Goal: Information Seeking & Learning: Compare options

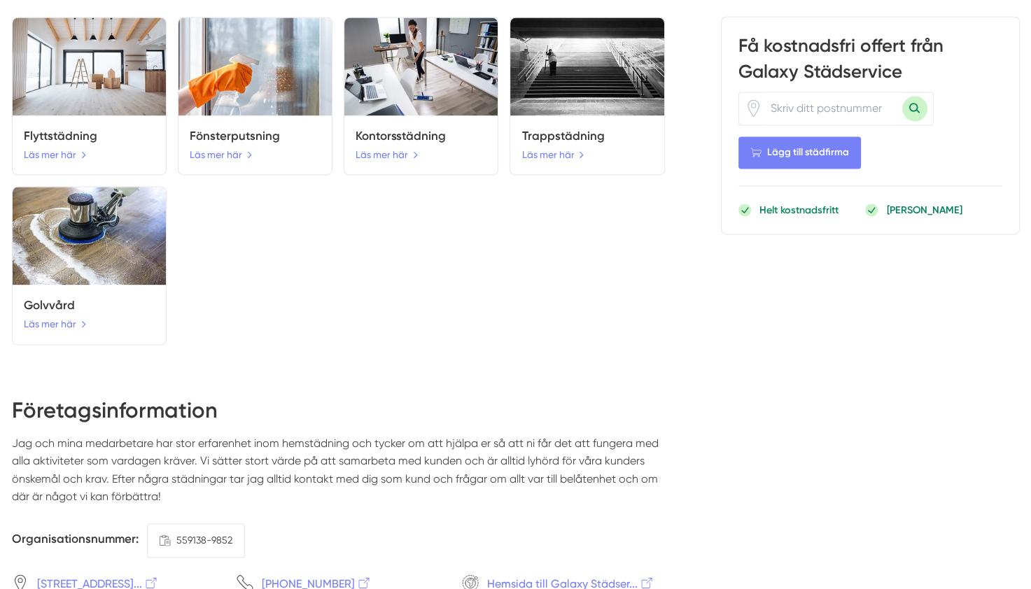
scroll to position [2276, 0]
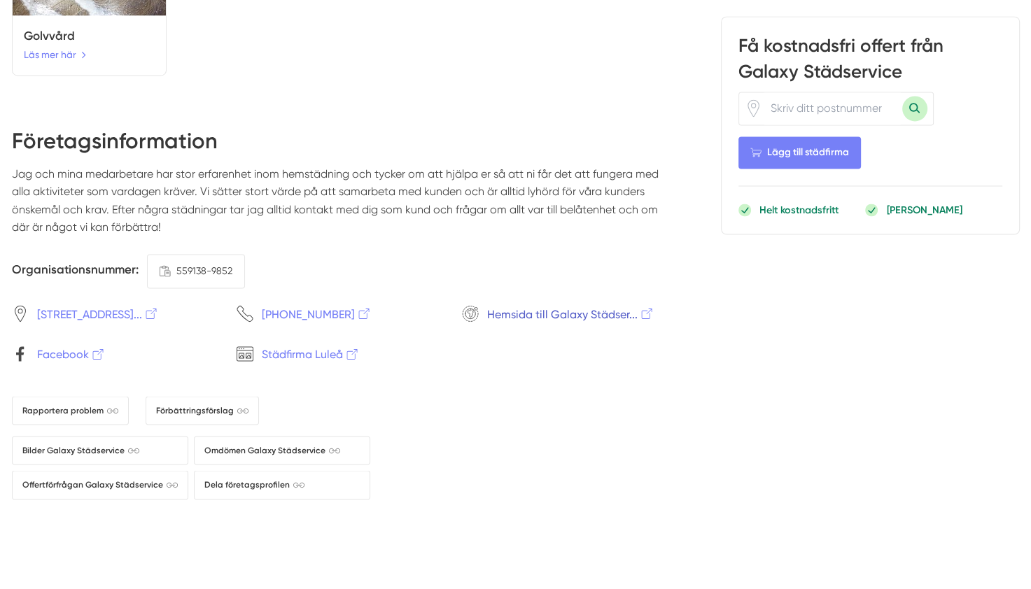
click at [535, 305] on span "Hemsida till Galaxy Städser..." at bounding box center [570, 313] width 167 height 17
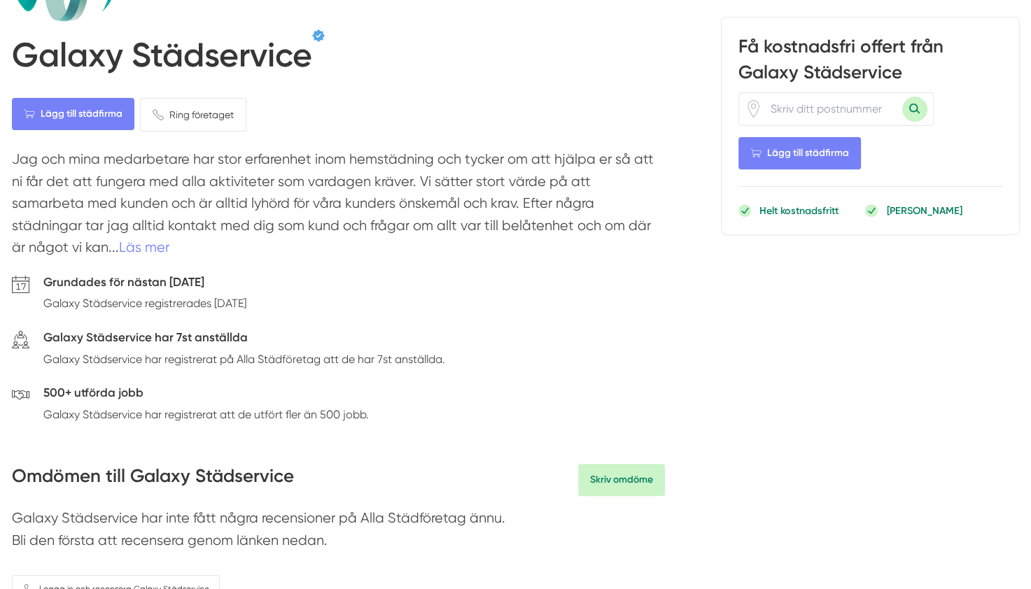
scroll to position [487, 0]
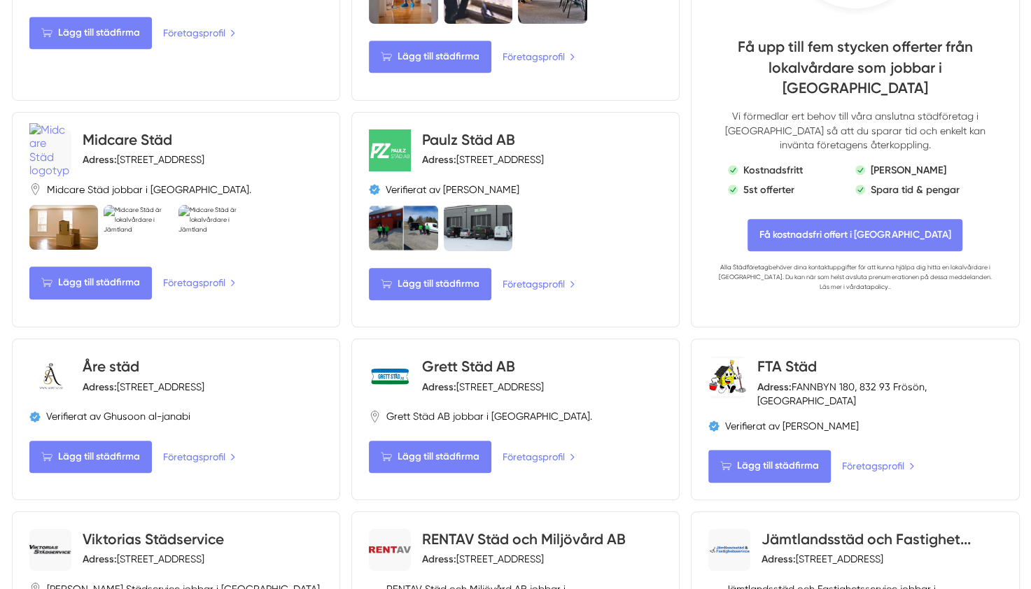
scroll to position [920, 0]
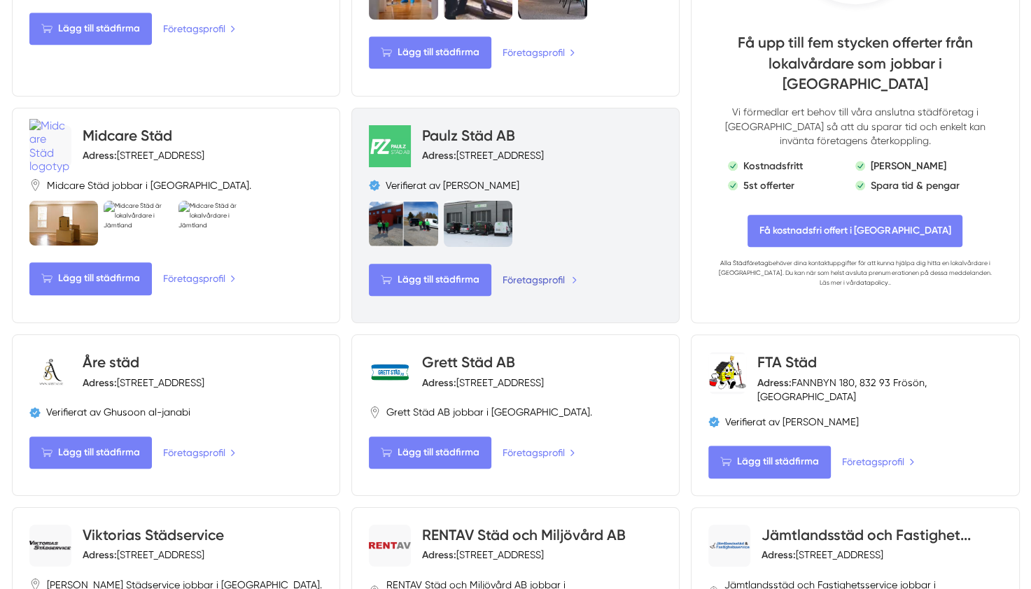
click at [528, 272] on link "Företagsprofil" at bounding box center [539, 279] width 75 height 15
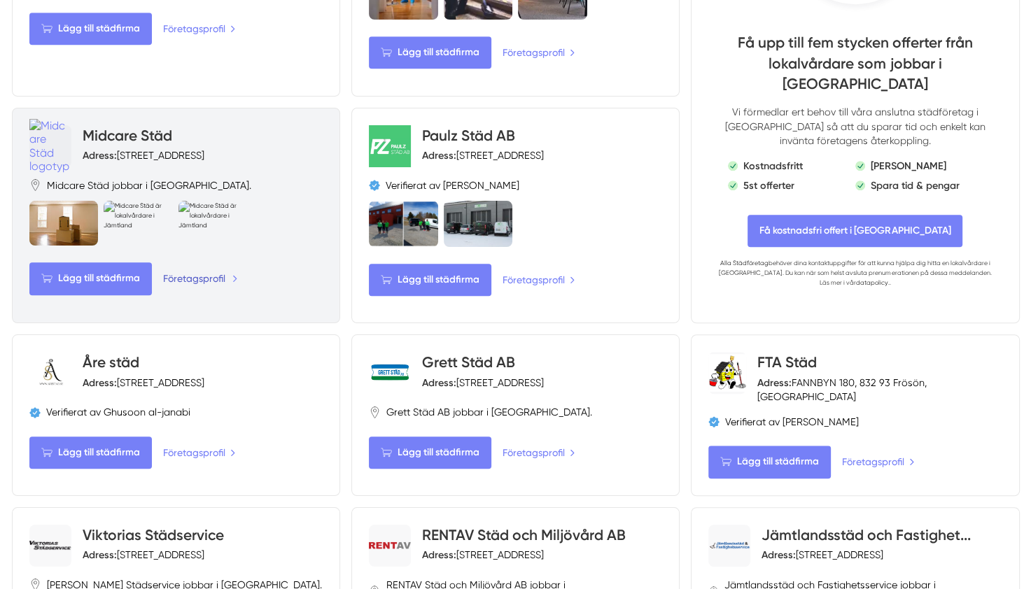
click at [206, 271] on link "Företagsprofil" at bounding box center [200, 278] width 75 height 15
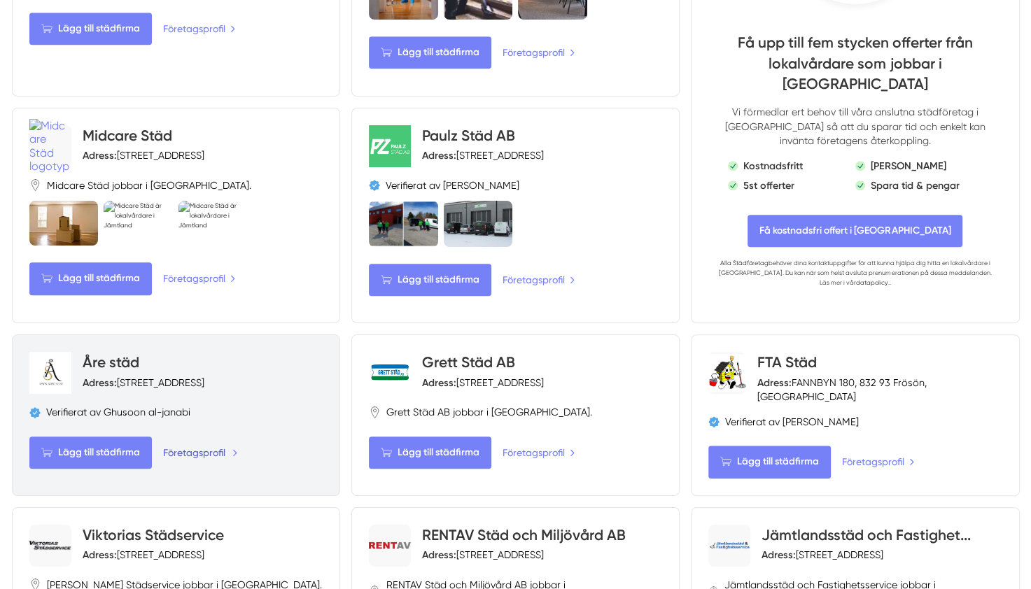
click at [188, 445] on link "Företagsprofil" at bounding box center [200, 452] width 75 height 15
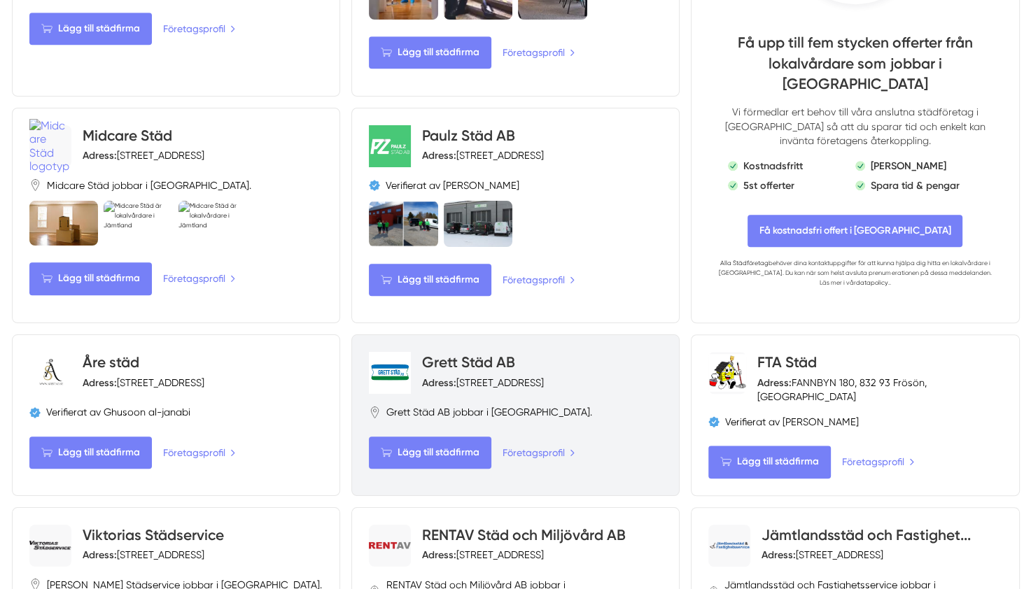
click at [536, 437] on div "Lägg till städfirma Företagsprofil" at bounding box center [515, 453] width 293 height 32
click at [543, 445] on link "Företagsprofil" at bounding box center [539, 452] width 75 height 15
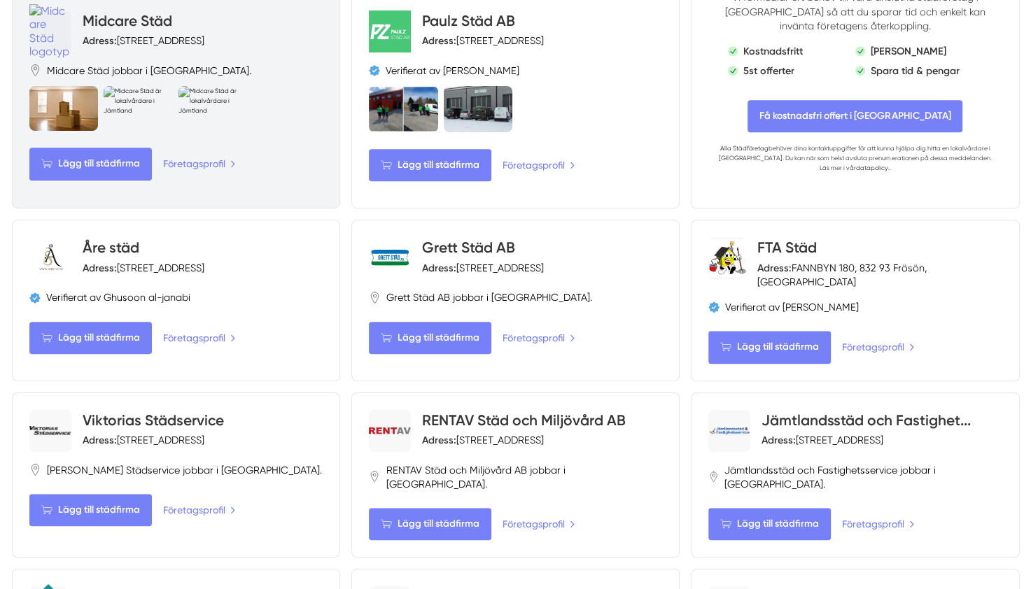
scroll to position [1036, 0]
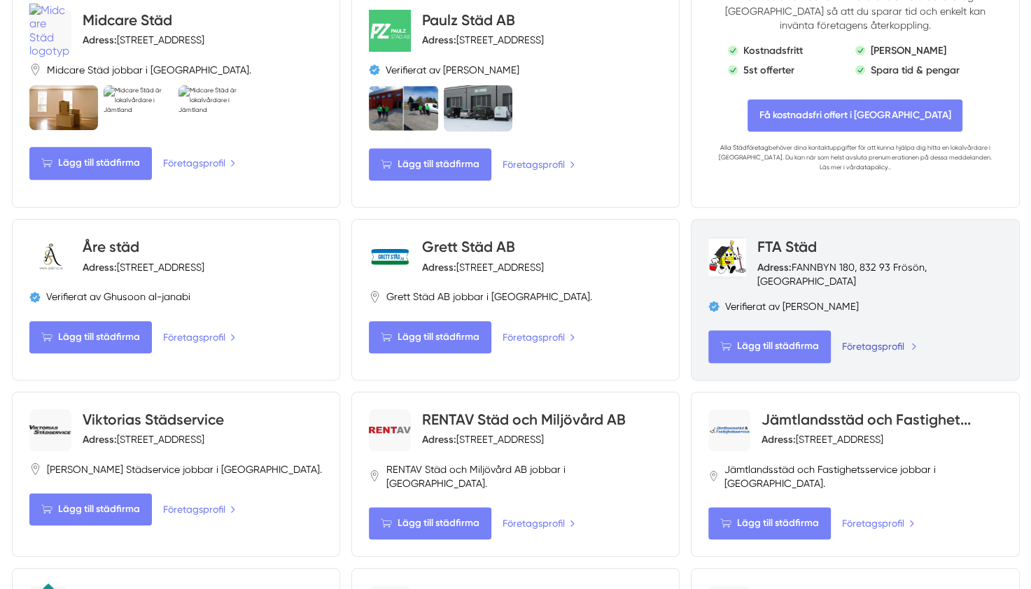
click at [862, 339] on link "Företagsprofil" at bounding box center [879, 346] width 75 height 15
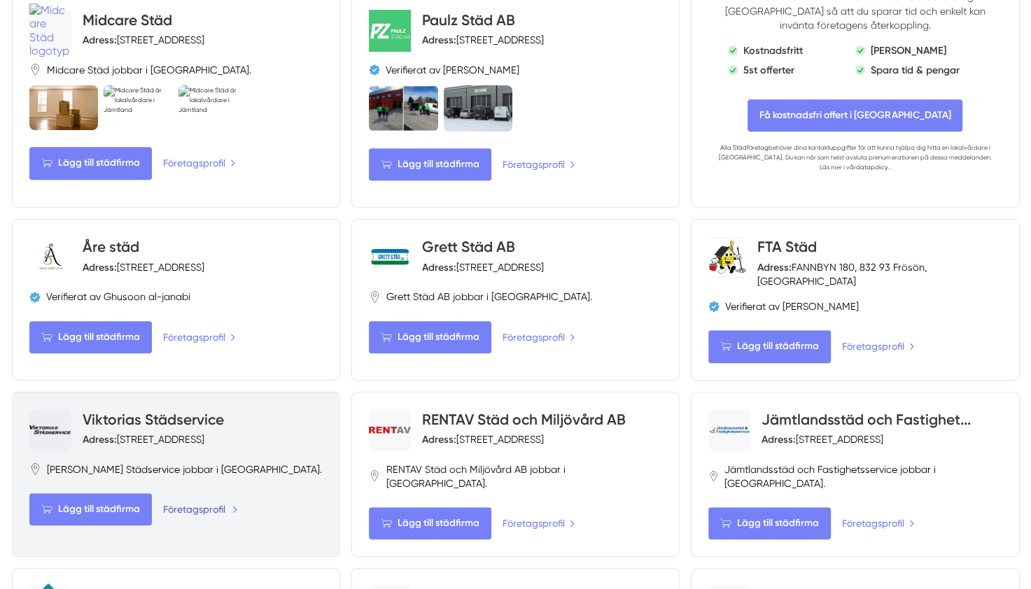
click at [184, 502] on link "Företagsprofil" at bounding box center [200, 509] width 75 height 15
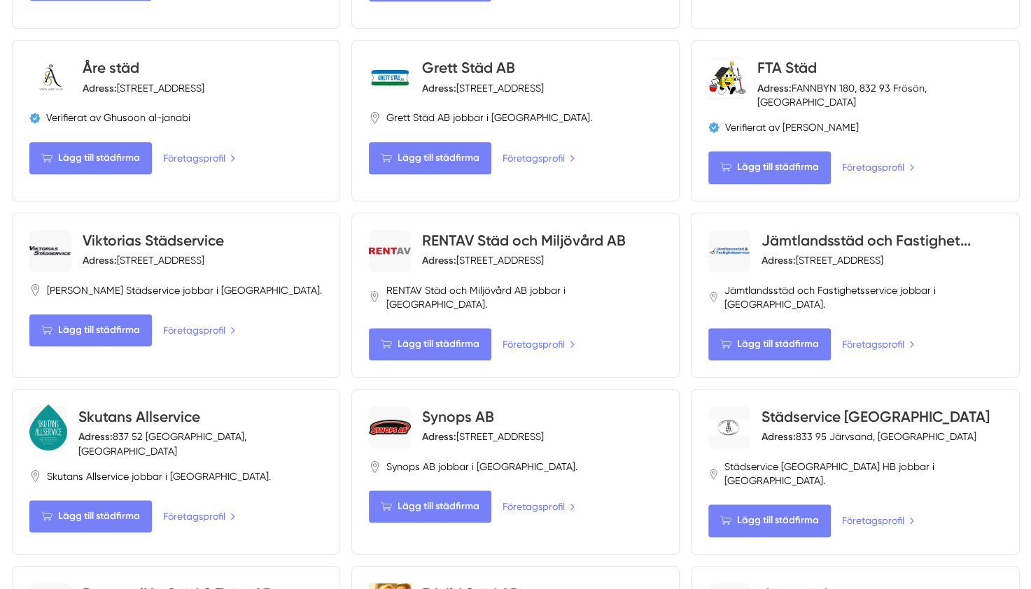
scroll to position [1210, 0]
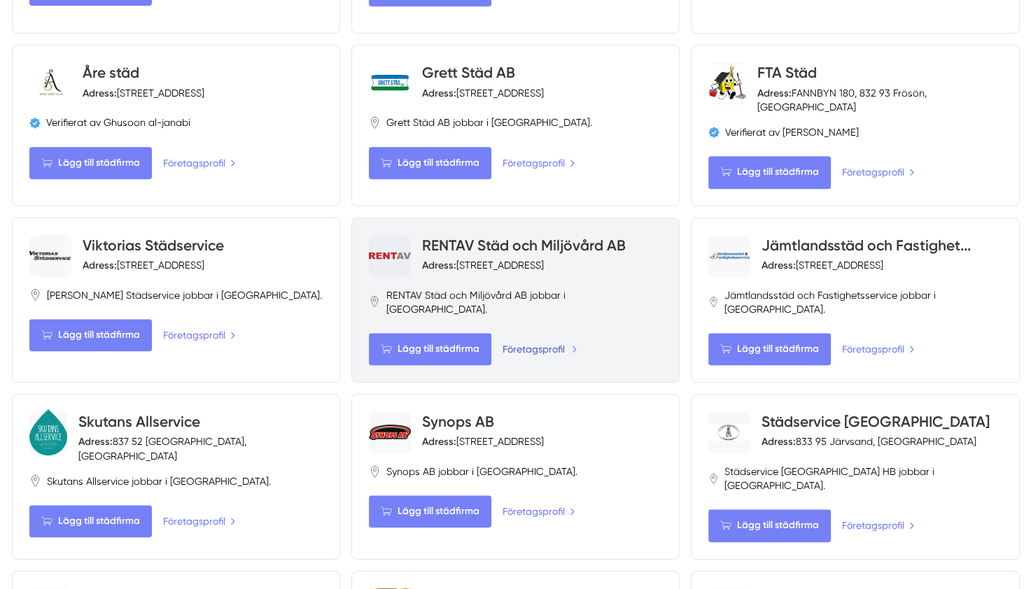
click at [555, 342] on link "Företagsprofil" at bounding box center [539, 349] width 75 height 15
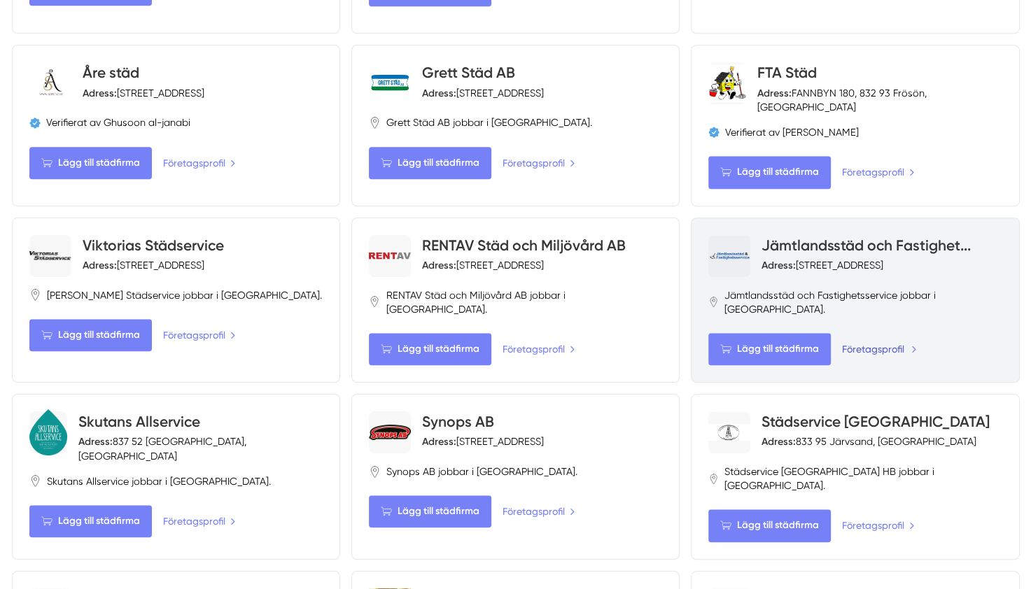
click at [854, 342] on link "Företagsprofil" at bounding box center [879, 349] width 75 height 15
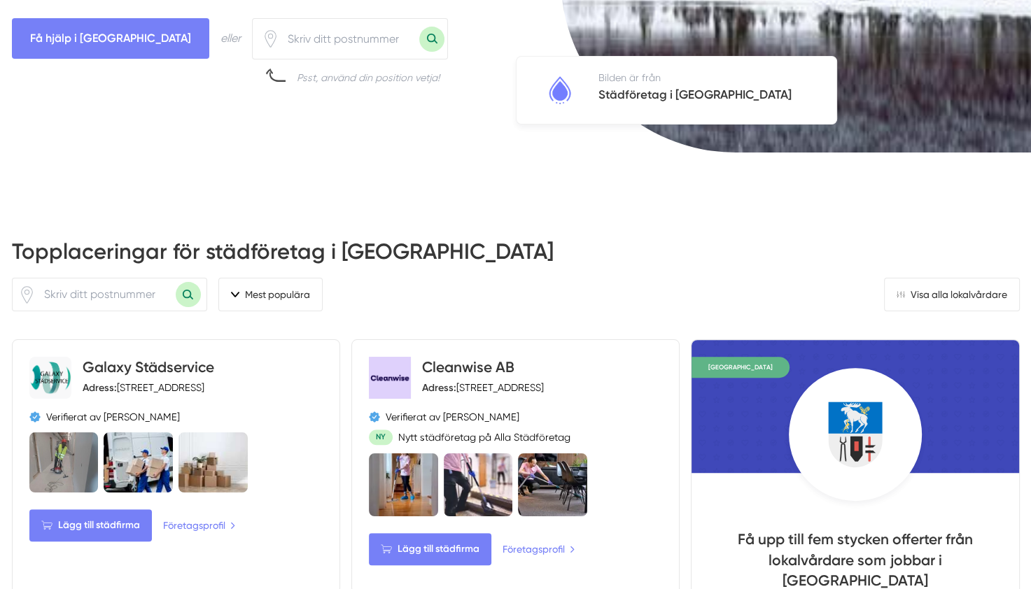
scroll to position [0, 0]
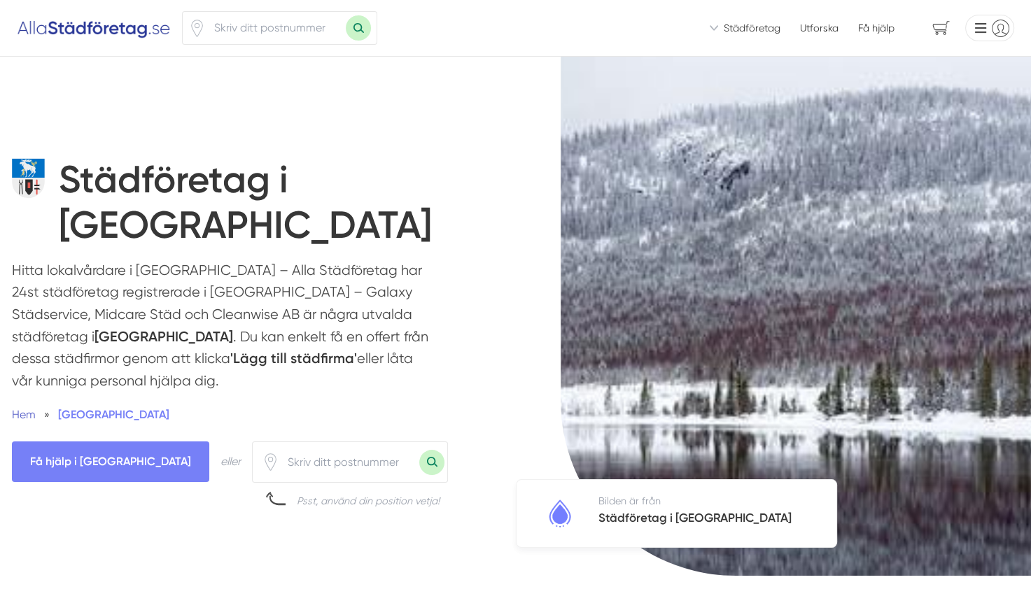
click at [29, 408] on span "Hem" at bounding box center [24, 414] width 24 height 13
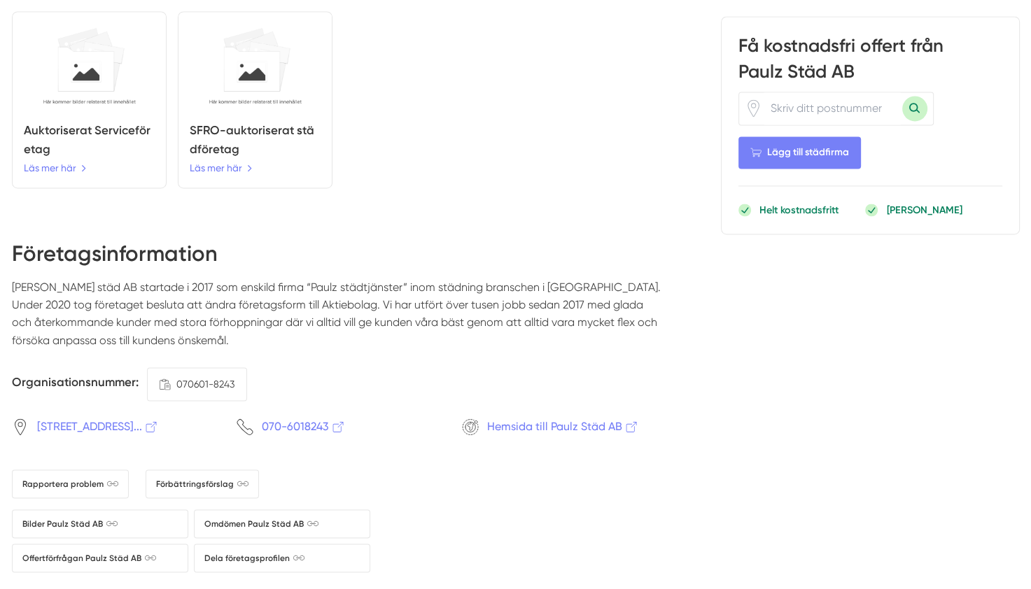
scroll to position [2333, 0]
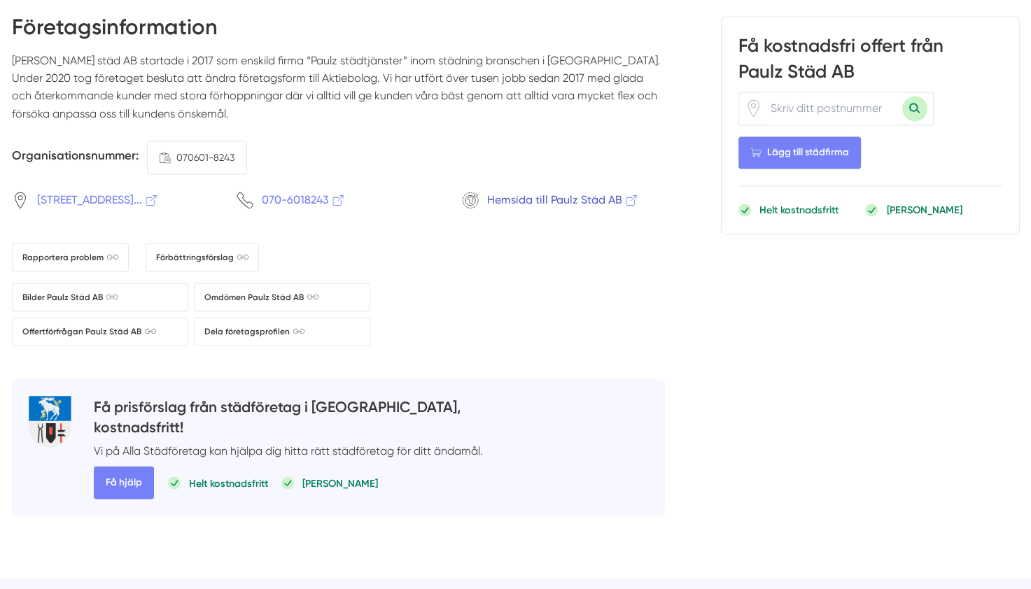
click at [532, 191] on span "Hemsida till Paulz Städ AB" at bounding box center [563, 199] width 152 height 17
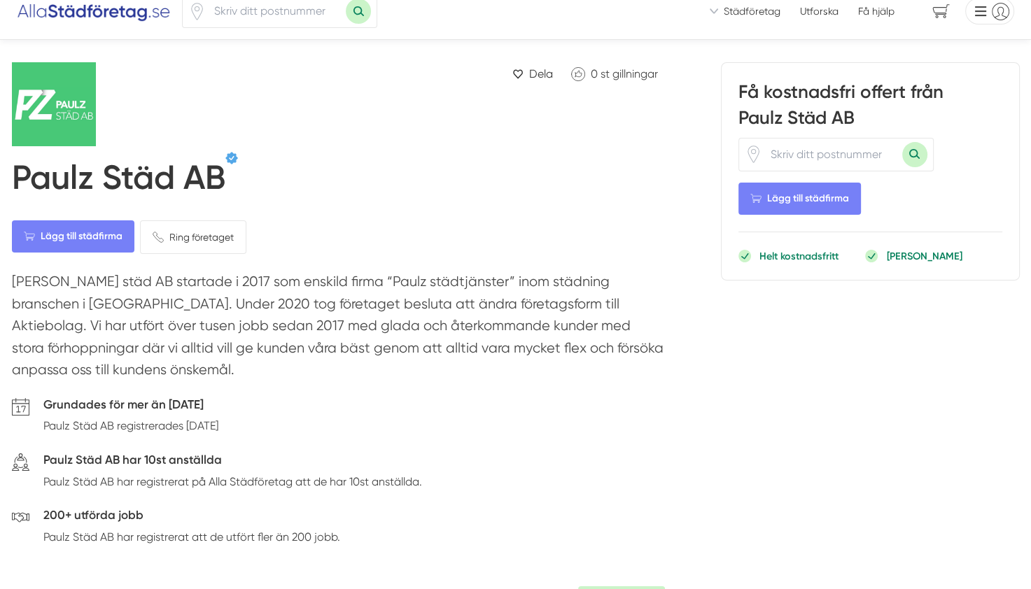
scroll to position [0, 0]
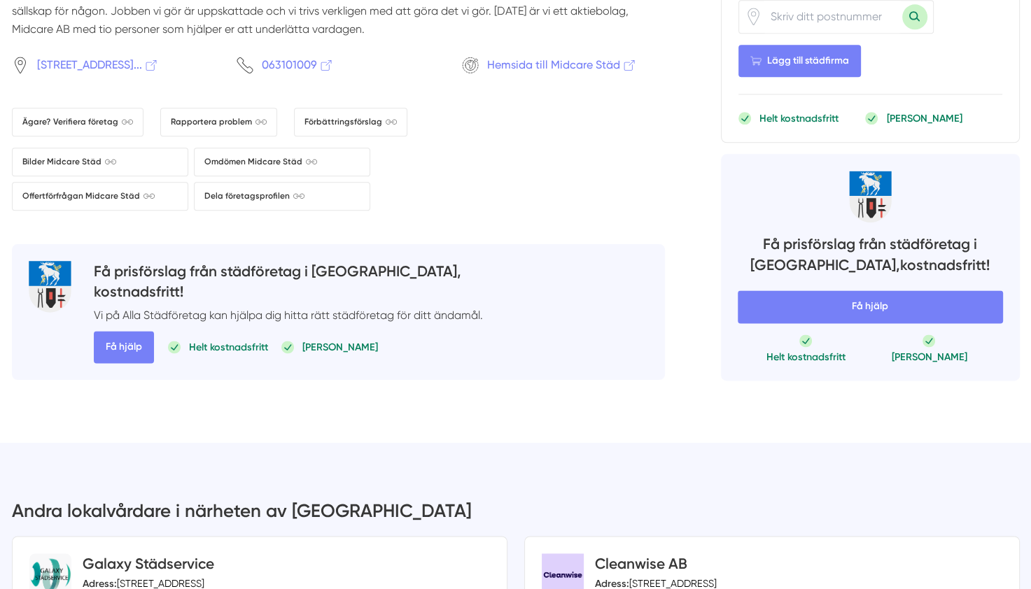
scroll to position [1710, 0]
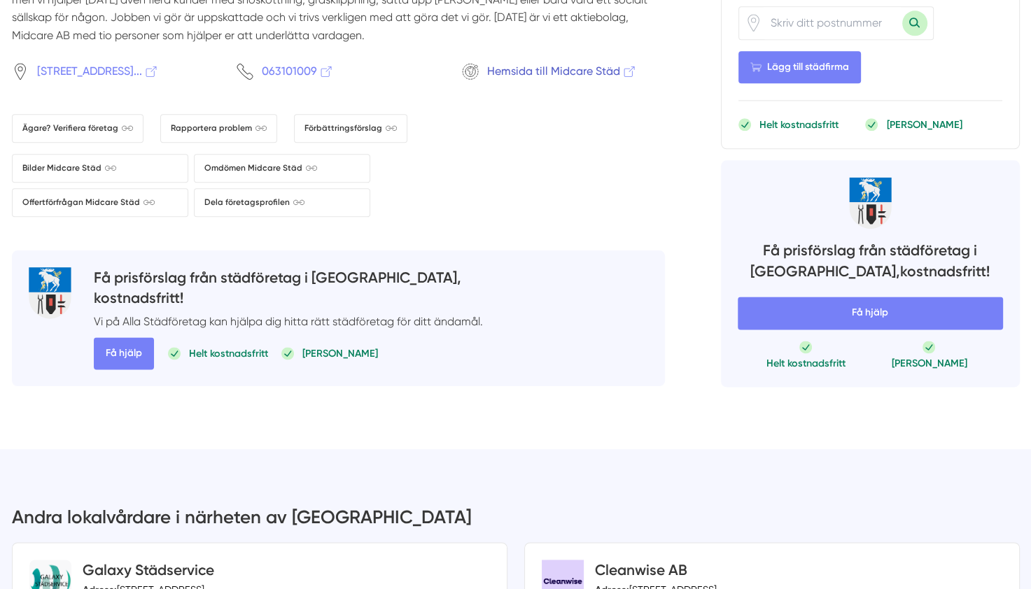
click at [512, 62] on span "Hemsida till Midcare Städ" at bounding box center [562, 70] width 150 height 17
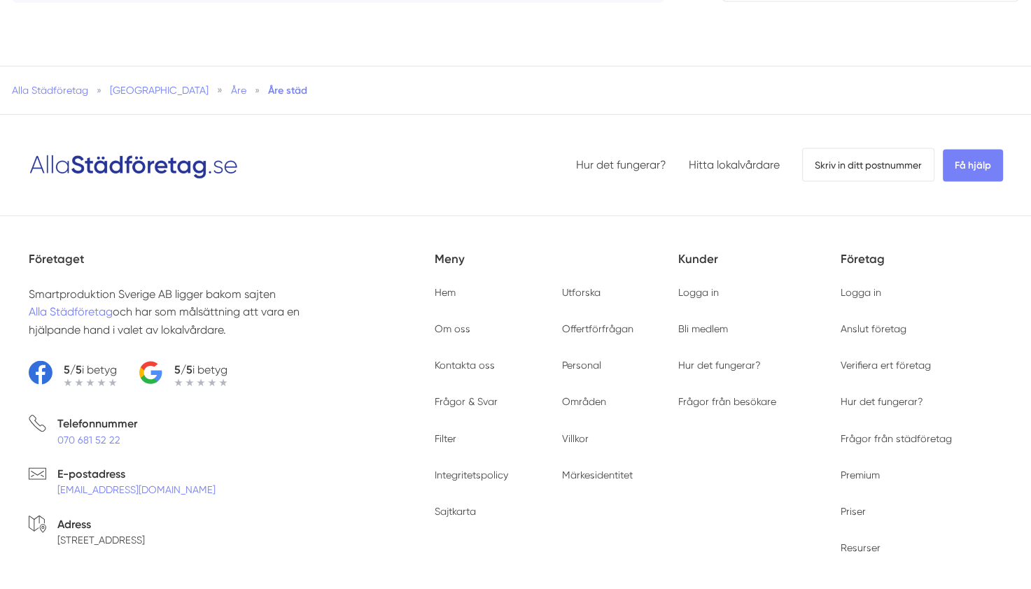
scroll to position [3042, 0]
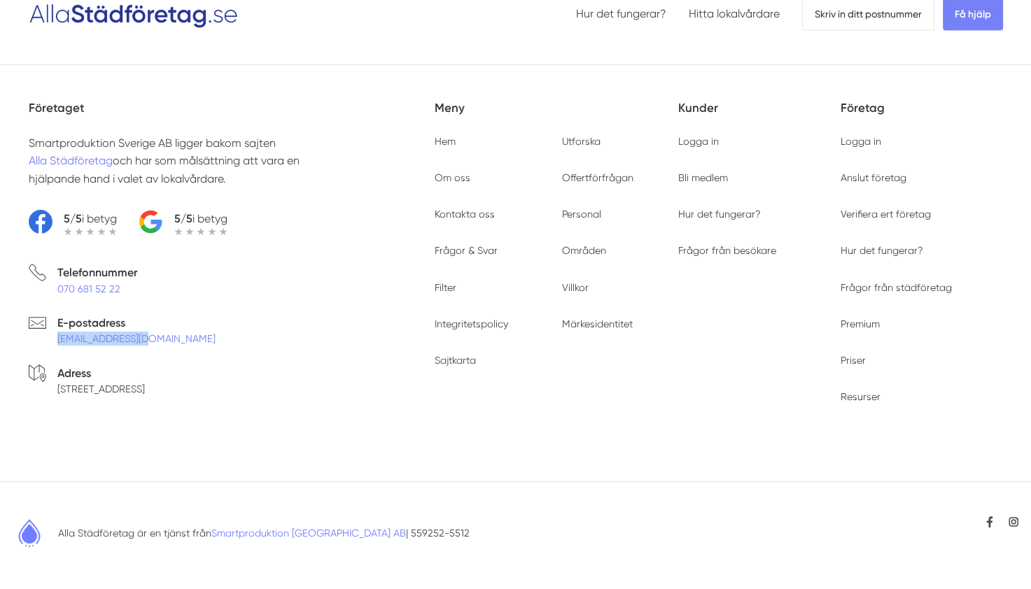
drag, startPoint x: 139, startPoint y: 338, endPoint x: 56, endPoint y: 340, distance: 83.3
click at [56, 340] on li "E-postadress info@allaorder.se" at bounding box center [232, 333] width 406 height 39
copy link "[EMAIL_ADDRESS][DOMAIN_NAME]"
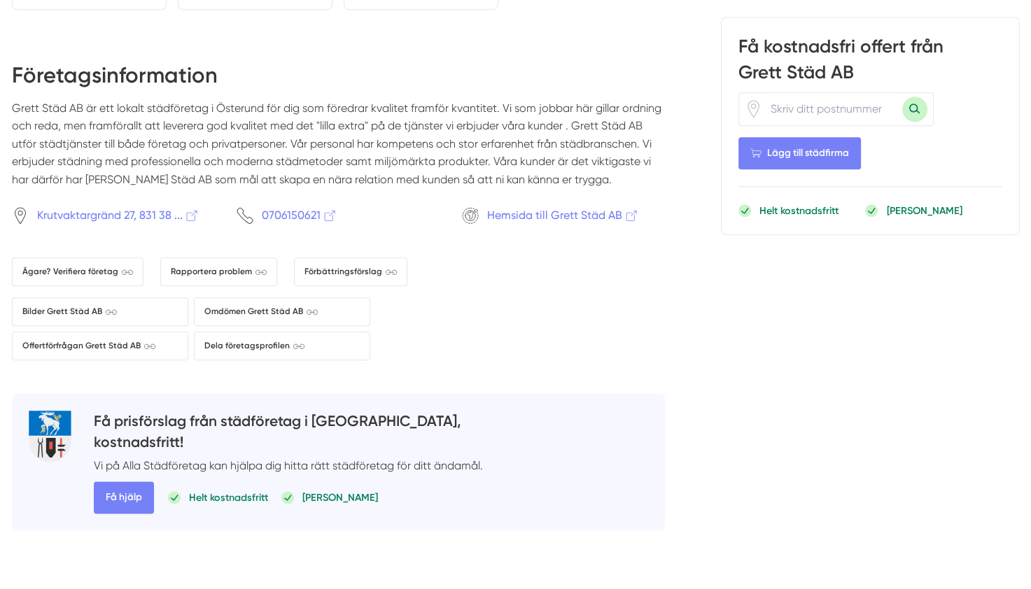
scroll to position [1499, 0]
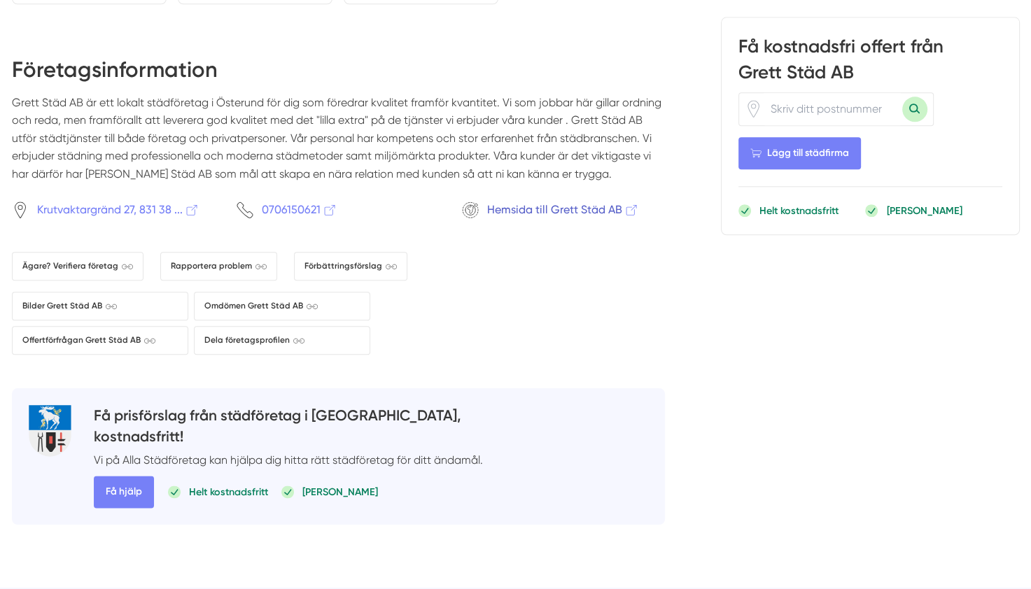
click at [526, 203] on span "Hemsida till Grett Städ AB" at bounding box center [563, 209] width 152 height 17
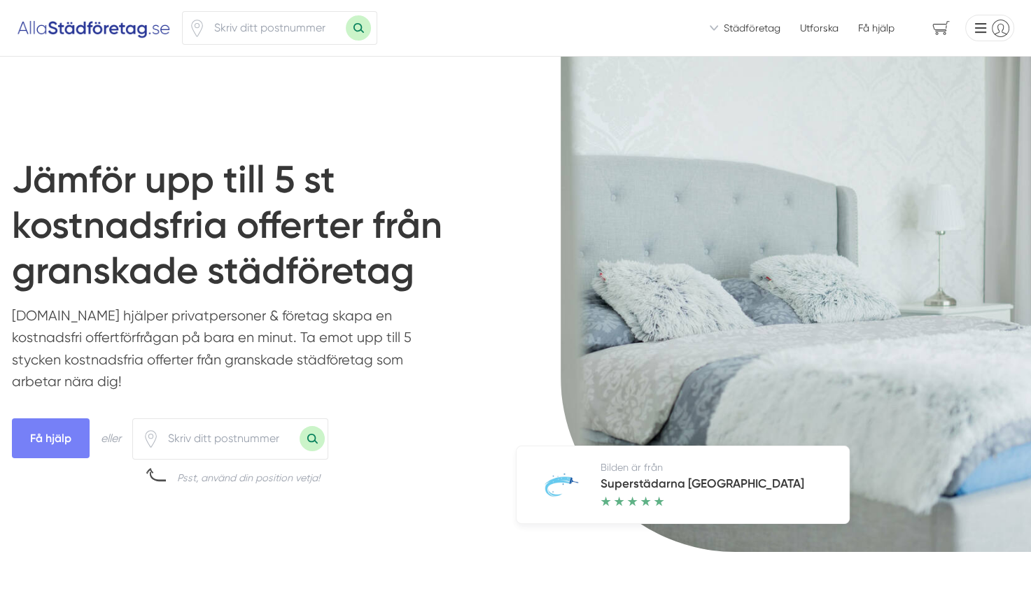
click at [750, 28] on span "Städföretag" at bounding box center [752, 28] width 57 height 14
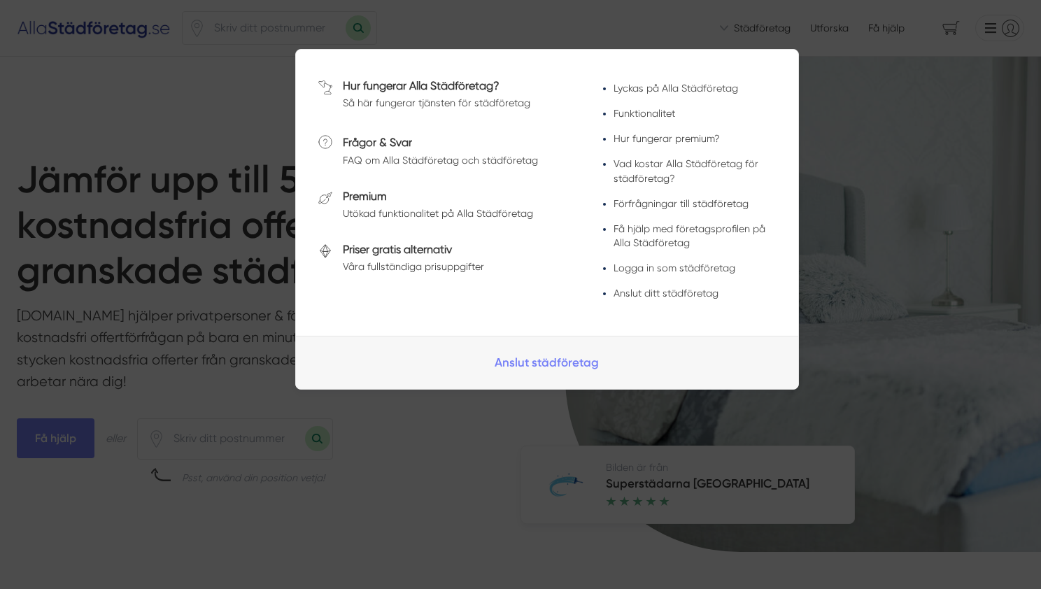
click at [513, 426] on div at bounding box center [520, 294] width 1041 height 589
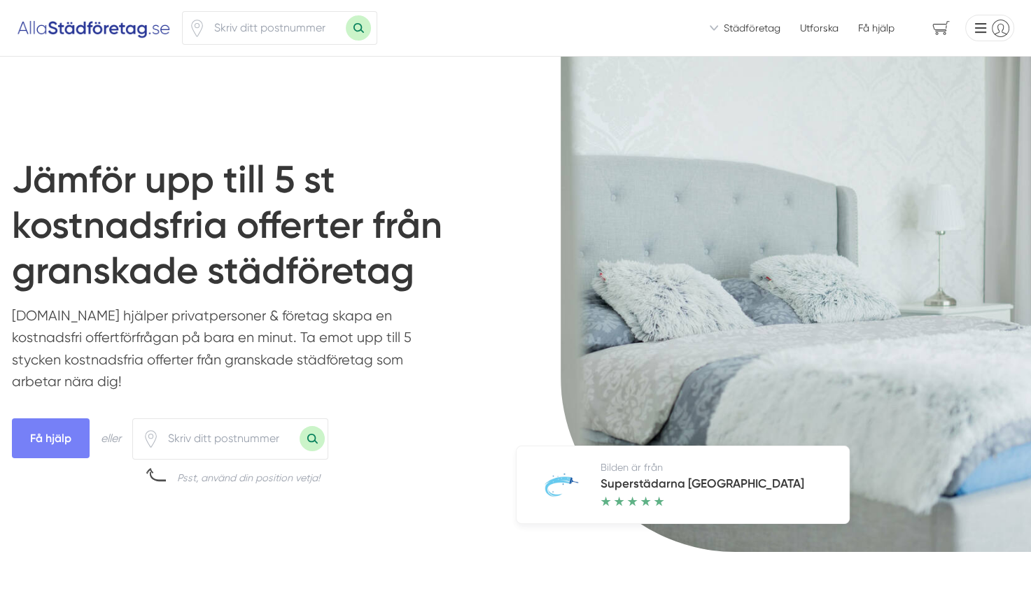
click at [824, 36] on ul "Vi ser till att du snabbt får offerter från seriösa städfirmor! Vi introducerar…" at bounding box center [862, 28] width 304 height 27
click at [822, 31] on link "Utforska" at bounding box center [819, 28] width 38 height 14
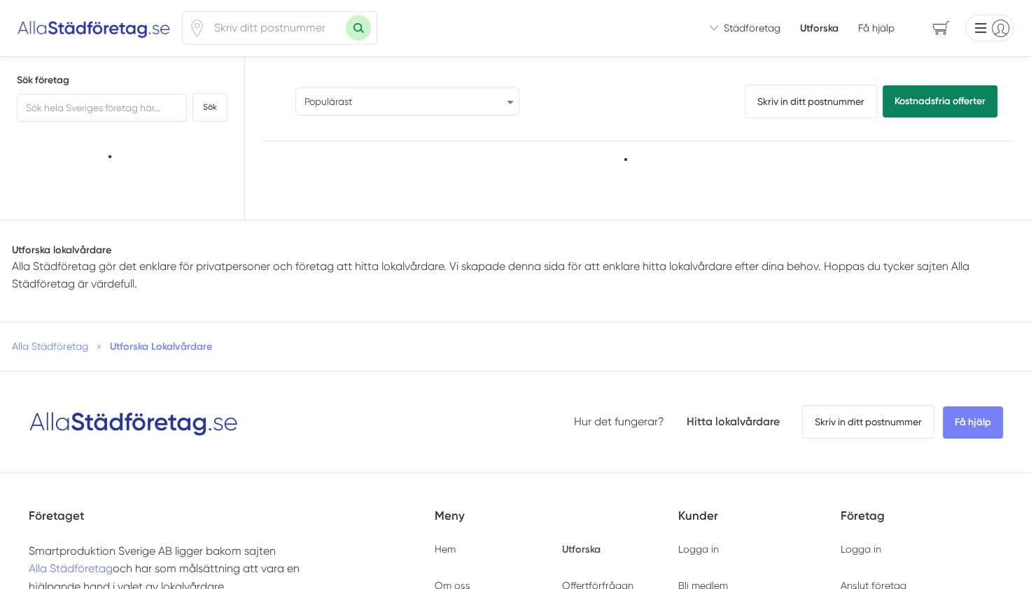
click at [492, 101] on select "Populärast Högst omdöme Flest omdömen Senaste uppdaterade Nyaste företaget på A…" at bounding box center [407, 101] width 224 height 28
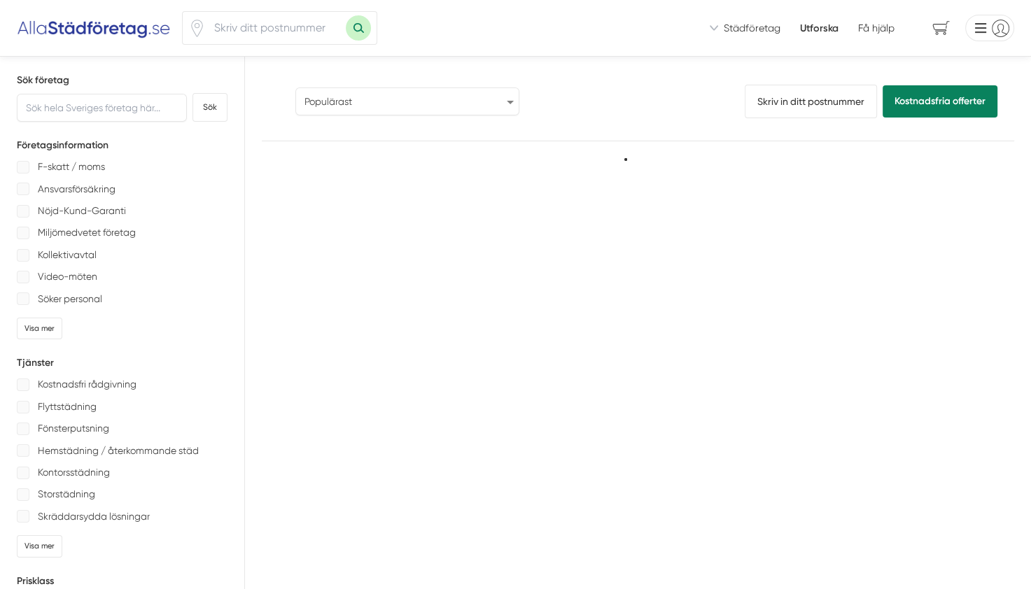
click at [492, 101] on select "Populärast Högst omdöme Flest omdömen Senaste uppdaterade Nyaste företaget på A…" at bounding box center [407, 101] width 224 height 28
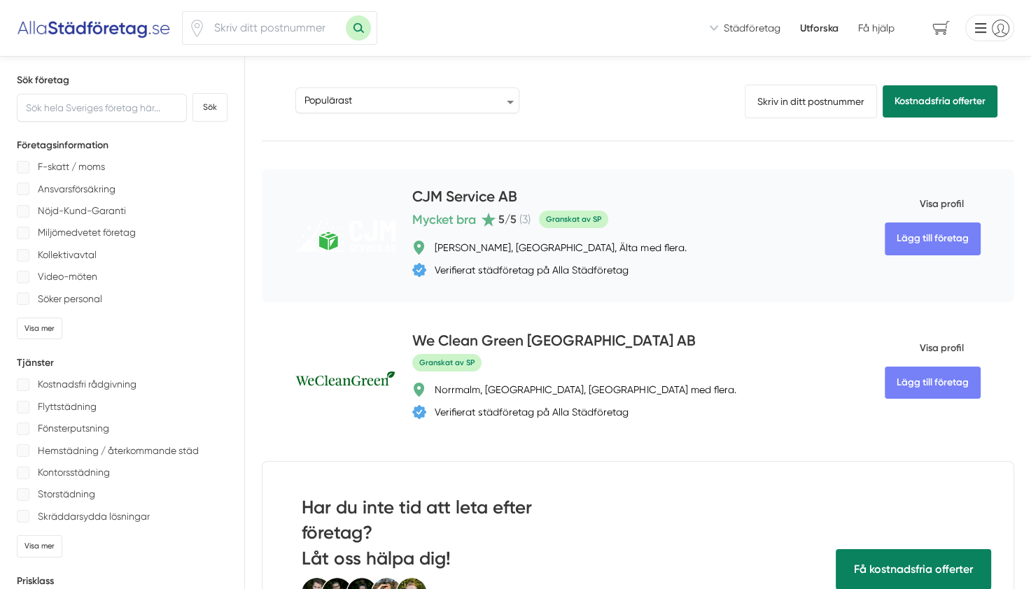
click at [709, 255] on div "[PERSON_NAME], [GEOGRAPHIC_DATA], Älta med flera. Verifierat städföretag på All…" at bounding box center [608, 259] width 393 height 36
click at [946, 204] on span "Visa profil" at bounding box center [924, 204] width 79 height 36
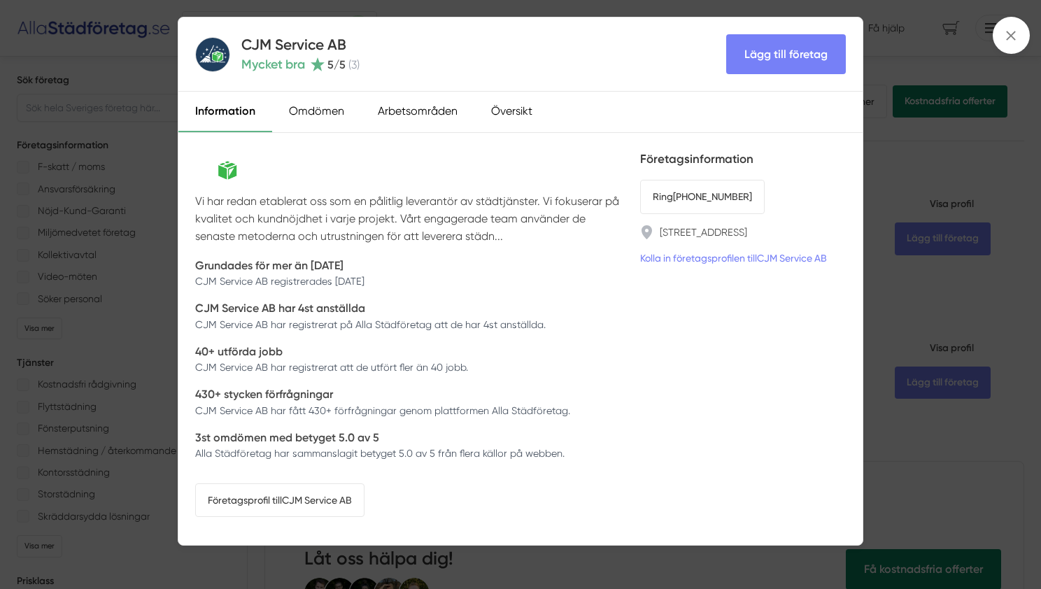
click at [877, 159] on div "CJM Service AB Mycket bra 5 /5 ( 3 ) Lägg till företag Information Omdömen Arbe…" at bounding box center [520, 294] width 1041 height 589
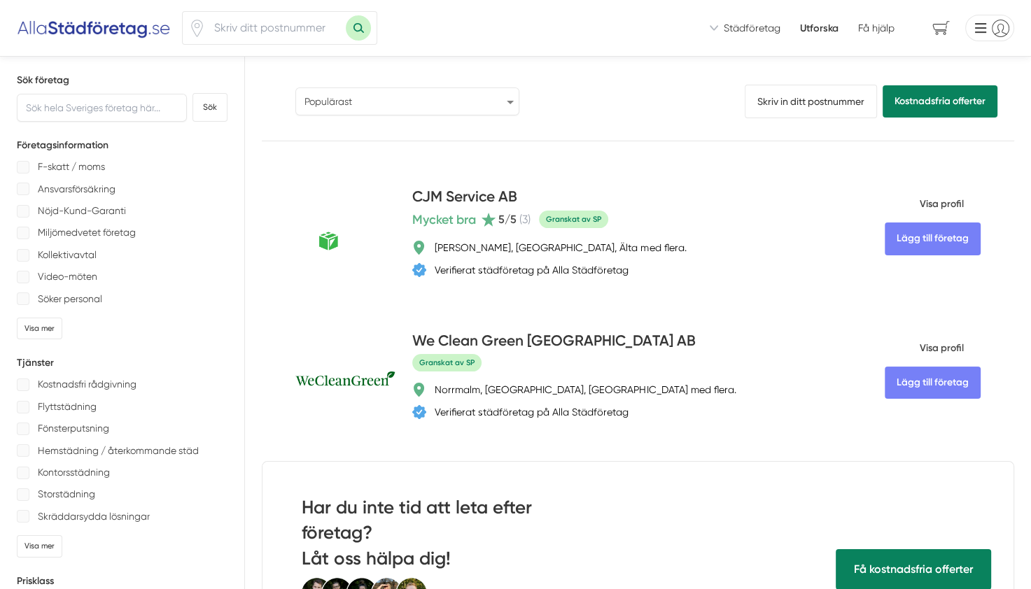
click at [451, 111] on select "Populärast Högst omdöme Flest omdömen Senaste uppdaterade Nyaste företaget på A…" at bounding box center [407, 101] width 224 height 28
select select "most-reviews"
click at [295, 87] on select "Populärast Högst omdöme Flest omdömen Senaste uppdaterade Nyaste företaget på A…" at bounding box center [407, 101] width 224 height 28
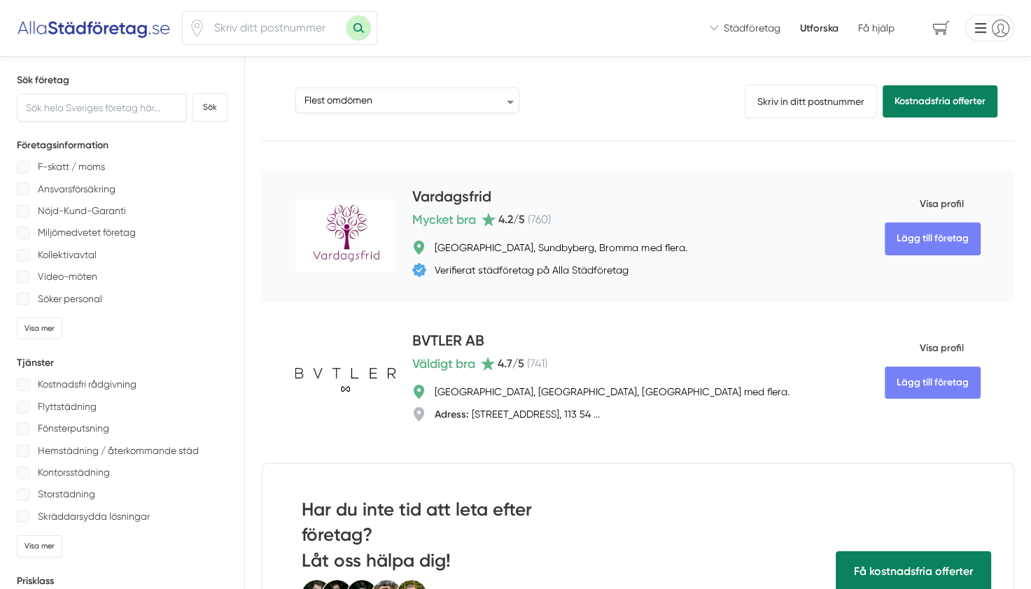
click at [953, 199] on span "Visa profil" at bounding box center [924, 204] width 79 height 36
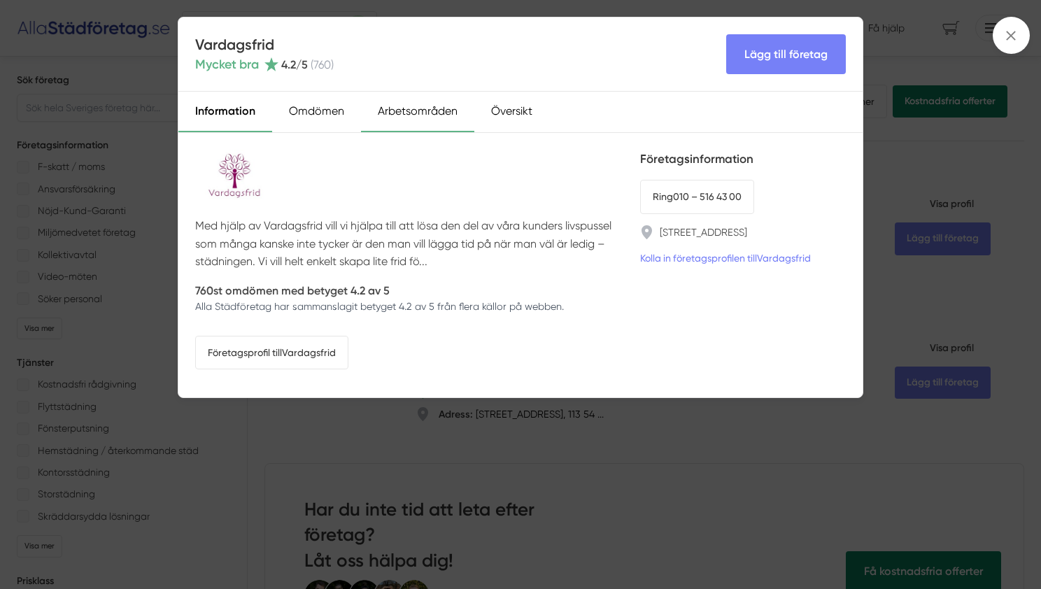
click at [409, 121] on div "Arbetsområden" at bounding box center [417, 112] width 113 height 41
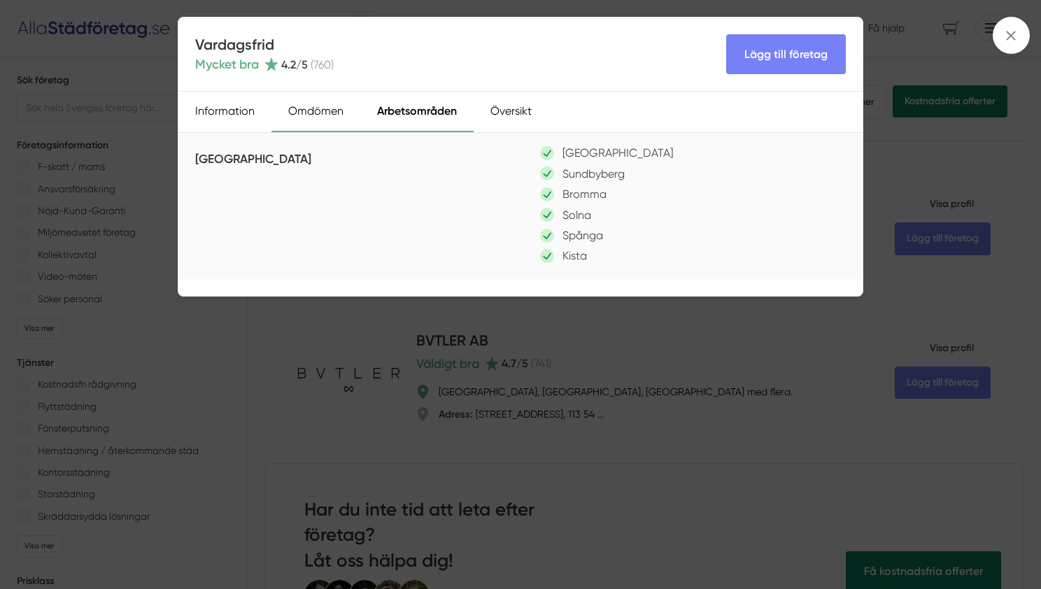
click at [321, 108] on div "Omdömen" at bounding box center [316, 112] width 89 height 41
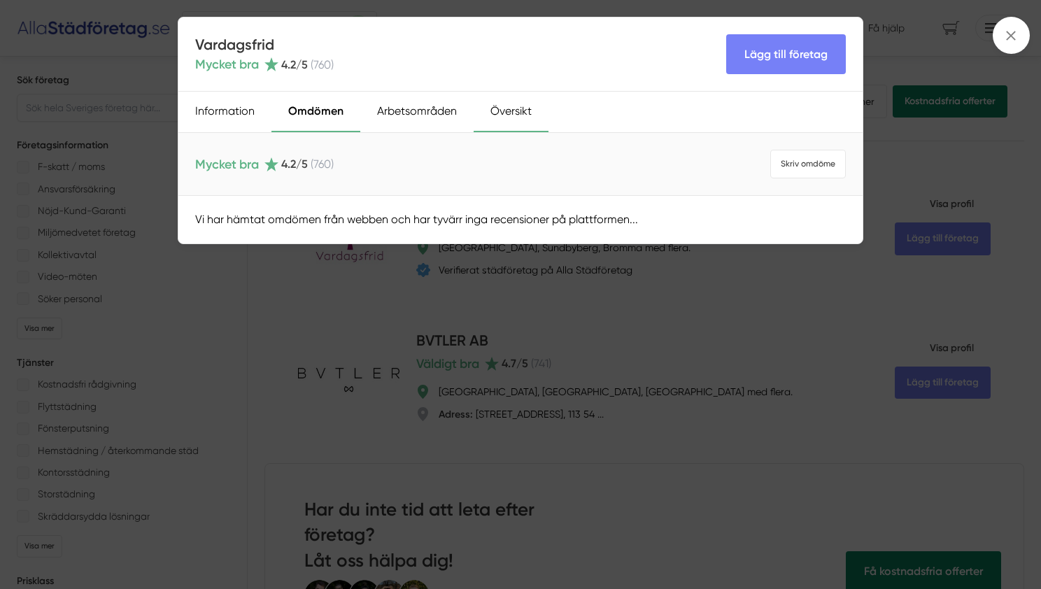
click at [528, 116] on div "Översikt" at bounding box center [511, 112] width 75 height 41
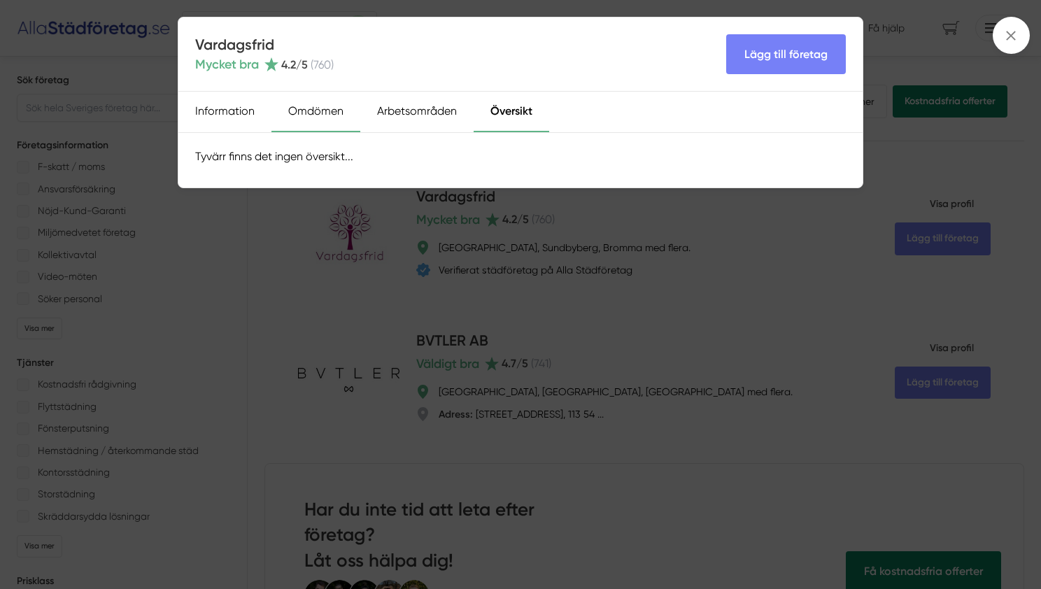
click at [318, 105] on div "Omdömen" at bounding box center [316, 112] width 89 height 41
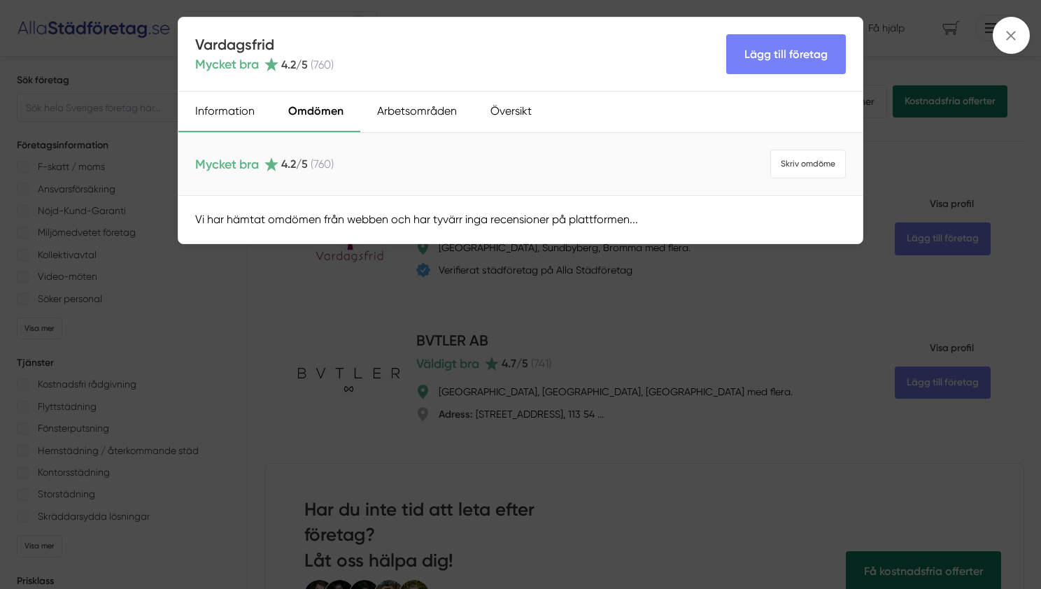
click at [223, 108] on div "Information" at bounding box center [224, 112] width 93 height 41
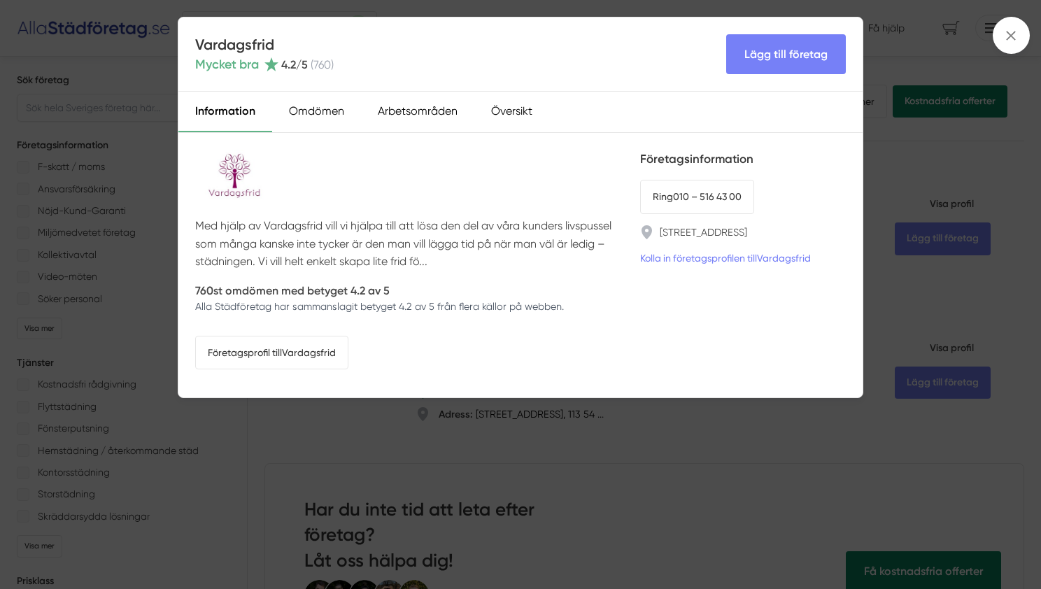
click at [318, 439] on div "Vardagsfrid Mycket bra 4.2 /5 ( 760 ) Lägg till företag Information Omdömen Arb…" at bounding box center [520, 294] width 1041 height 589
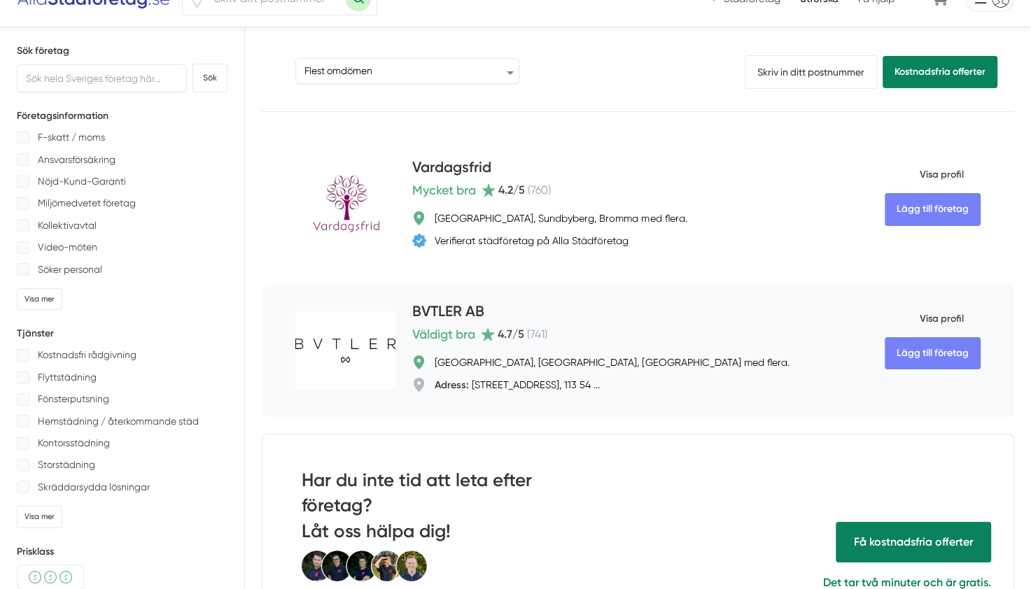
scroll to position [42, 0]
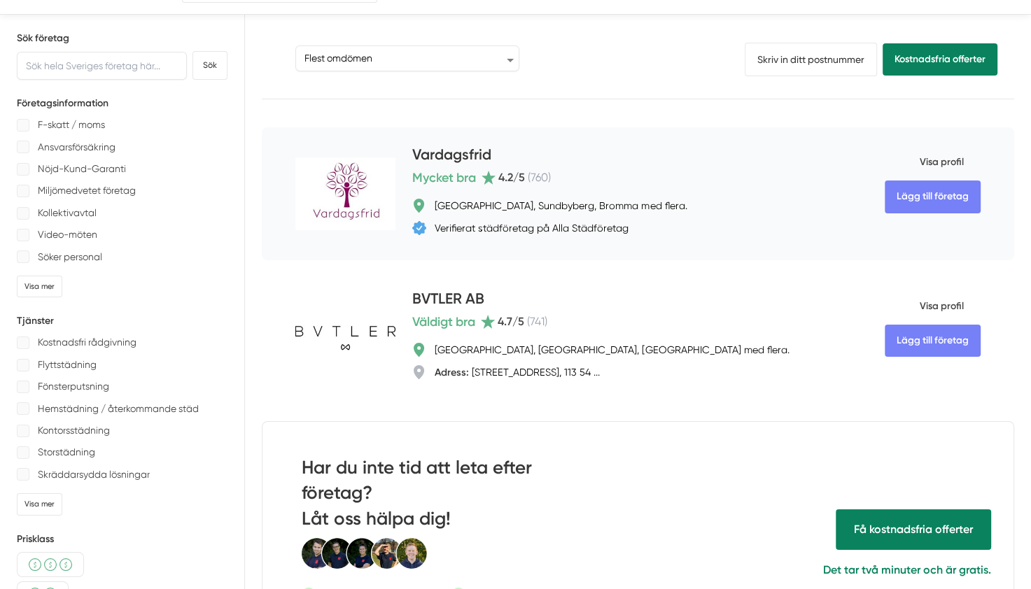
click at [547, 221] on div "Verifierat städföretag på Alla Städföretag" at bounding box center [532, 228] width 194 height 14
click at [922, 157] on span "Visa profil" at bounding box center [924, 162] width 79 height 36
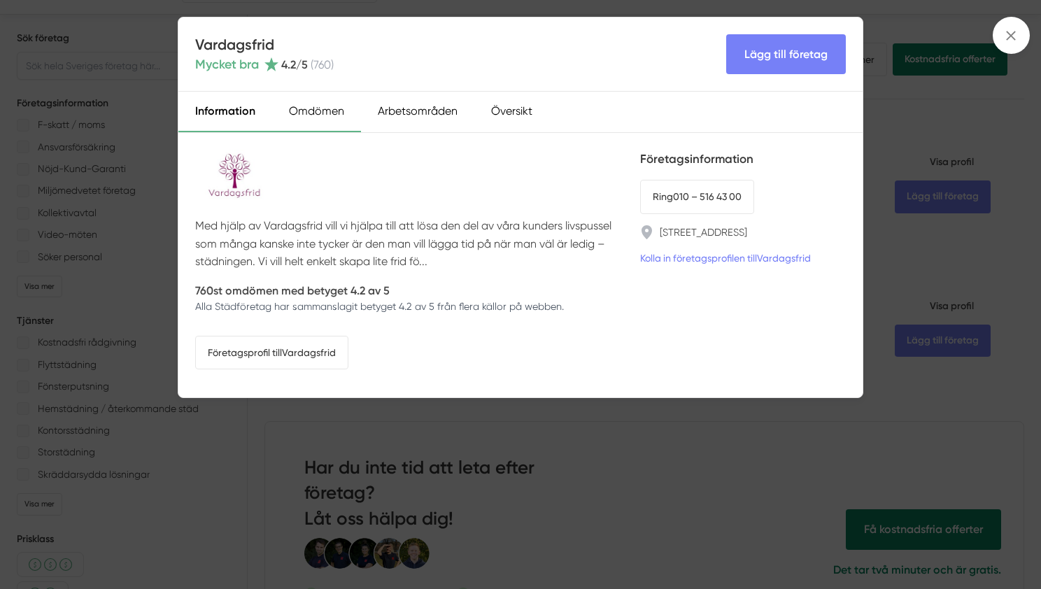
click at [320, 104] on div "Omdömen" at bounding box center [316, 112] width 89 height 41
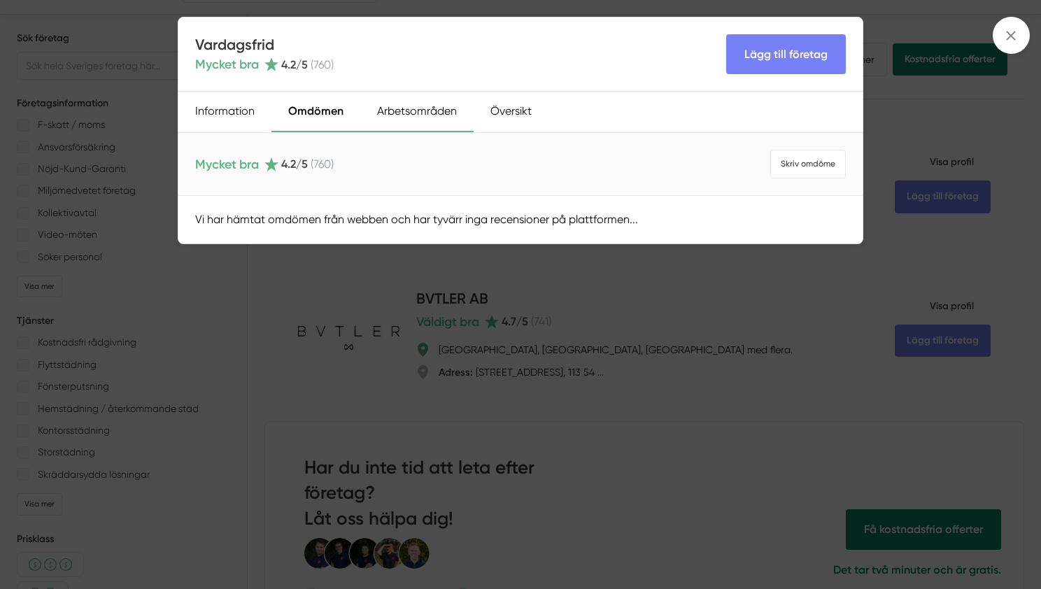
click at [390, 106] on div "Arbetsområden" at bounding box center [416, 112] width 113 height 41
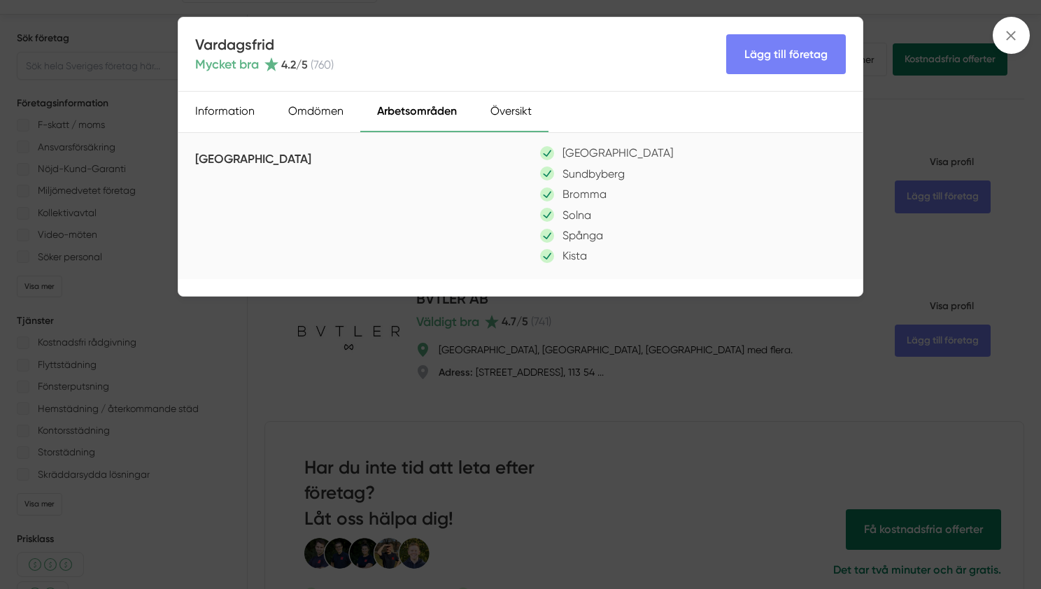
click at [531, 105] on div "Översikt" at bounding box center [511, 112] width 75 height 41
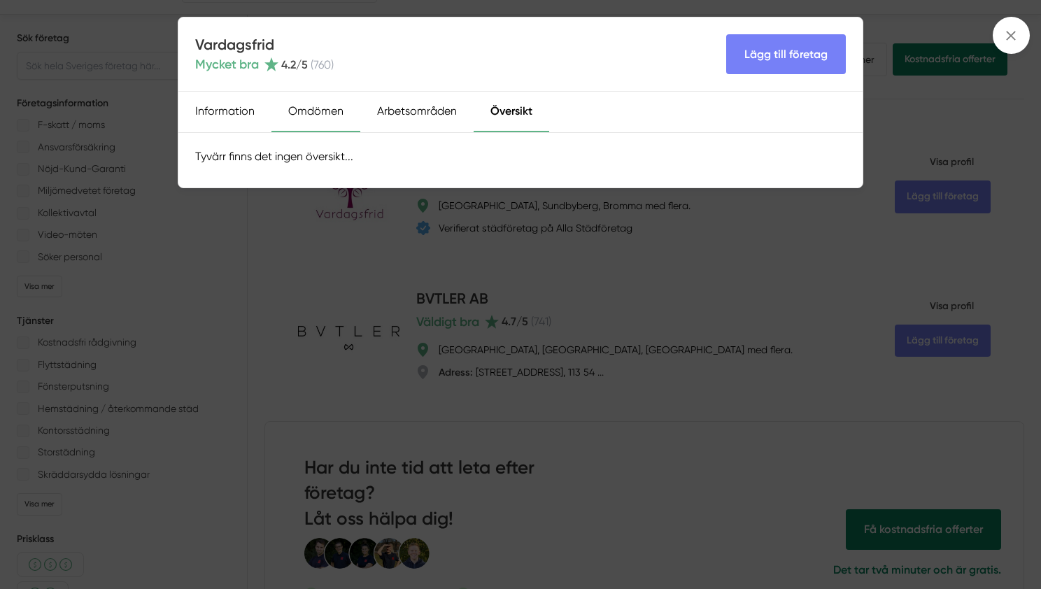
click at [344, 104] on div "Omdömen" at bounding box center [316, 112] width 89 height 41
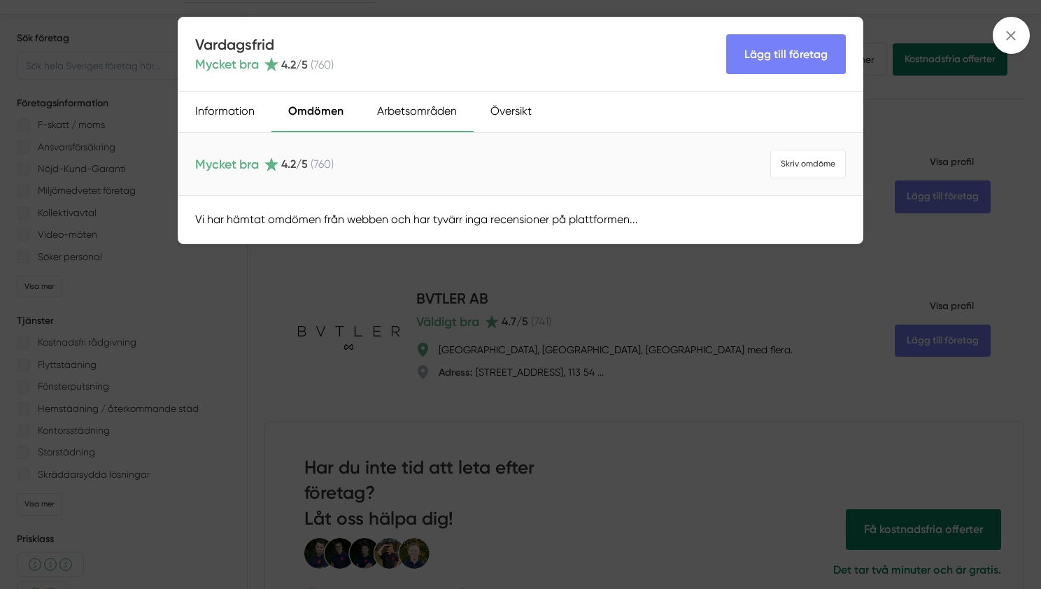
click at [396, 119] on div "Arbetsområden" at bounding box center [416, 112] width 113 height 41
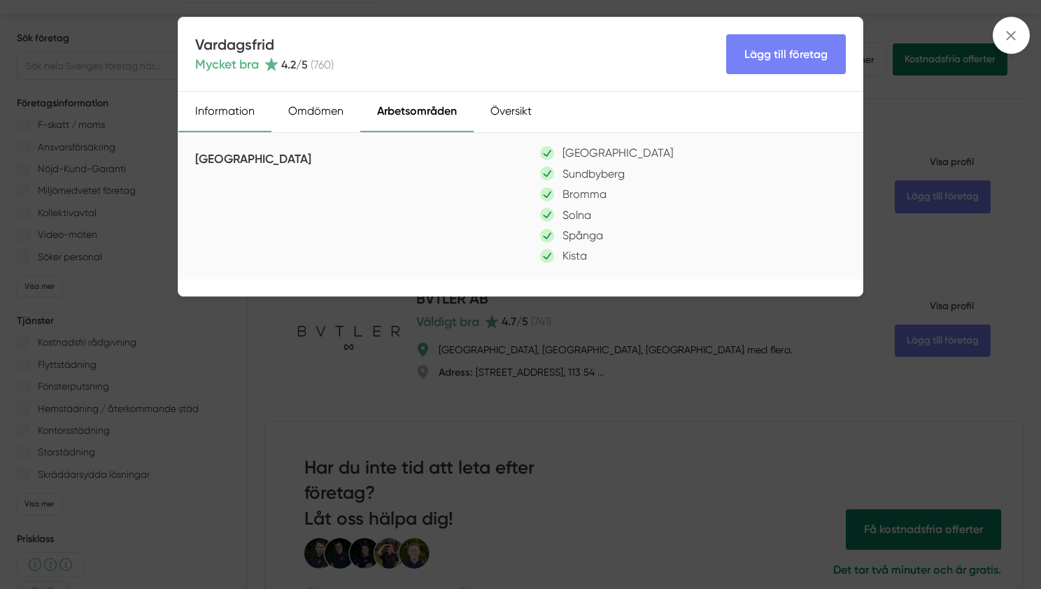
click at [241, 102] on div "Information" at bounding box center [224, 112] width 93 height 41
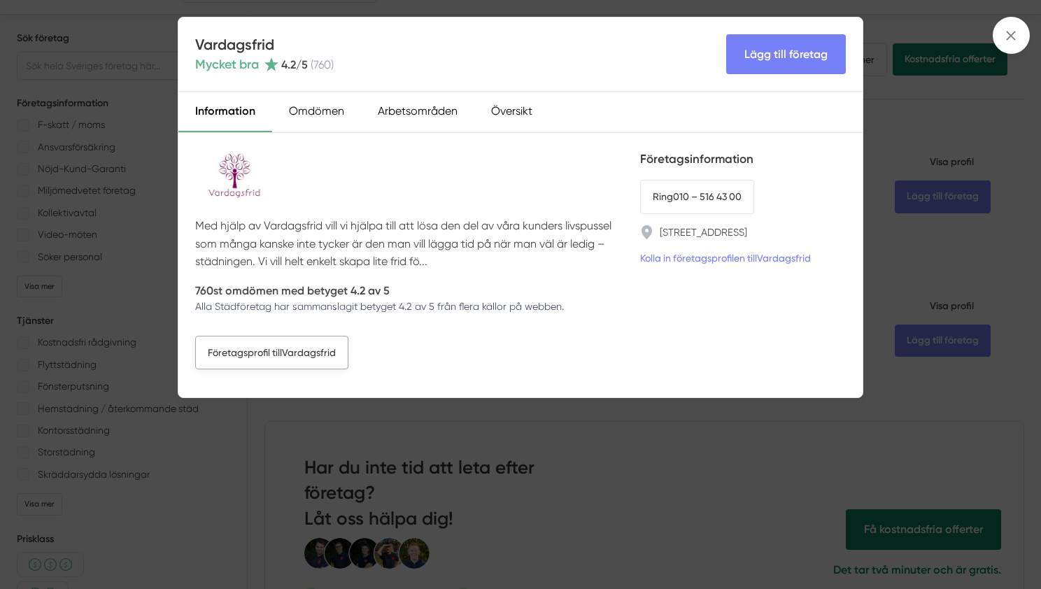
click at [310, 347] on link "Företagsprofil till Vardagsfrid" at bounding box center [271, 353] width 153 height 34
click at [159, 201] on div "Vardagsfrid Mycket bra 4.2 /5 ( 760 ) Lägg till företag Information Omdömen Arb…" at bounding box center [520, 294] width 1041 height 589
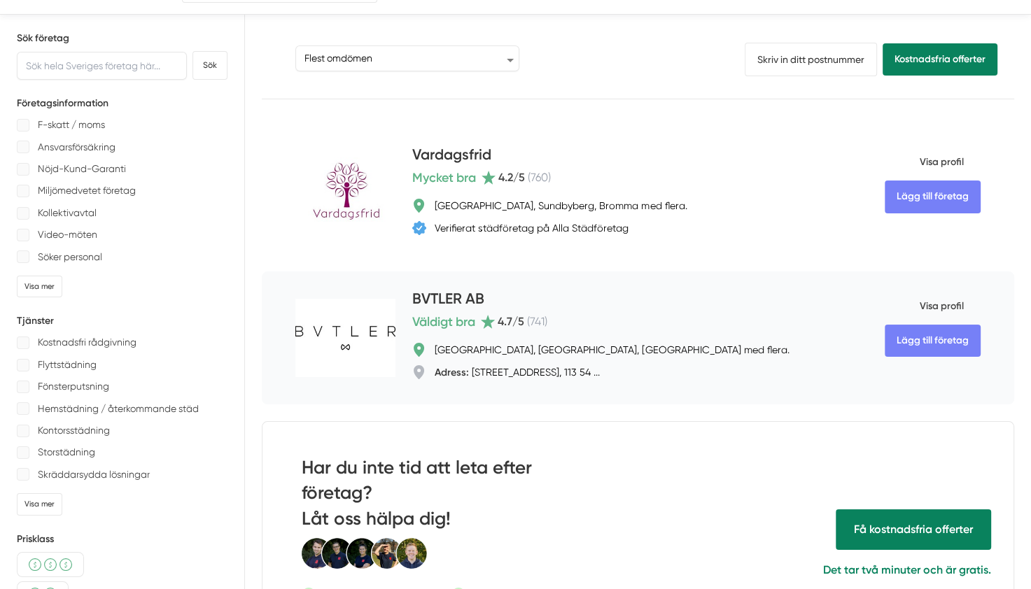
click at [925, 307] on span "Visa profil" at bounding box center [924, 306] width 79 height 36
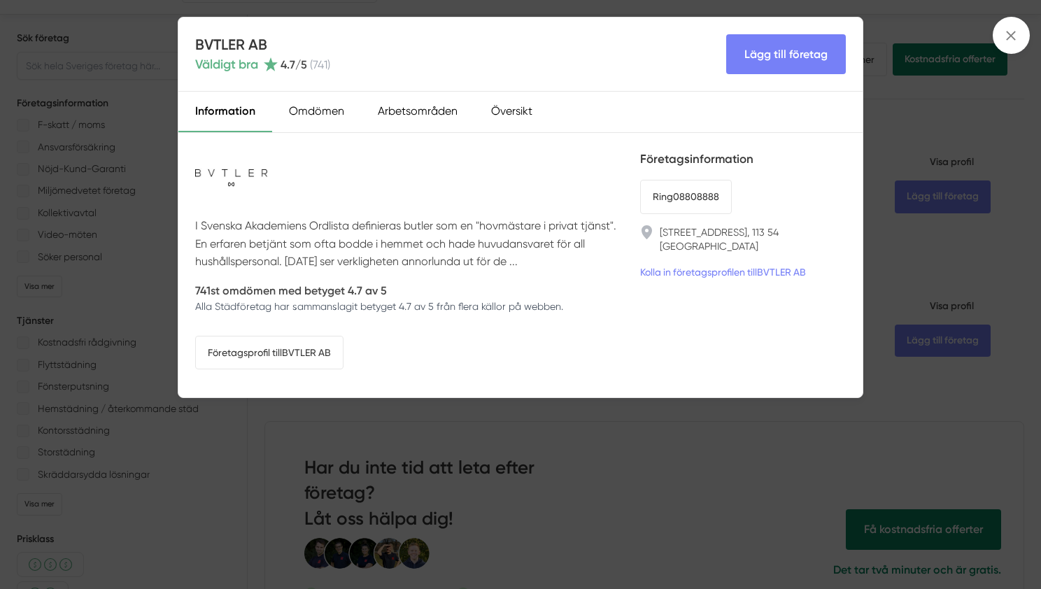
click at [197, 44] on h4 "BVTLER AB" at bounding box center [262, 44] width 135 height 20
drag, startPoint x: 277, startPoint y: 42, endPoint x: 183, endPoint y: 48, distance: 94.6
click at [183, 48] on div "BVTLER AB Väldigt bra 4.7 /5 ( 741 ) Lägg till företag" at bounding box center [520, 54] width 684 height 74
drag, startPoint x: 183, startPoint y: 48, endPoint x: 377, endPoint y: 46, distance: 193.9
click at [377, 46] on div "BVTLER AB Väldigt bra 4.7 /5 ( 741 ) Lägg till företag" at bounding box center [520, 54] width 684 height 74
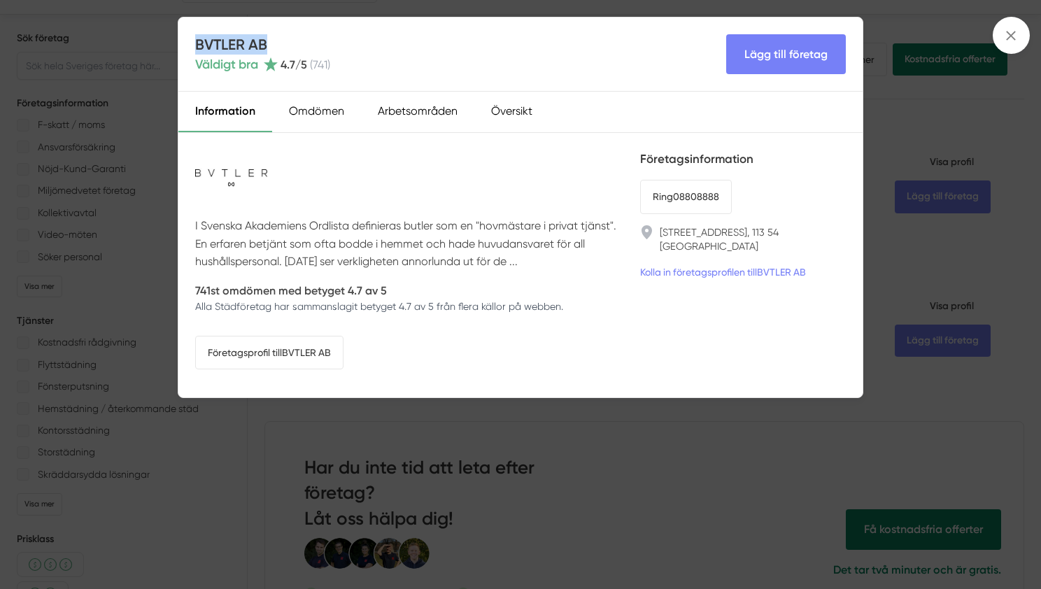
copy h4 "BVTLER AB"
click at [294, 115] on div "Omdömen" at bounding box center [316, 112] width 89 height 41
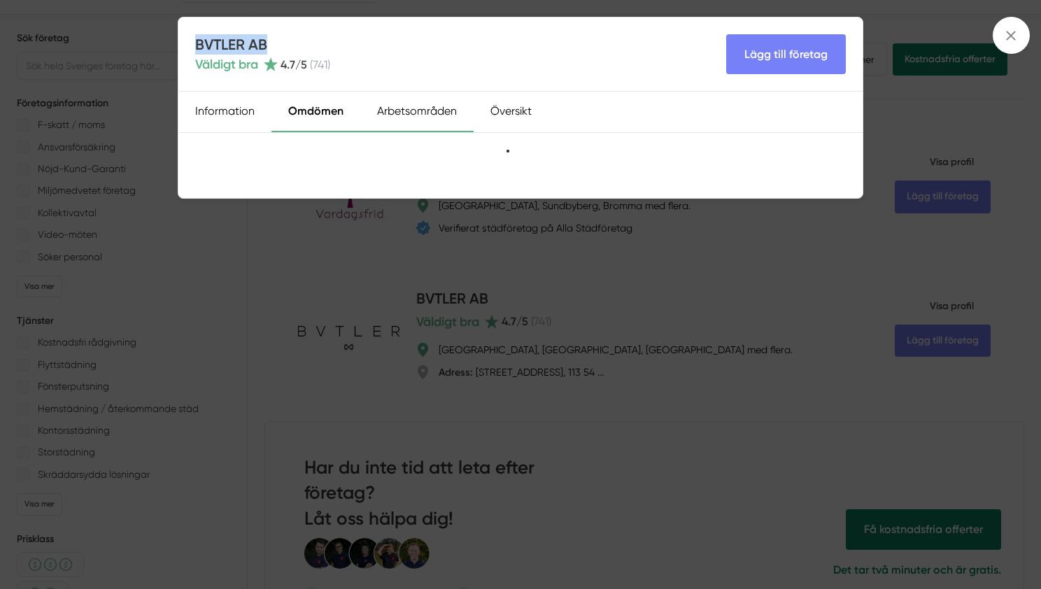
click at [376, 114] on div "Arbetsområden" at bounding box center [416, 112] width 113 height 41
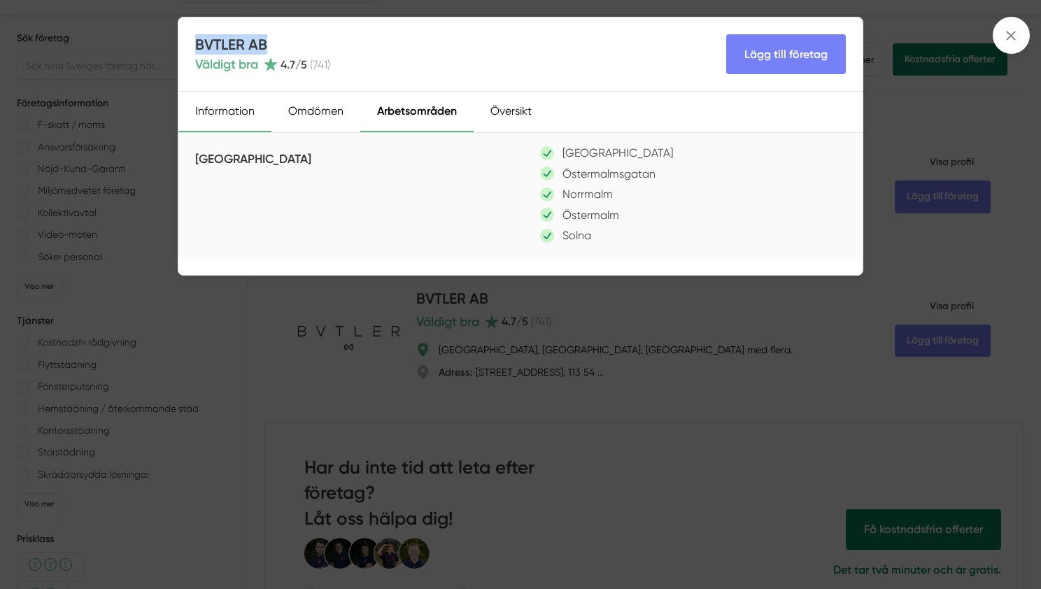
click at [214, 105] on div "Information" at bounding box center [224, 112] width 93 height 41
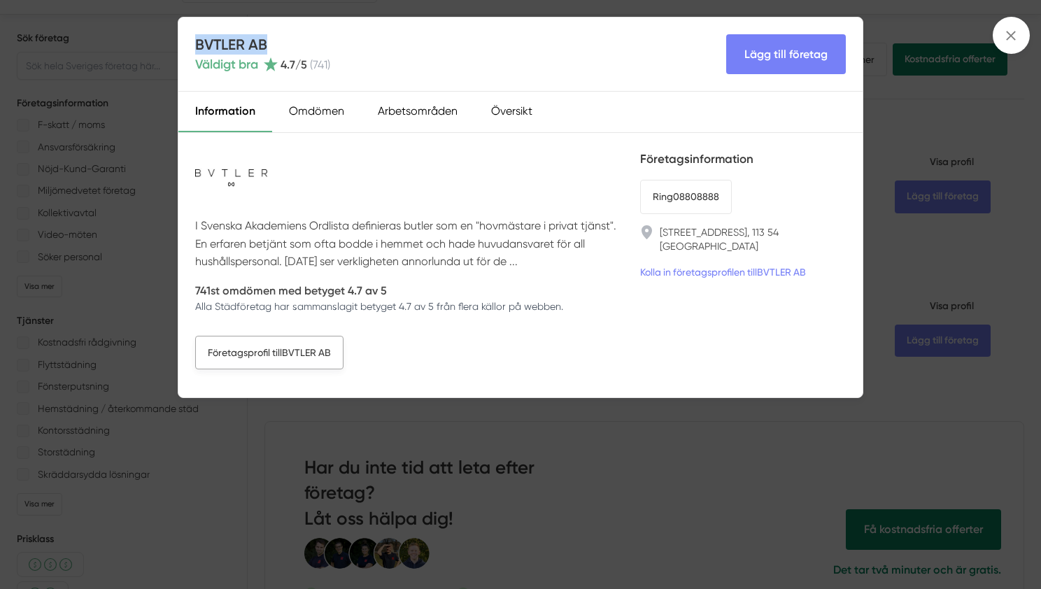
click at [321, 343] on link "Företagsprofil till BVTLER AB" at bounding box center [269, 353] width 148 height 34
click at [89, 320] on div "BVTLER AB Väldigt bra 4.7 /5 ( 741 ) Lägg till företag Information Omdömen Arbe…" at bounding box center [520, 294] width 1041 height 589
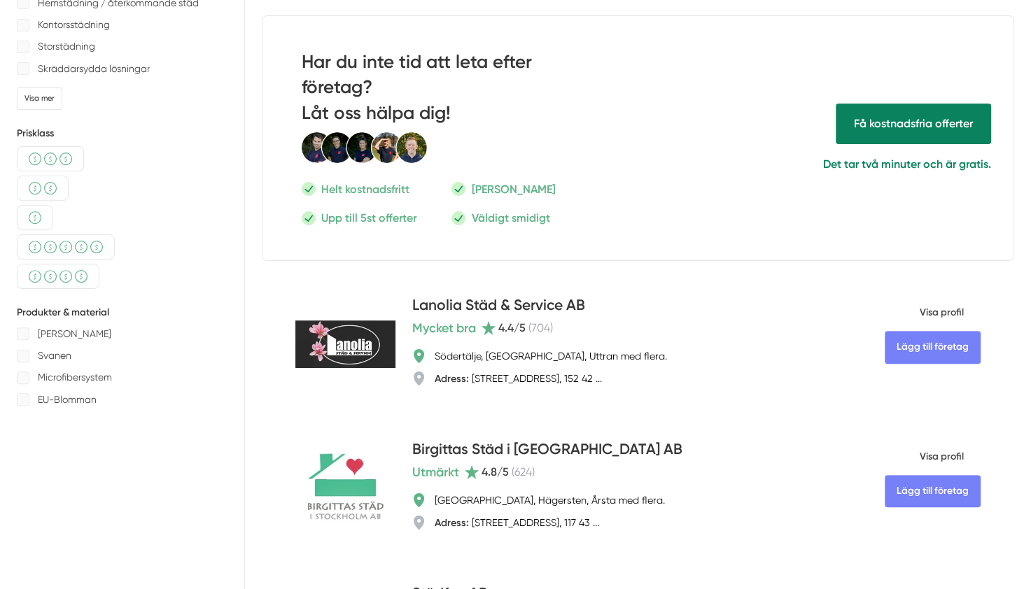
scroll to position [498, 0]
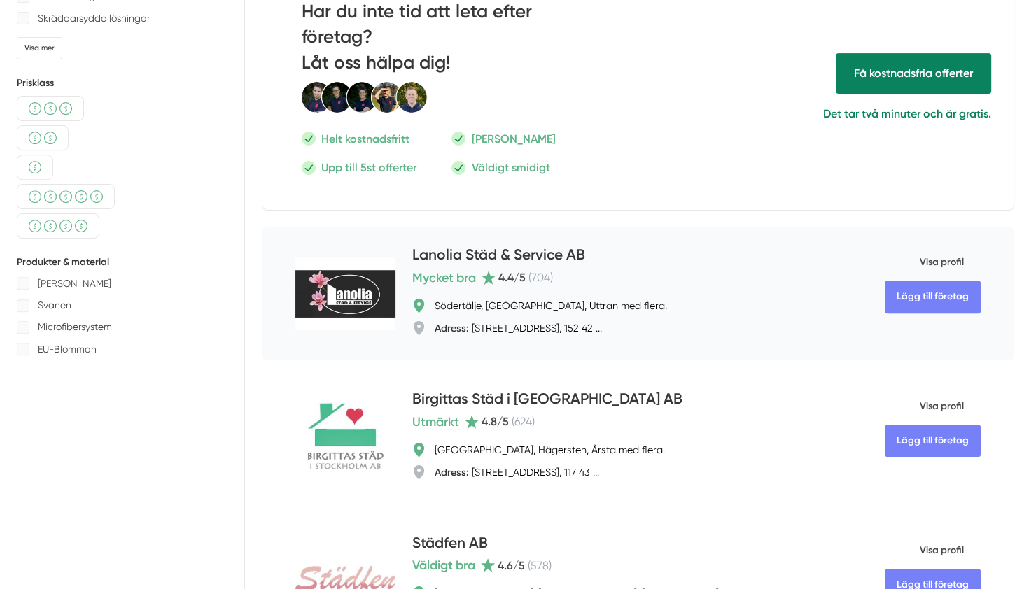
click at [950, 253] on span "Visa profil" at bounding box center [924, 262] width 79 height 36
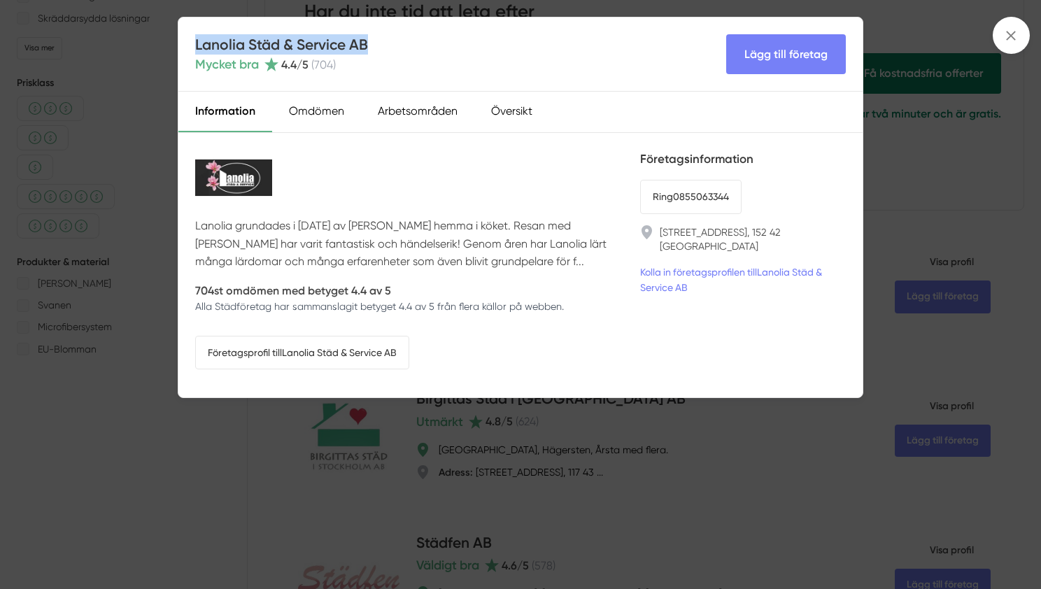
drag, startPoint x: 387, startPoint y: 40, endPoint x: 190, endPoint y: 42, distance: 197.4
click at [190, 42] on div "Lanolia Städ & Service AB Mycket bra 4.4 /5 ( 704 ) Lägg till företag" at bounding box center [520, 54] width 684 height 74
copy h4 "Lanolia Städ & Service AB"
click at [395, 110] on div "Arbetsområden" at bounding box center [417, 112] width 113 height 41
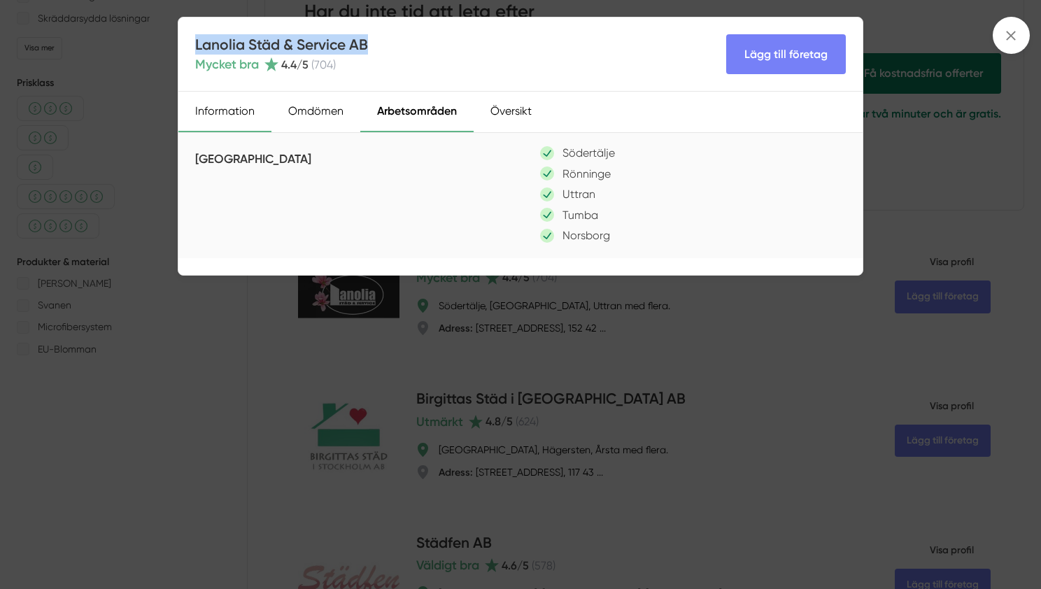
click at [211, 124] on div "Information" at bounding box center [224, 112] width 93 height 41
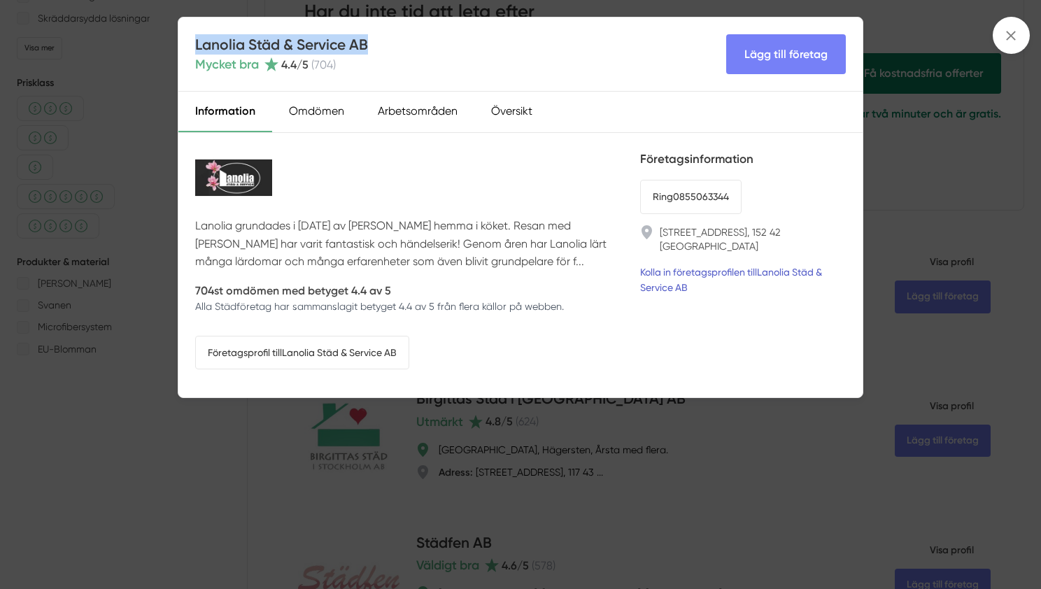
click at [779, 265] on link "Kolla in företagsprofilen till Lanolia Städ & Service AB" at bounding box center [743, 280] width 206 height 31
click at [141, 237] on div "Lanolia Städ & Service AB Mycket bra 4.4 /5 ( 704 ) Lägg till företag Informati…" at bounding box center [520, 294] width 1041 height 589
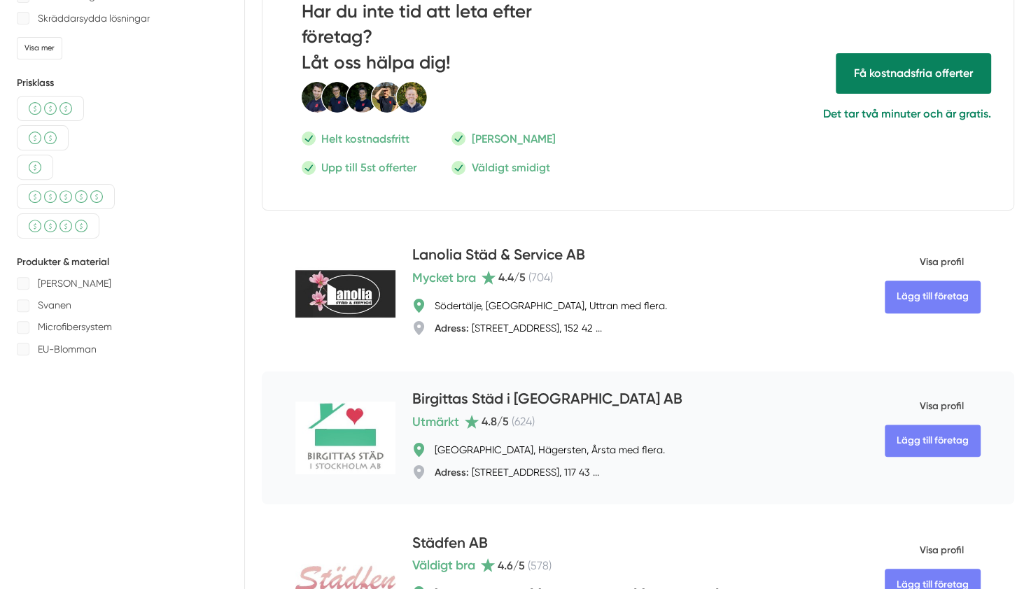
click at [938, 400] on span "Visa profil" at bounding box center [924, 406] width 79 height 36
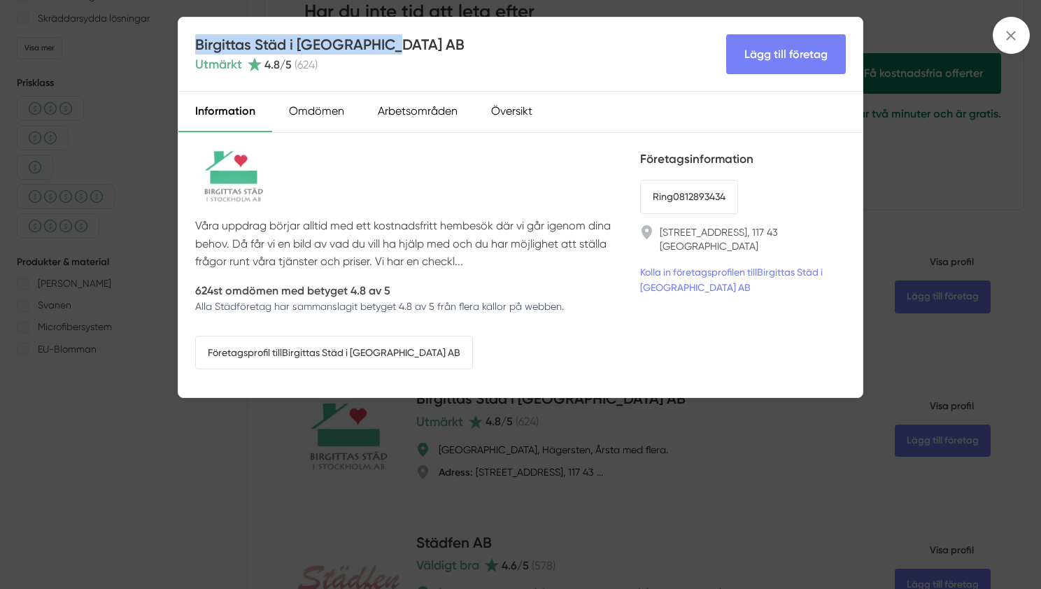
drag, startPoint x: 400, startPoint y: 50, endPoint x: 197, endPoint y: 46, distance: 202.3
click at [197, 46] on div "Birgittas Städ i [GEOGRAPHIC_DATA] AB Utmärkt 4.8 /5 ( 624 ) Lägg till företag" at bounding box center [520, 54] width 684 height 74
copy h4 "Birgittas Städ i [GEOGRAPHIC_DATA] AB"
click at [335, 110] on div "Omdömen" at bounding box center [316, 112] width 89 height 41
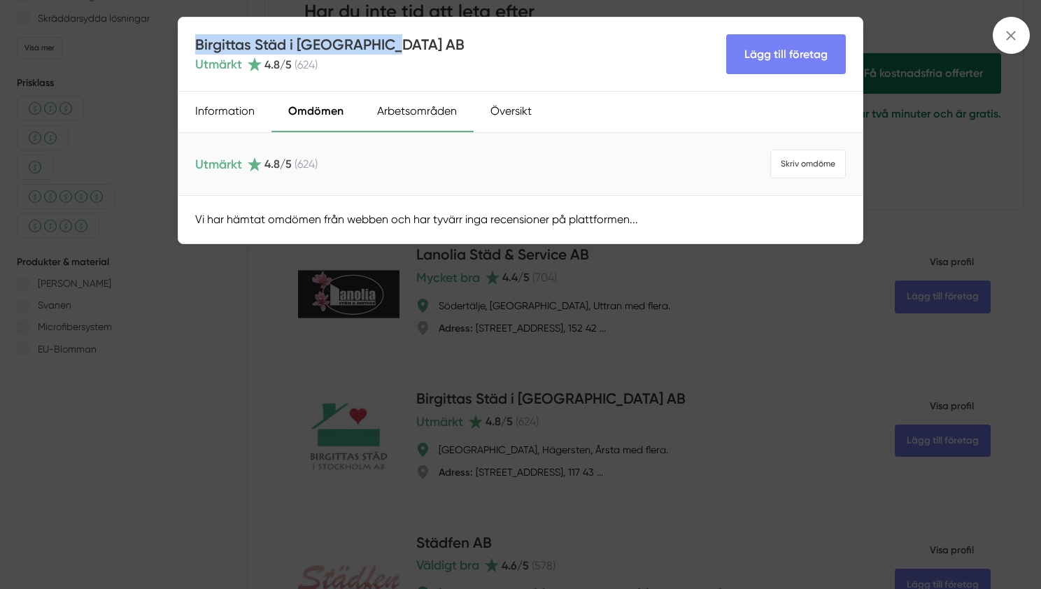
click at [379, 120] on div "Arbetsområden" at bounding box center [416, 112] width 113 height 41
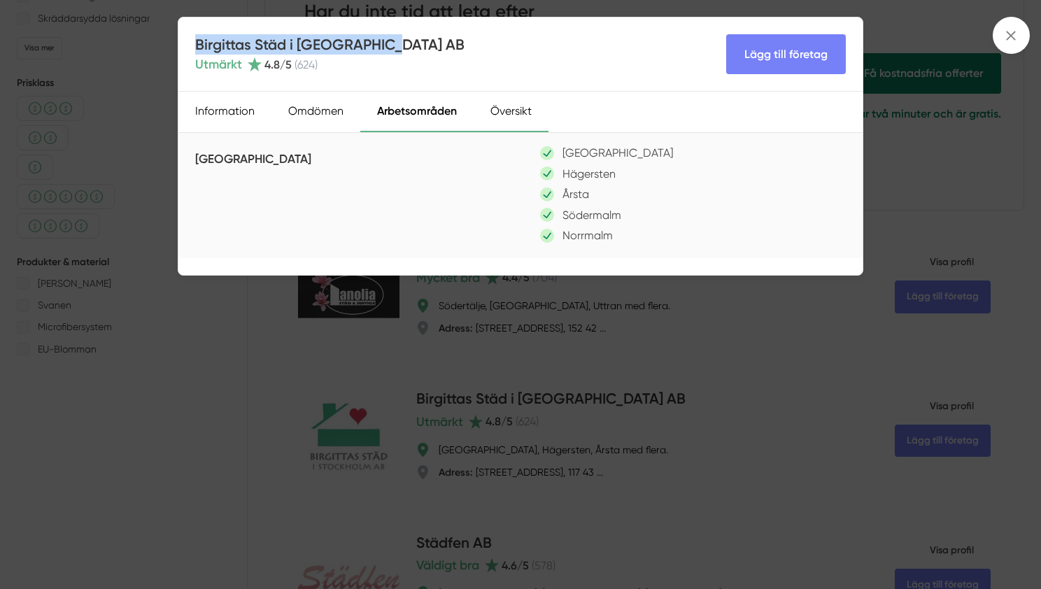
click at [505, 113] on div "Översikt" at bounding box center [511, 112] width 75 height 41
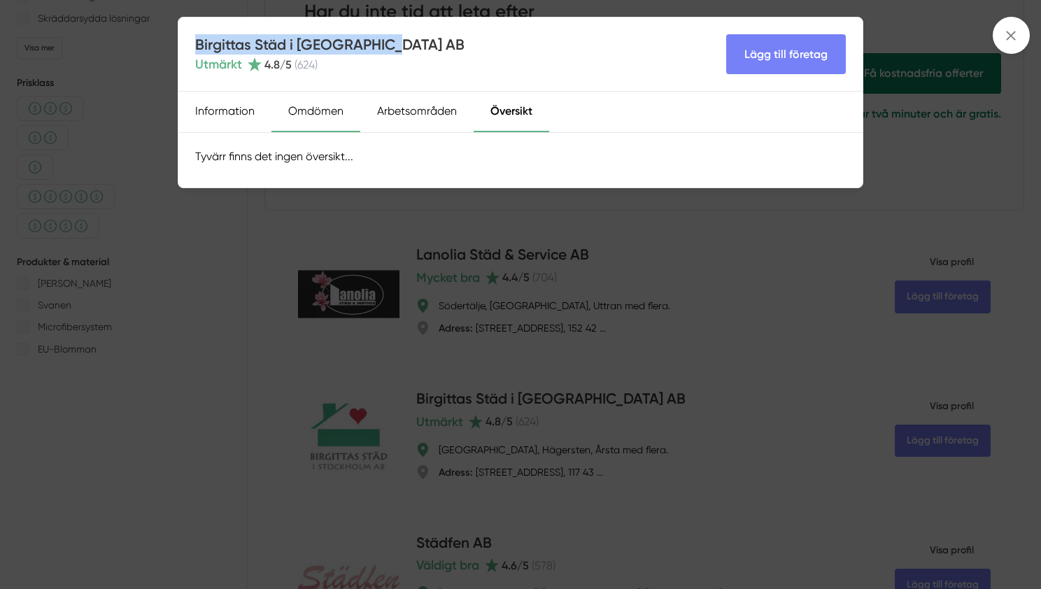
click at [332, 102] on div "Omdömen" at bounding box center [316, 112] width 89 height 41
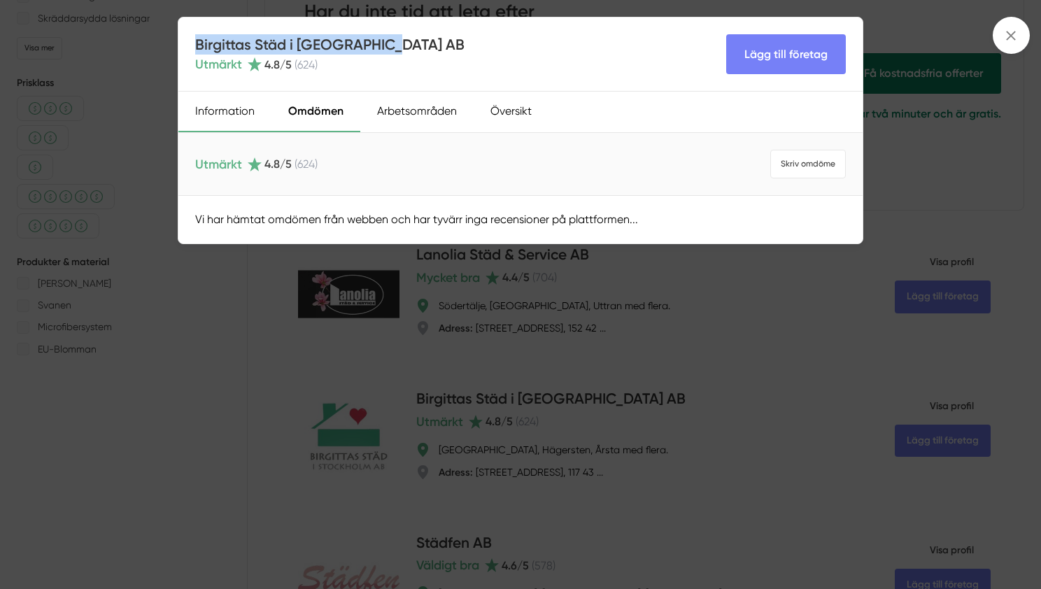
click at [225, 122] on div "Information" at bounding box center [224, 112] width 93 height 41
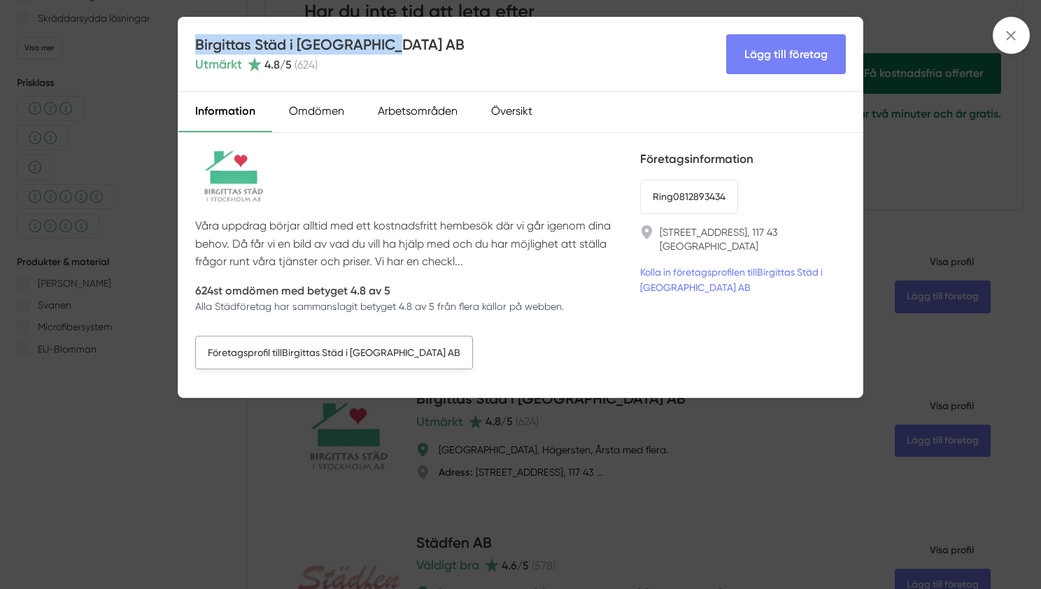
click at [359, 349] on link "Företagsprofil till Birgittas Städ i [GEOGRAPHIC_DATA] AB" at bounding box center [334, 353] width 278 height 34
click at [90, 312] on div "Birgittas Städ i [GEOGRAPHIC_DATA] AB Utmärkt 4.8 /5 ( 624 ) Lägg till företag …" at bounding box center [520, 294] width 1041 height 589
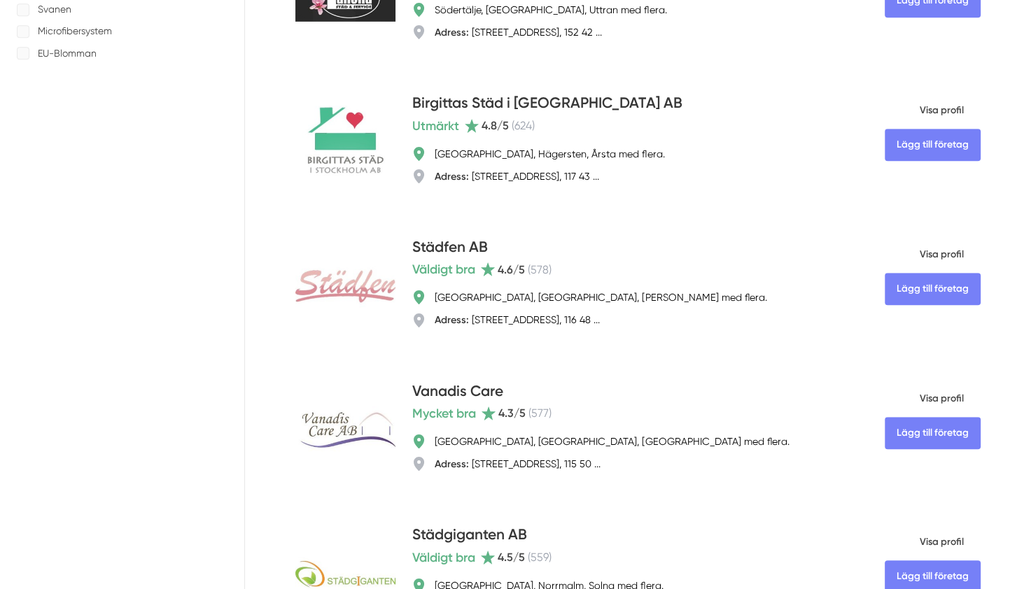
scroll to position [795, 0]
click at [936, 248] on span "Visa profil" at bounding box center [924, 254] width 79 height 36
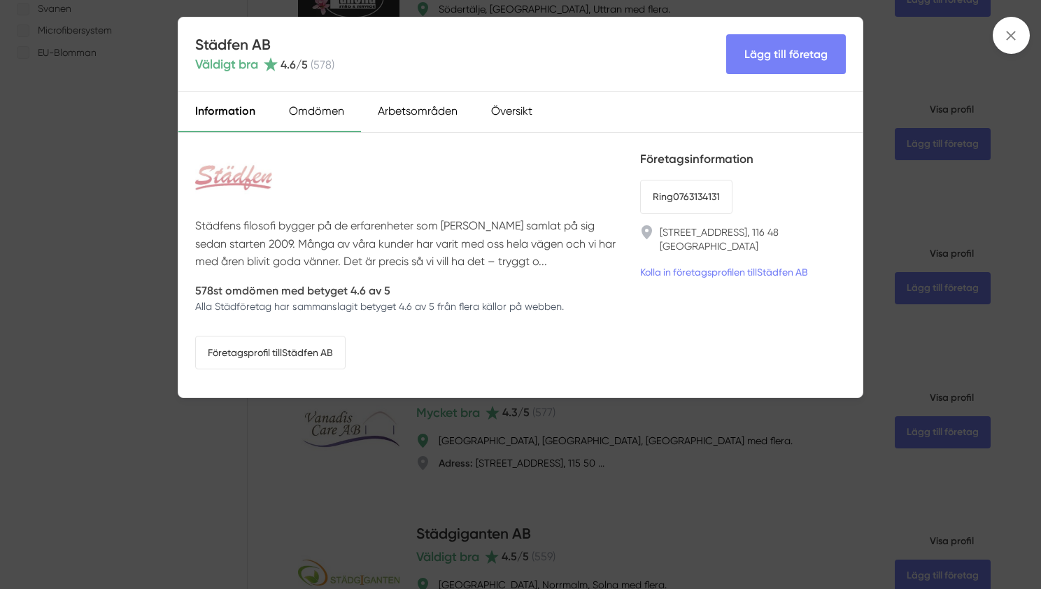
click at [323, 123] on div "Omdömen" at bounding box center [316, 112] width 89 height 41
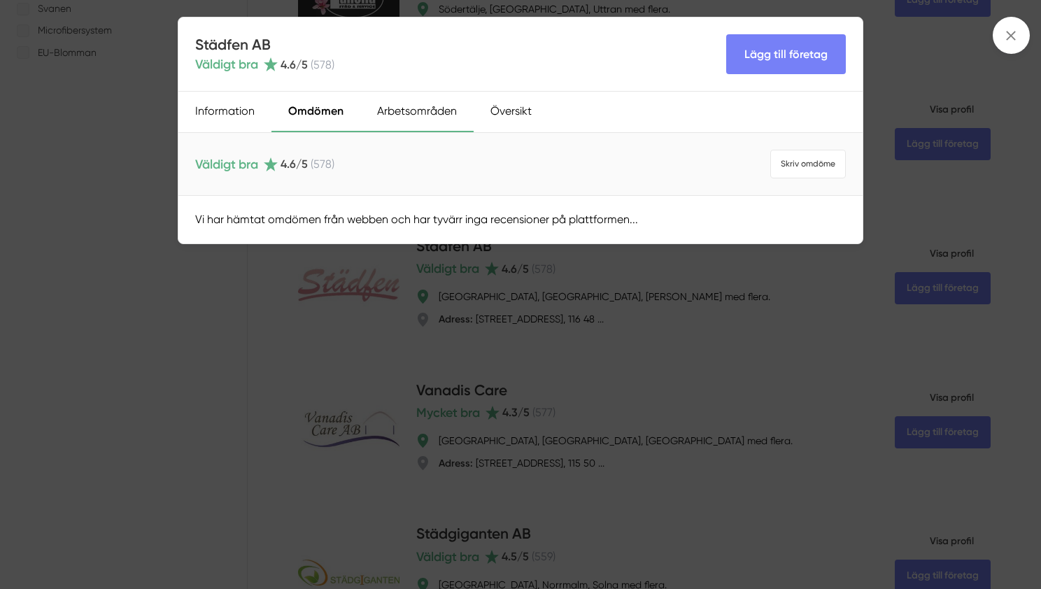
click at [395, 119] on div "Arbetsområden" at bounding box center [416, 112] width 113 height 41
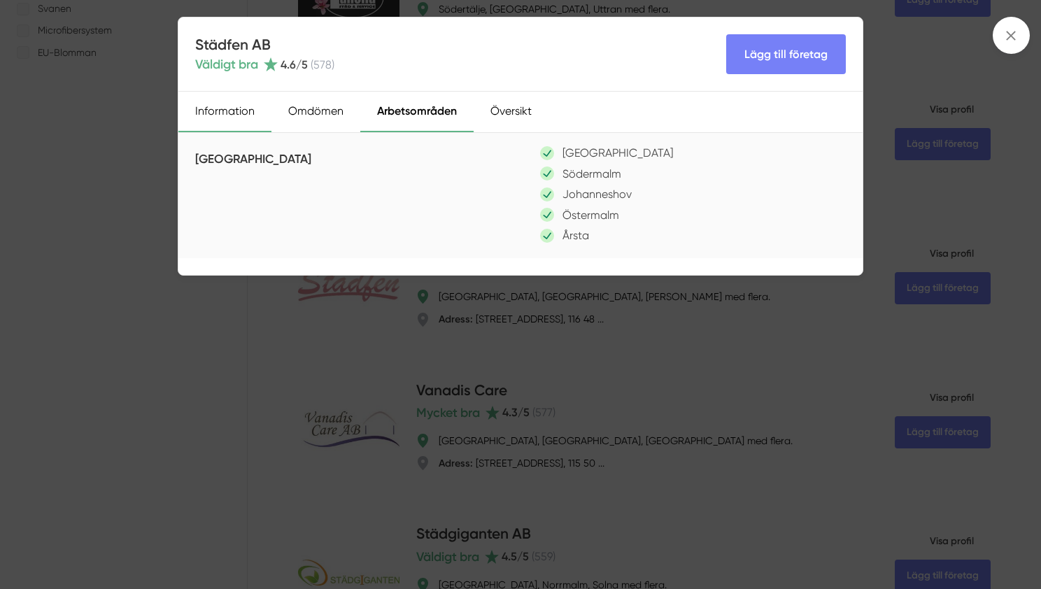
click at [223, 111] on div "Information" at bounding box center [224, 112] width 93 height 41
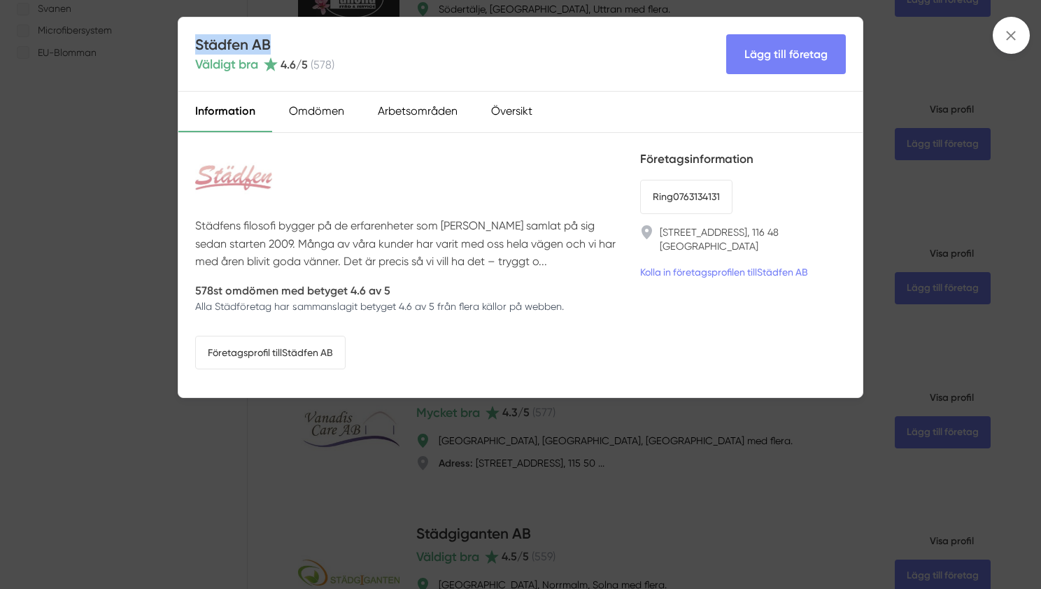
drag, startPoint x: 270, startPoint y: 42, endPoint x: 196, endPoint y: 46, distance: 74.3
click at [196, 46] on h4 "Städfen AB" at bounding box center [264, 44] width 139 height 20
copy h4 "Städfen AB"
click at [430, 124] on div "Arbetsområden" at bounding box center [417, 112] width 113 height 41
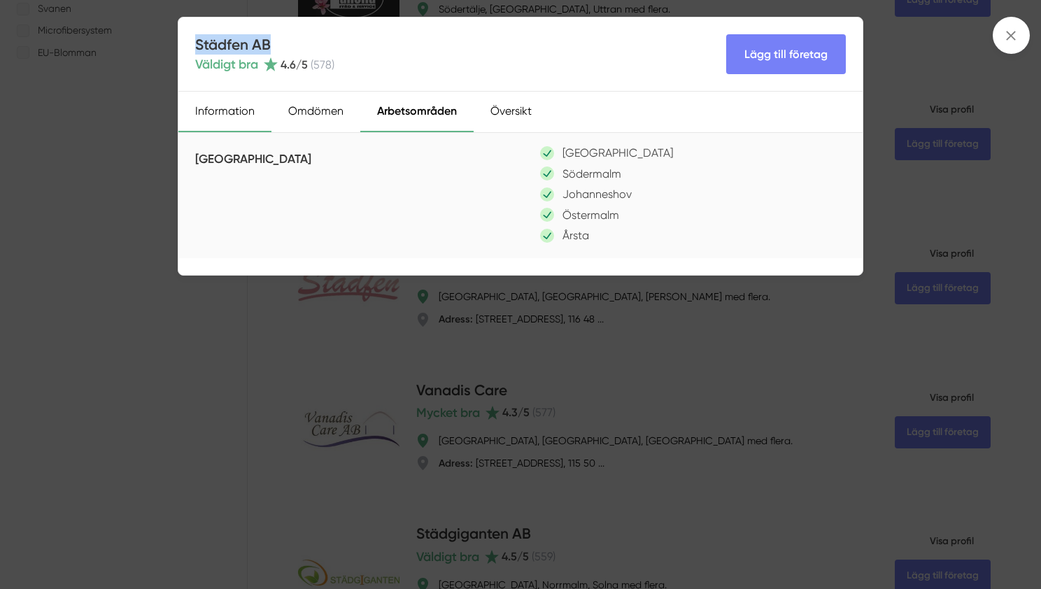
click at [209, 115] on div "Information" at bounding box center [224, 112] width 93 height 41
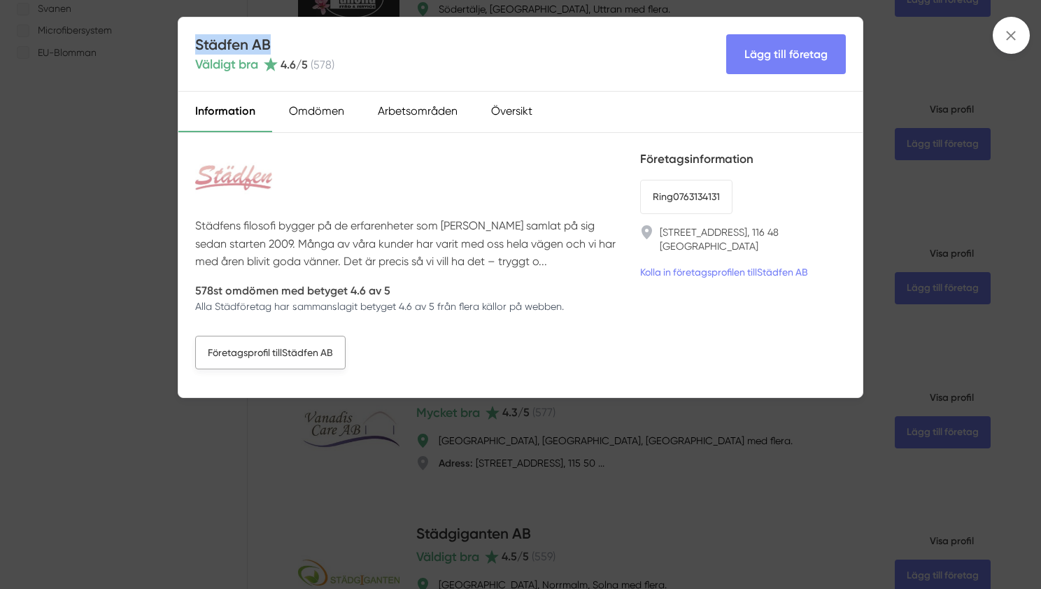
click at [319, 363] on link "Företagsprofil till Städfen AB" at bounding box center [270, 353] width 150 height 34
click at [162, 181] on div "Städfen AB Väldigt bra 4.6 /5 ( 578 ) Lägg till företag Information Omdömen Arb…" at bounding box center [520, 294] width 1041 height 589
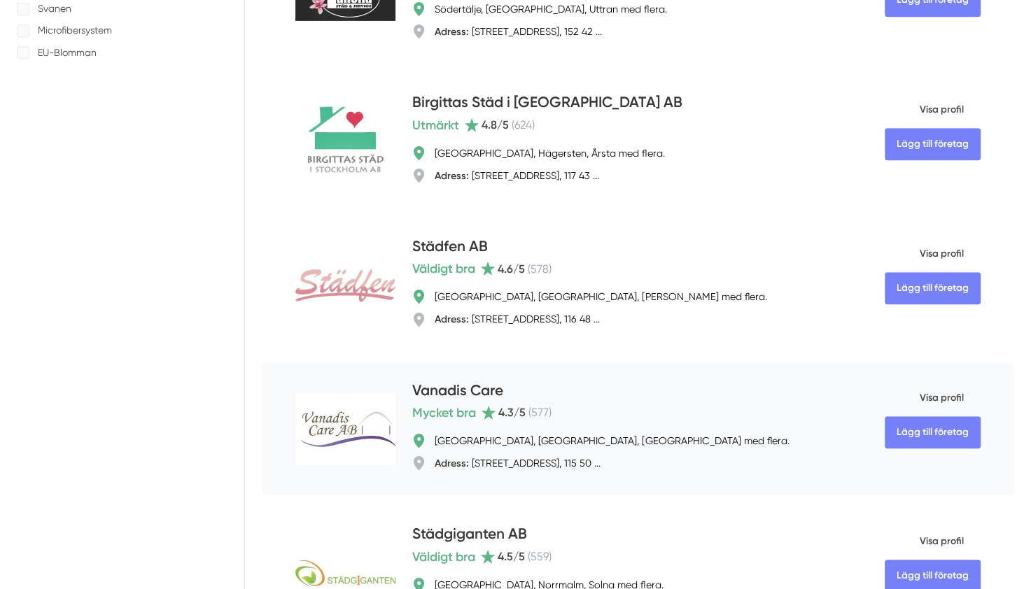
click at [954, 396] on span "Visa profil" at bounding box center [924, 398] width 79 height 36
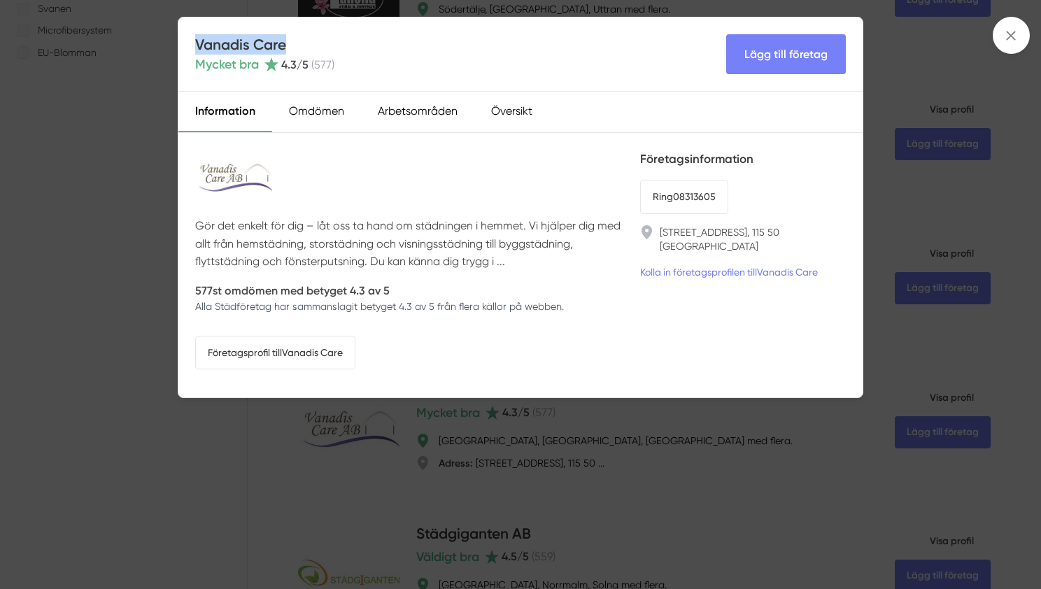
drag, startPoint x: 288, startPoint y: 41, endPoint x: 198, endPoint y: 46, distance: 90.5
click at [198, 46] on h4 "Vanadis Care" at bounding box center [264, 44] width 139 height 20
copy h4 "Vanadis Care"
click at [321, 97] on div "Omdömen" at bounding box center [316, 112] width 89 height 41
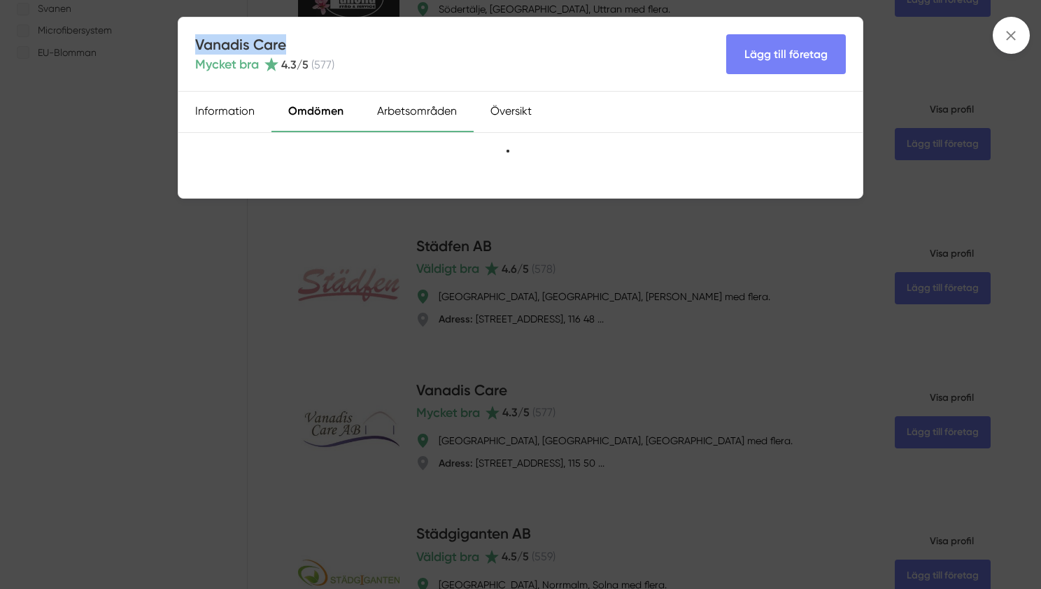
click at [369, 109] on div "Arbetsområden" at bounding box center [416, 112] width 113 height 41
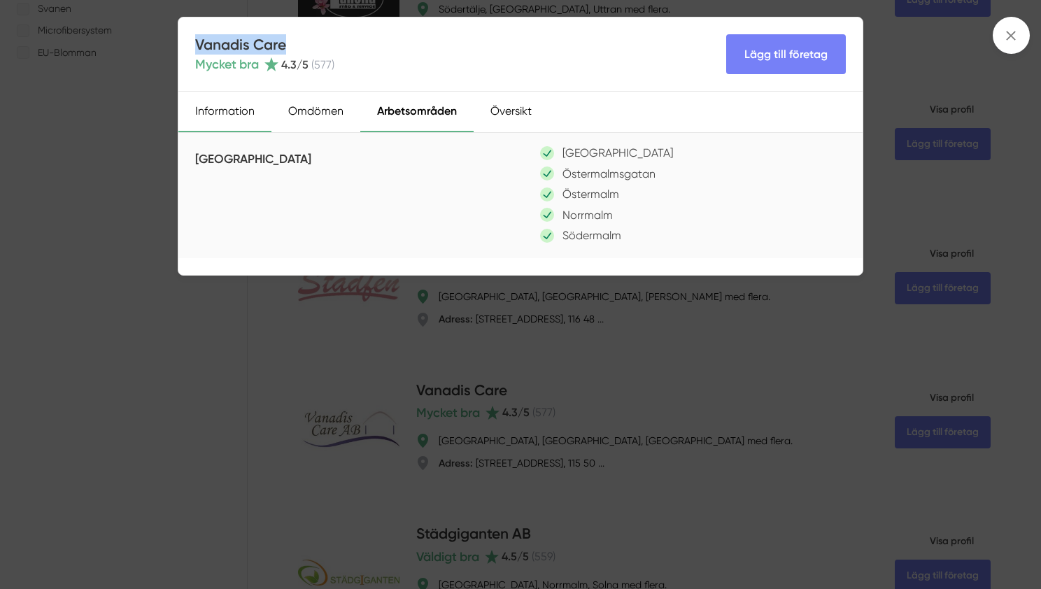
click at [248, 113] on div "Information" at bounding box center [224, 112] width 93 height 41
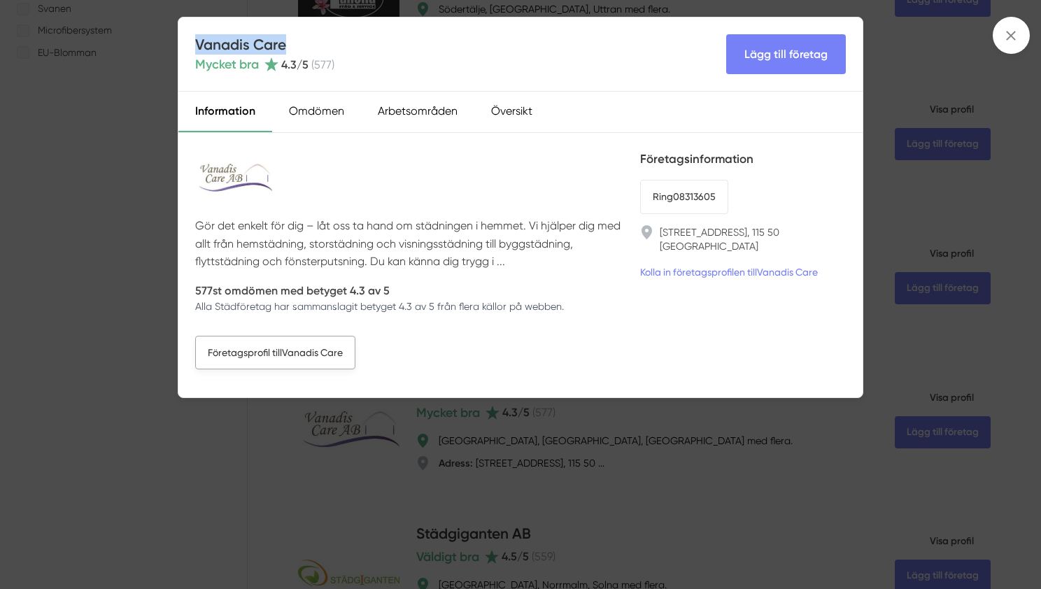
click at [302, 345] on link "Företagsprofil till Vanadis Care" at bounding box center [275, 353] width 160 height 34
click at [90, 155] on div "Vanadis Care Mycket bra 4.3 /5 ( 577 ) Lägg till företag Information Omdömen Ar…" at bounding box center [520, 294] width 1041 height 589
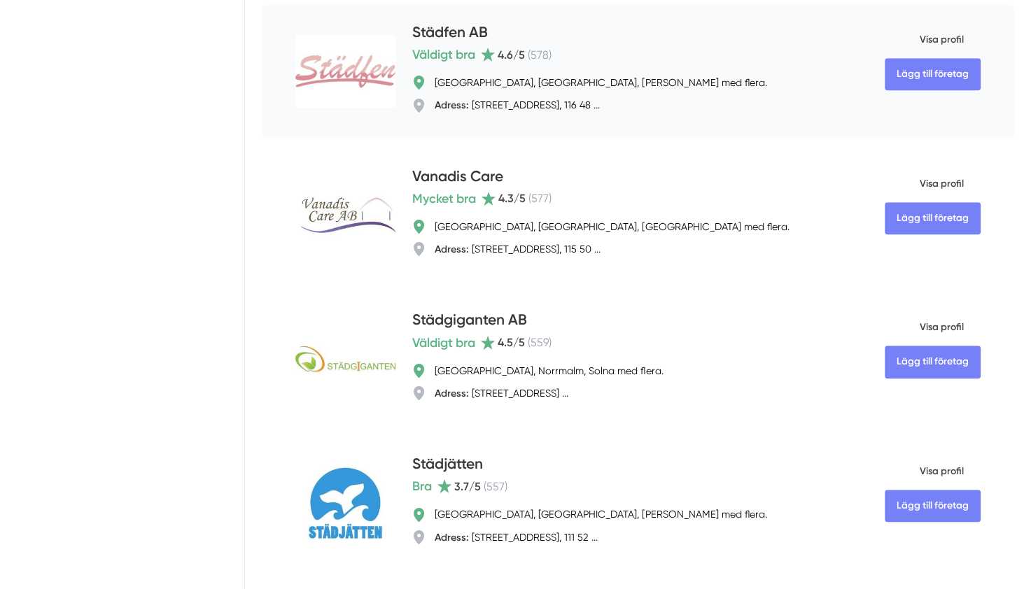
scroll to position [1072, 0]
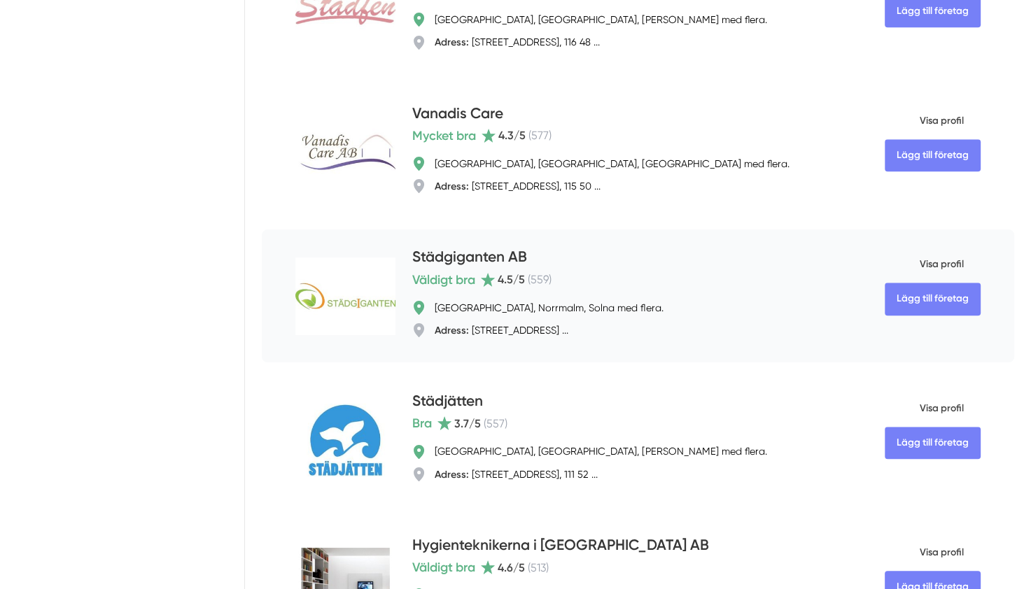
click at [931, 265] on span "Visa profil" at bounding box center [924, 264] width 79 height 36
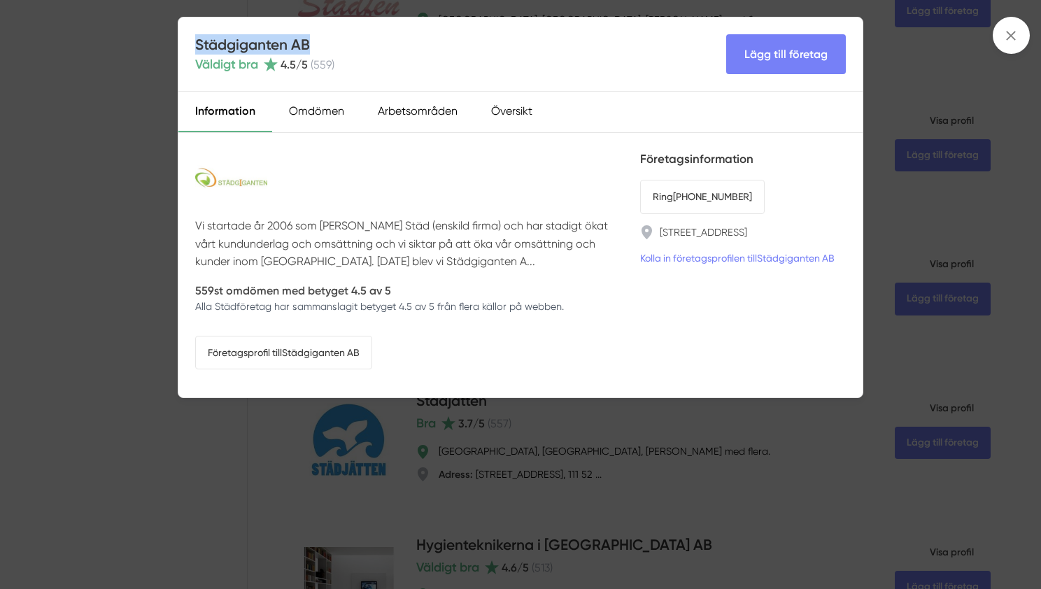
drag, startPoint x: 318, startPoint y: 43, endPoint x: 197, endPoint y: 50, distance: 120.6
click at [197, 50] on h4 "Städgiganten AB" at bounding box center [264, 44] width 139 height 20
copy h4 "Städgiganten AB"
click at [447, 108] on div "Arbetsområden" at bounding box center [417, 112] width 113 height 41
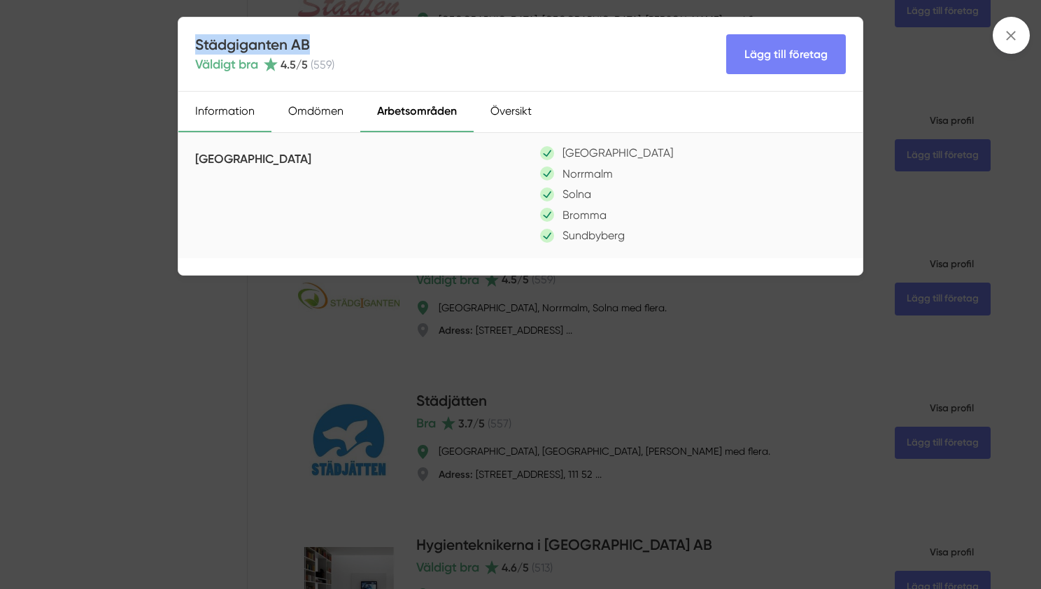
click at [232, 121] on div "Information" at bounding box center [224, 112] width 93 height 41
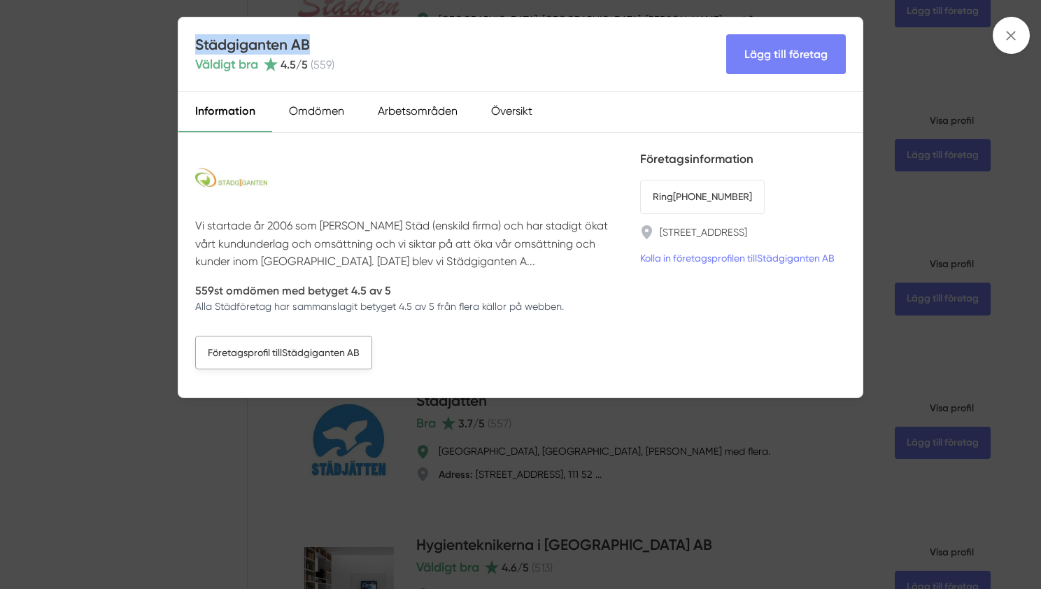
click at [269, 348] on link "Företagsprofil till Städgiganten AB" at bounding box center [283, 353] width 177 height 34
click at [129, 189] on div "Städgiganten AB Väldigt bra 4.5 /5 ( 559 ) Lägg till företag Information Omdöme…" at bounding box center [520, 294] width 1041 height 589
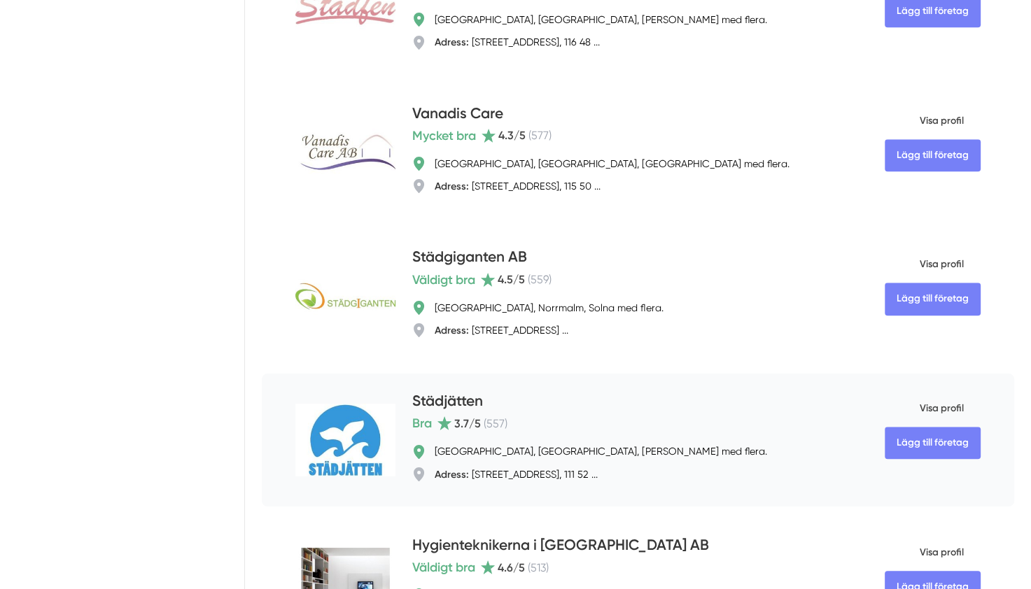
scroll to position [1173, 0]
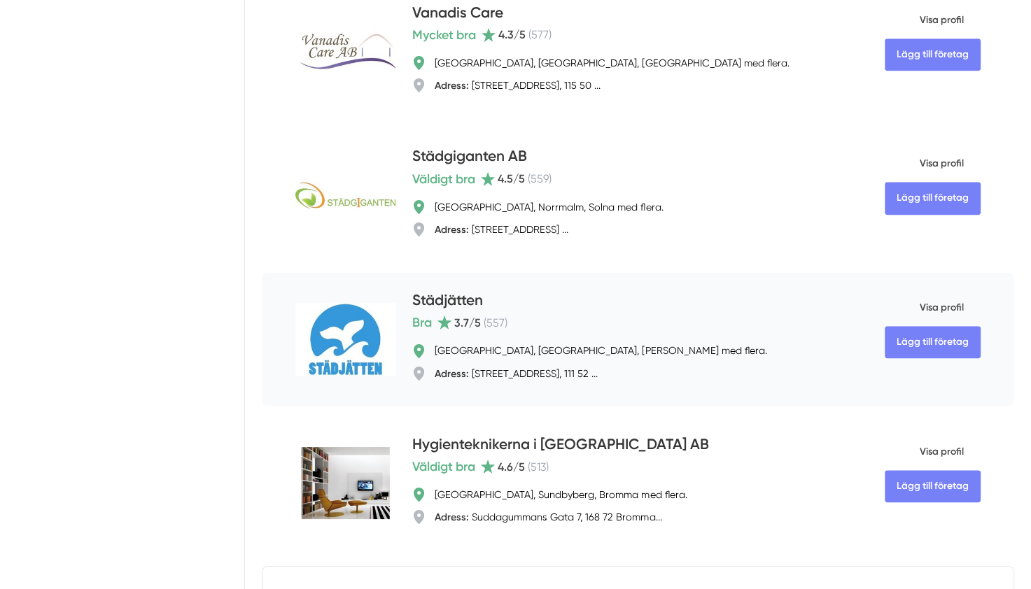
click at [930, 307] on span "Visa profil" at bounding box center [924, 308] width 79 height 36
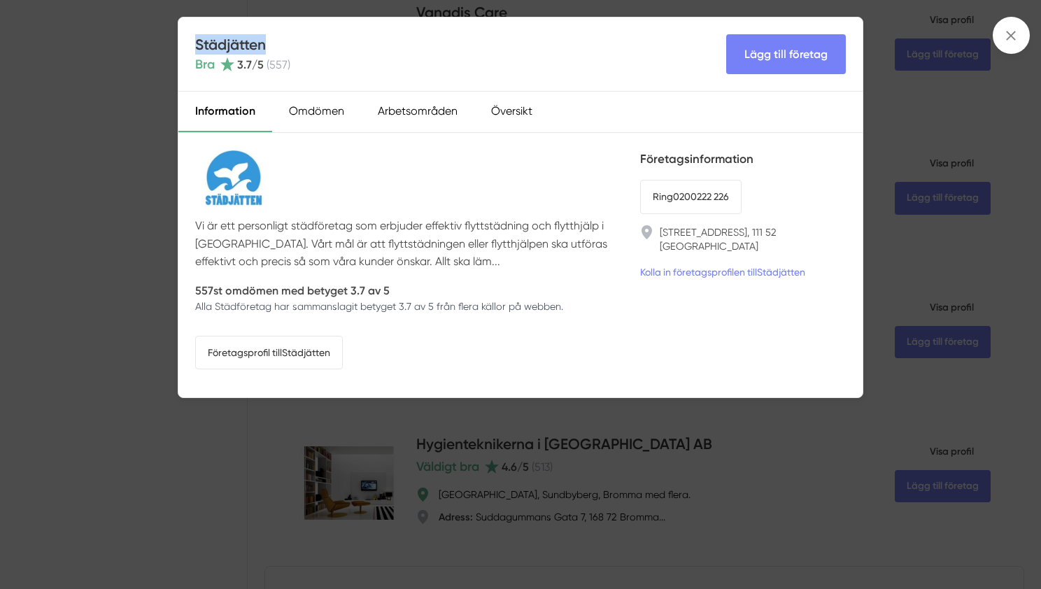
drag, startPoint x: 302, startPoint y: 37, endPoint x: 195, endPoint y: 38, distance: 106.4
click at [195, 38] on div "Städjätten Bra 3.7 /5 ( 557 ) Lägg till företag" at bounding box center [520, 54] width 684 height 74
copy h4 "Städjätten"
click at [300, 454] on div "Städjätten Bra 3.7 /5 ( 557 ) Lägg till företag Information Omdömen Arbetsområd…" at bounding box center [520, 294] width 1041 height 589
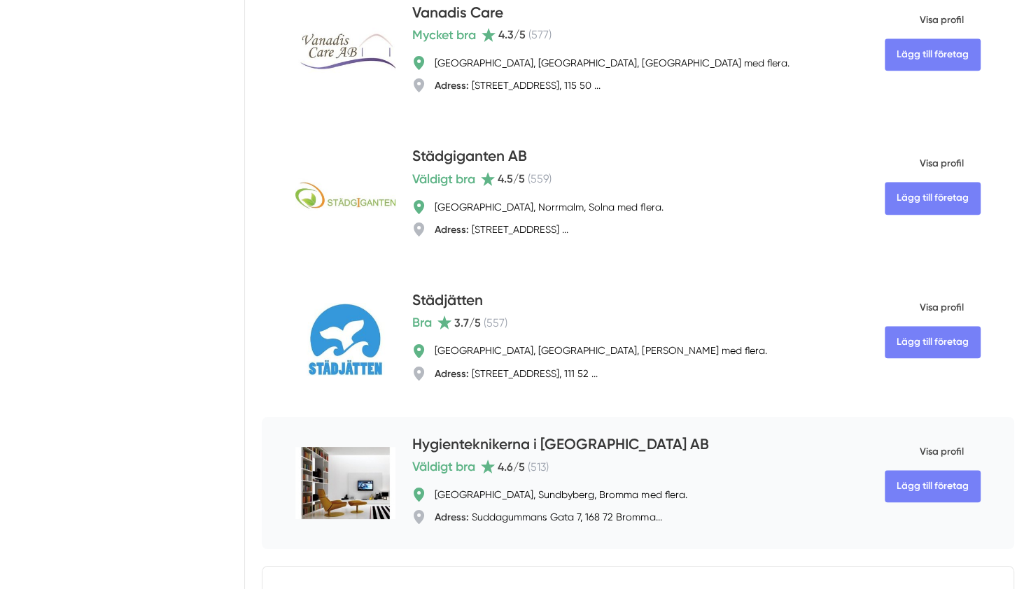
click at [922, 453] on span "Visa profil" at bounding box center [924, 452] width 79 height 36
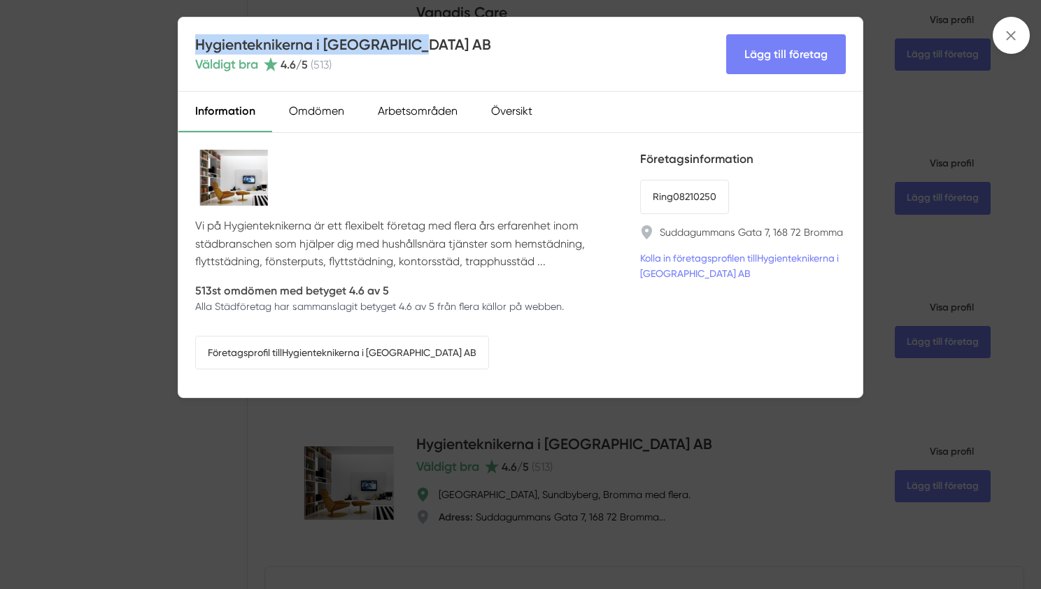
drag, startPoint x: 422, startPoint y: 45, endPoint x: 197, endPoint y: 30, distance: 225.1
click at [197, 30] on div "Hygienteknikerna i [GEOGRAPHIC_DATA] AB Väldigt bra 4.6 /5 ( 513 ) Lägg till fö…" at bounding box center [520, 54] width 684 height 74
copy h4 "Hygienteknikerna i [GEOGRAPHIC_DATA] AB"
click at [394, 345] on link "Företagsprofil till Hygienteknikerna i [GEOGRAPHIC_DATA] AB" at bounding box center [342, 353] width 294 height 34
click at [149, 323] on div "Hygienteknikerna i [GEOGRAPHIC_DATA] AB Väldigt bra 4.6 /5 ( 513 ) Lägg till fö…" at bounding box center [520, 294] width 1041 height 589
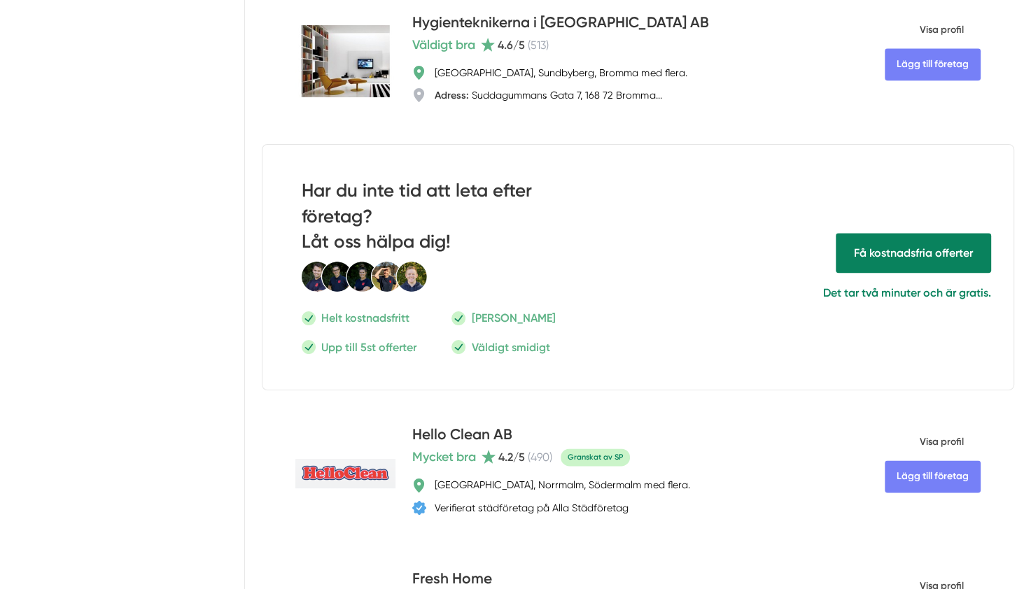
scroll to position [1925, 0]
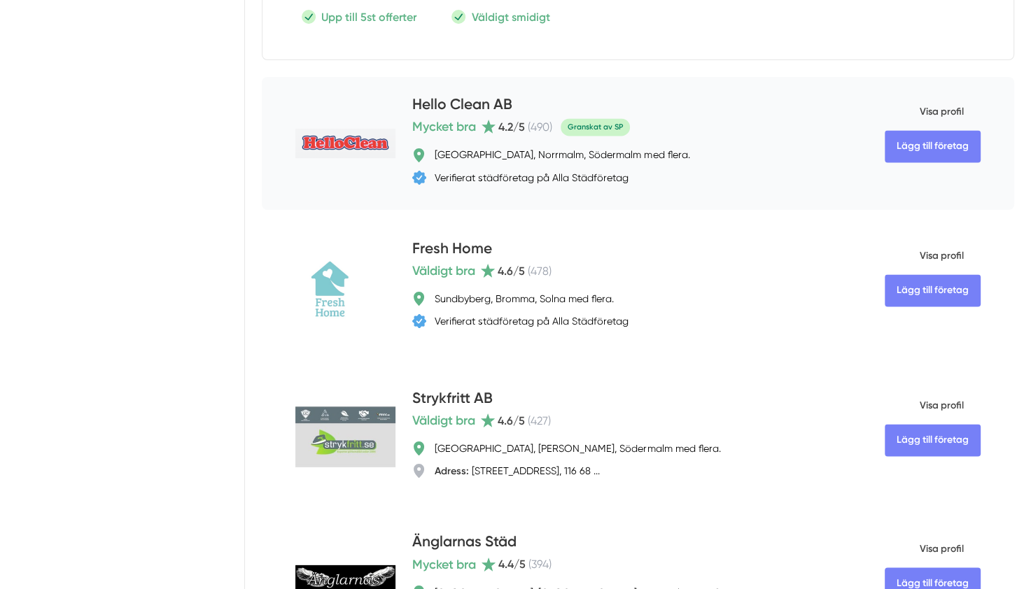
click at [929, 113] on span "Visa profil" at bounding box center [924, 112] width 79 height 36
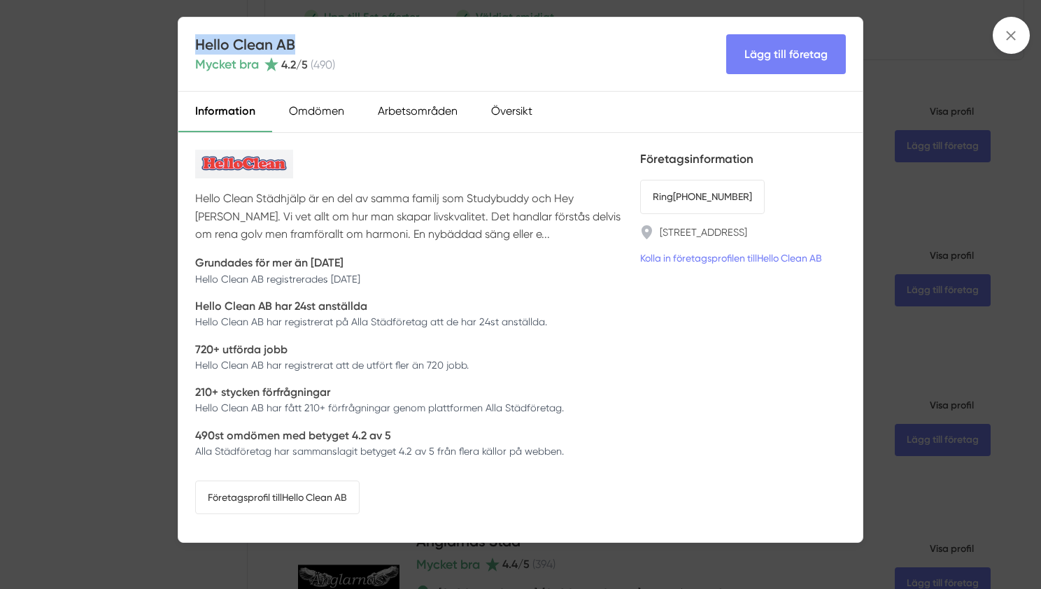
drag, startPoint x: 302, startPoint y: 43, endPoint x: 199, endPoint y: 45, distance: 103.6
click at [199, 45] on h4 "Hello Clean AB" at bounding box center [265, 44] width 140 height 20
copy h4 "Hello Clean AB"
click at [297, 488] on link "Företagsprofil till Hello Clean AB" at bounding box center [277, 498] width 164 height 34
click at [314, 494] on link "Företagsprofil till Hello Clean AB" at bounding box center [277, 498] width 164 height 34
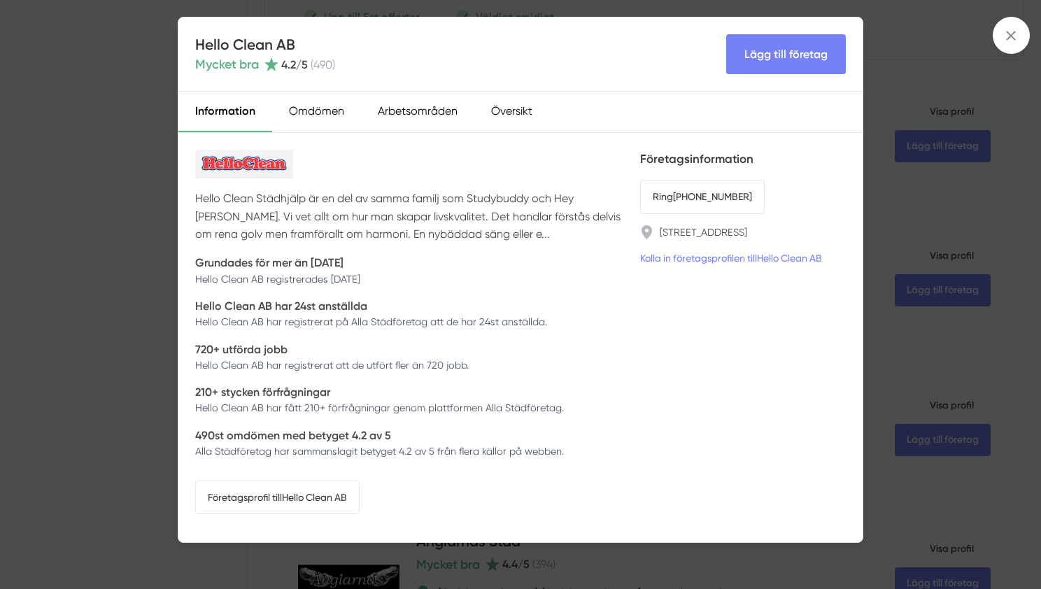
click at [70, 132] on div "Hello Clean AB Mycket bra 4.2 /5 ( 490 ) Lägg till företag Information Omdömen …" at bounding box center [520, 294] width 1041 height 589
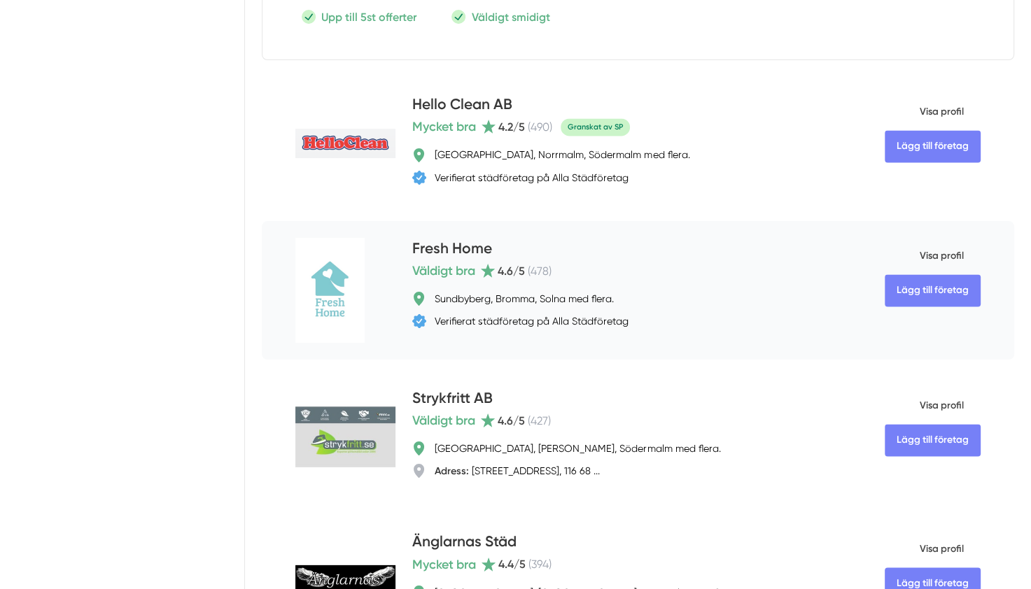
click at [923, 256] on span "Visa profil" at bounding box center [924, 256] width 79 height 36
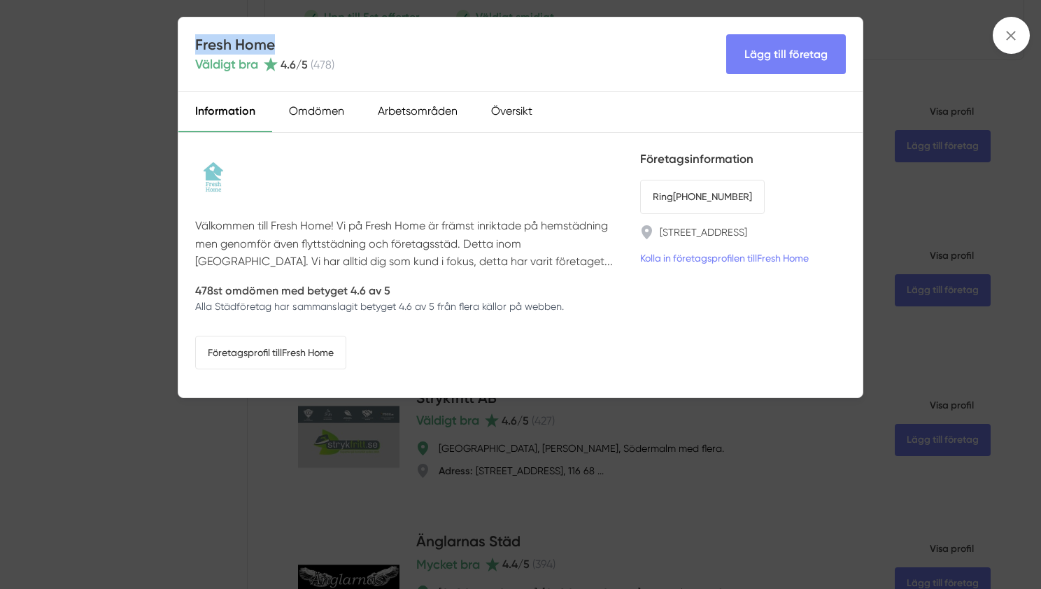
drag, startPoint x: 278, startPoint y: 38, endPoint x: 197, endPoint y: 50, distance: 81.5
click at [197, 50] on h4 "Fresh Home" at bounding box center [264, 44] width 139 height 20
copy h4 "Fresh Home"
click at [300, 342] on link "Företagsprofil till Fresh Home" at bounding box center [270, 353] width 151 height 34
click at [395, 105] on div "Arbetsområden" at bounding box center [417, 112] width 113 height 41
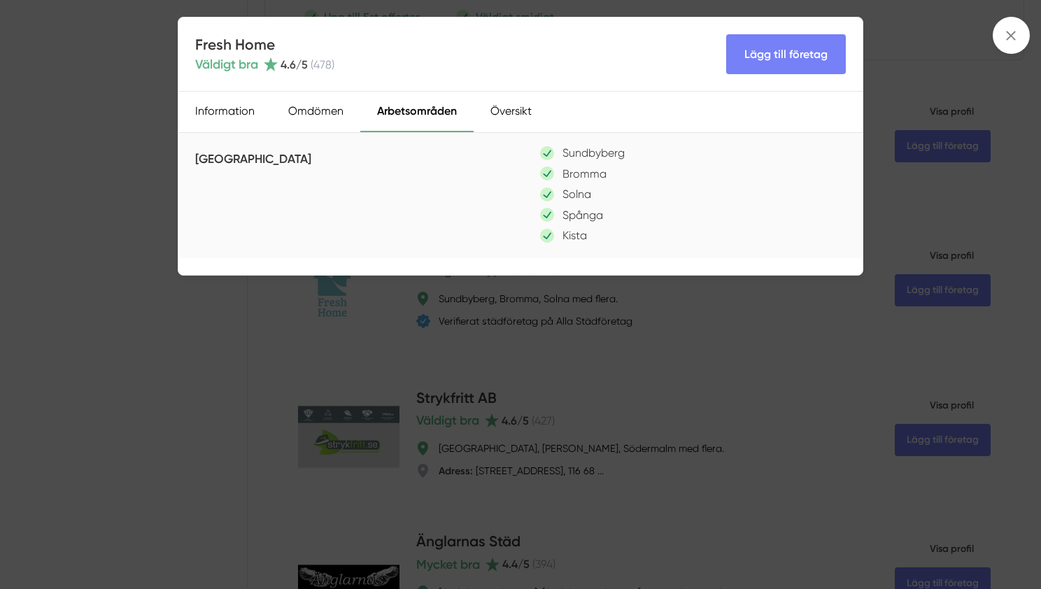
click at [407, 340] on div "Fresh Home Väldigt bra 4.6 /5 ( 478 ) Lägg till företag Information Omdömen Arb…" at bounding box center [520, 294] width 1041 height 589
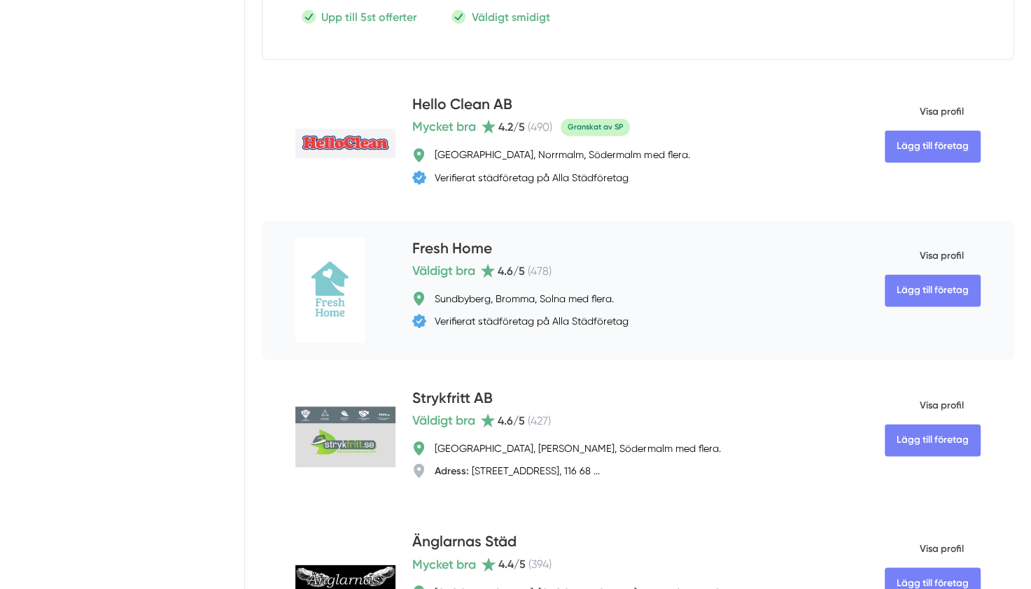
click at [955, 261] on span "Visa profil" at bounding box center [924, 256] width 79 height 36
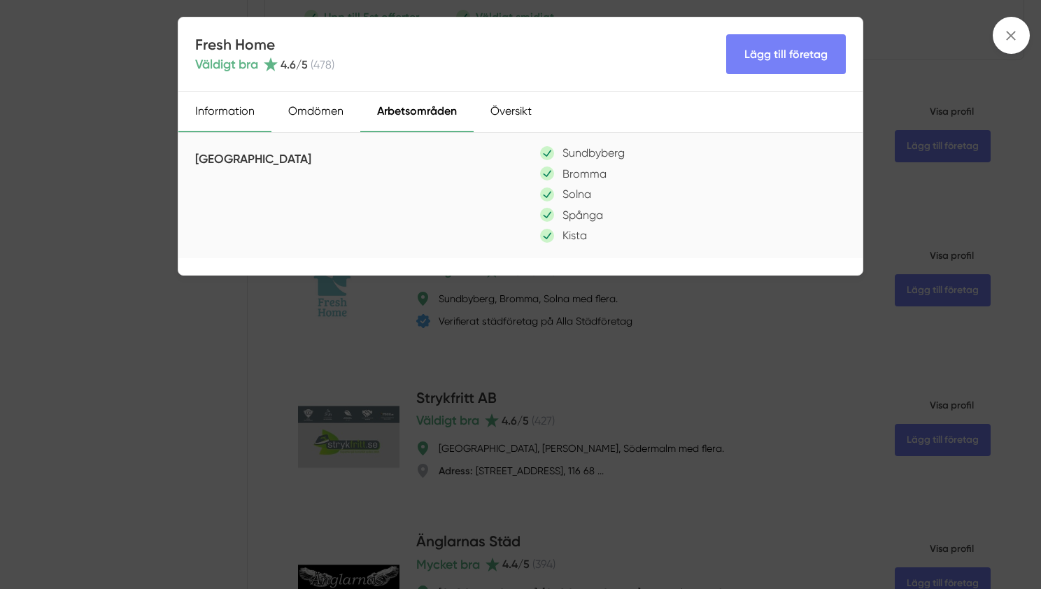
click at [252, 107] on div "Information" at bounding box center [224, 112] width 93 height 41
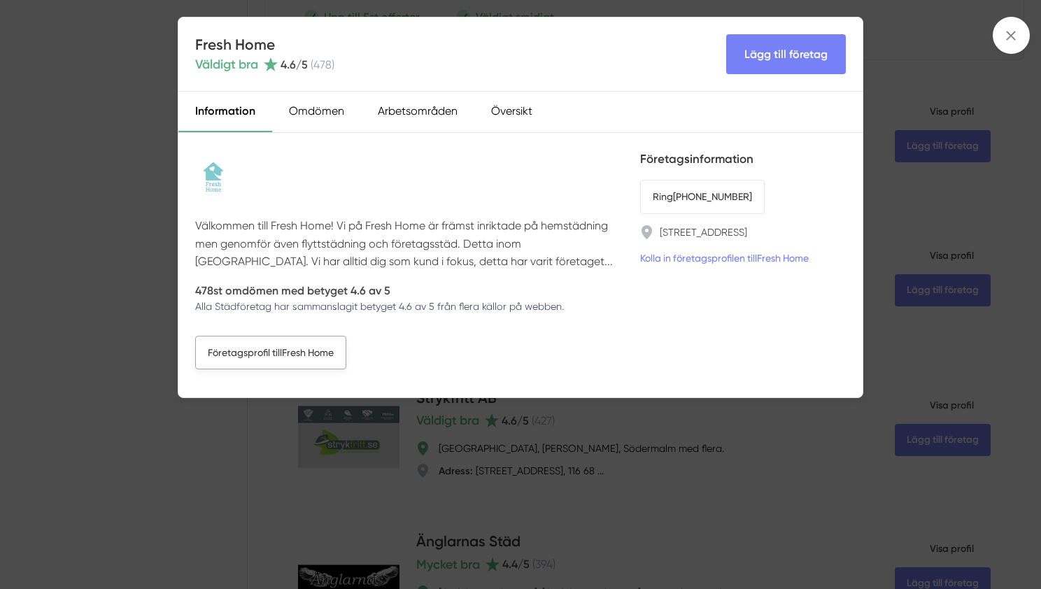
click at [299, 358] on link "Företagsprofil till Fresh Home" at bounding box center [270, 353] width 151 height 34
click at [158, 171] on div "Fresh Home Väldigt bra 4.6 /5 ( 478 ) Lägg till företag Information Omdömen Arb…" at bounding box center [520, 294] width 1041 height 589
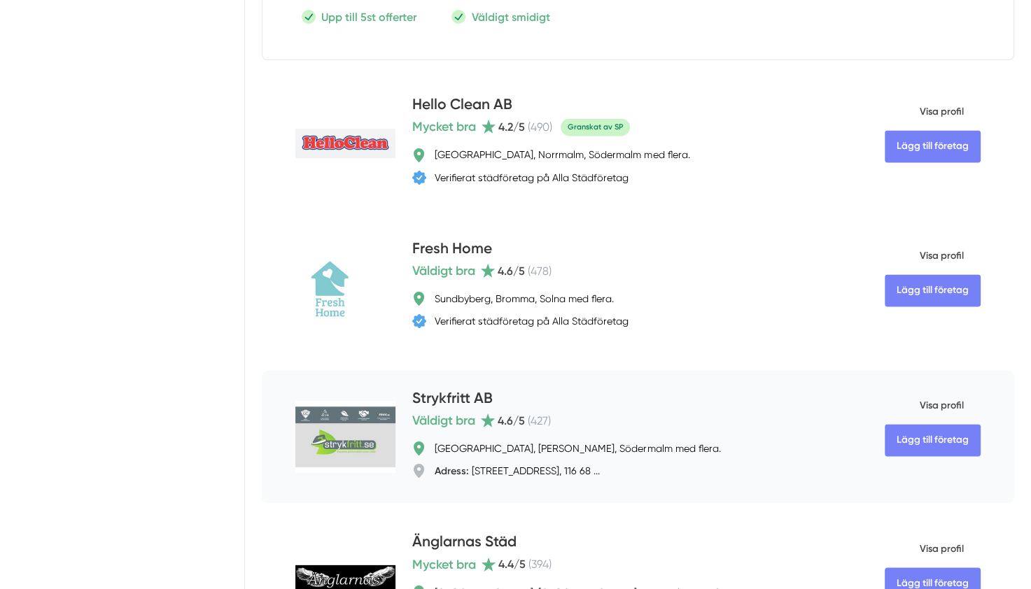
click at [940, 409] on span "Visa profil" at bounding box center [924, 406] width 79 height 36
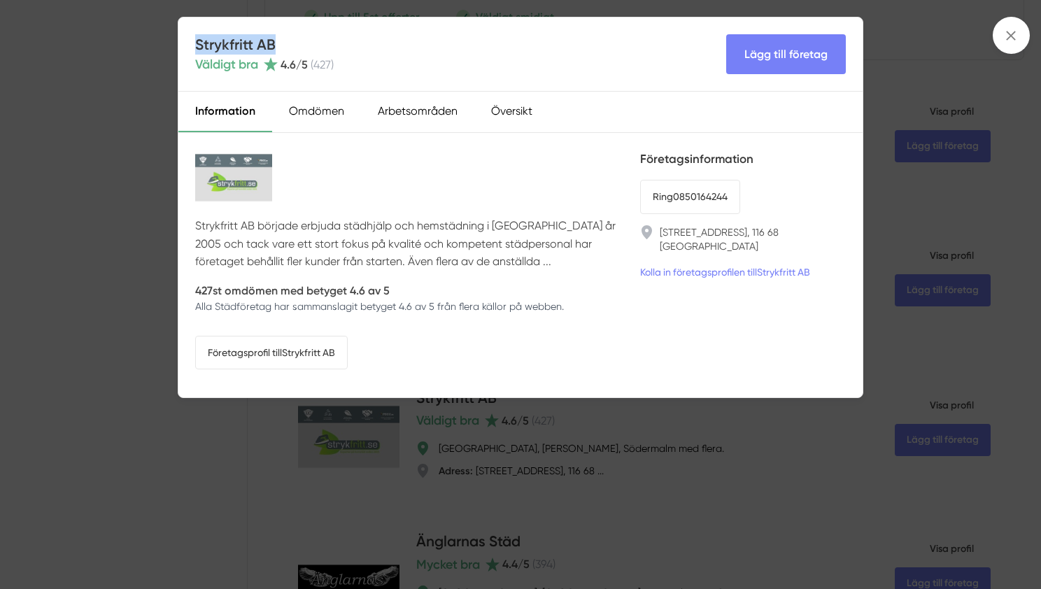
drag, startPoint x: 293, startPoint y: 36, endPoint x: 195, endPoint y: 48, distance: 98.7
click at [195, 48] on h4 "Strykfritt AB" at bounding box center [264, 44] width 139 height 20
click at [414, 129] on div "Arbetsområden" at bounding box center [417, 112] width 113 height 41
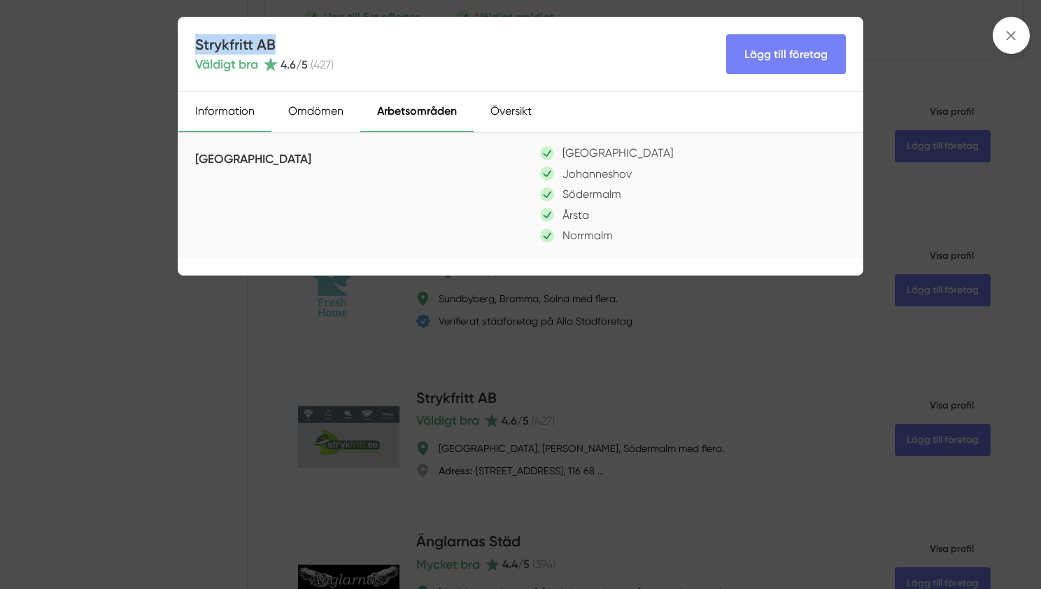
click at [225, 122] on div "Information" at bounding box center [224, 112] width 93 height 41
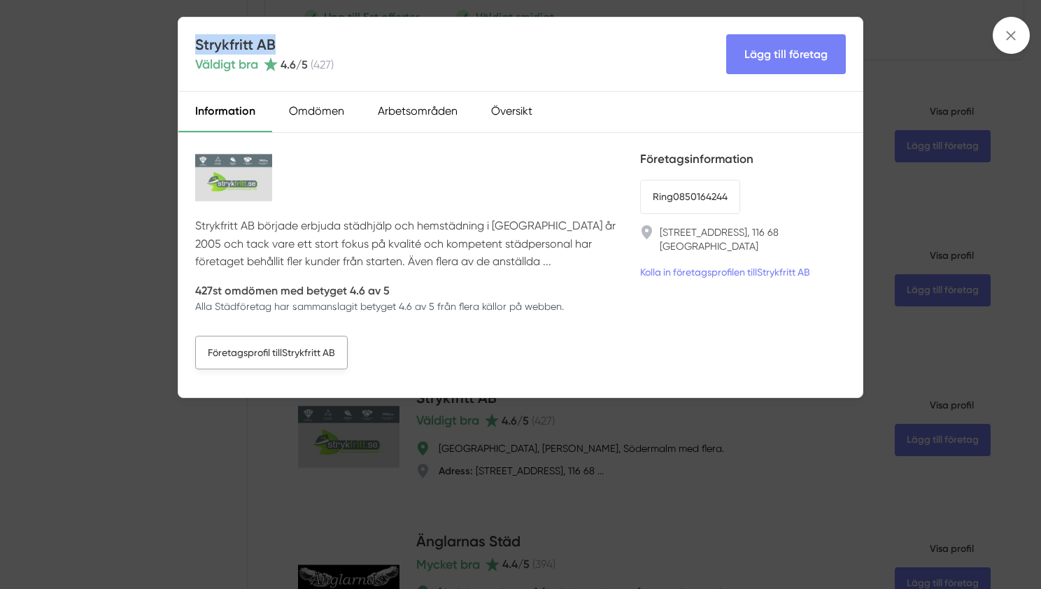
click at [288, 353] on link "Företagsprofil till Strykfritt AB" at bounding box center [271, 353] width 153 height 34
click at [160, 148] on div "Strykfritt AB Väldigt bra 4.6 /5 ( 427 ) Lägg till företag Information Omdömen …" at bounding box center [520, 294] width 1041 height 589
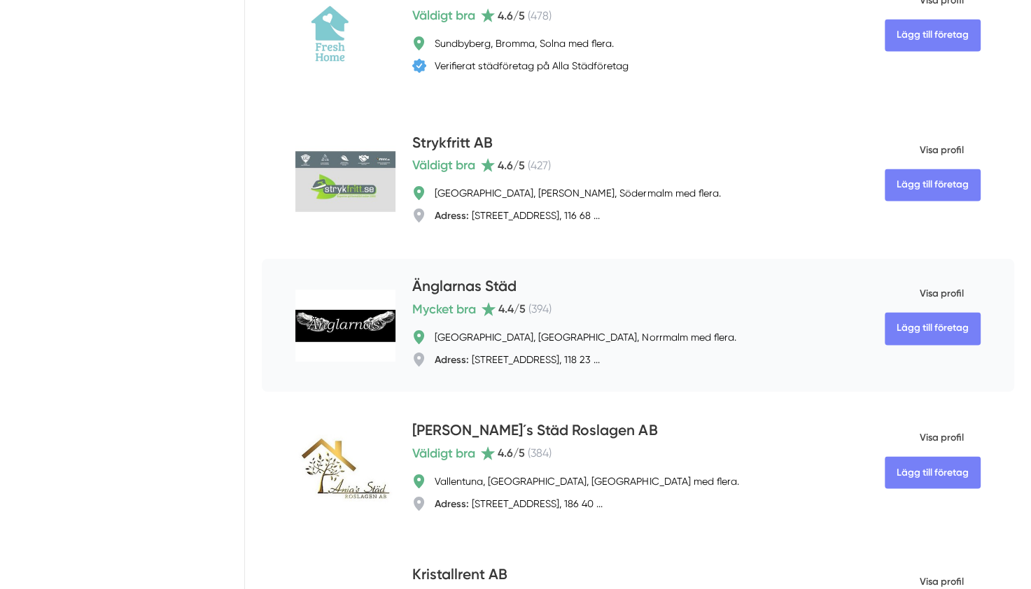
scroll to position [2189, 0]
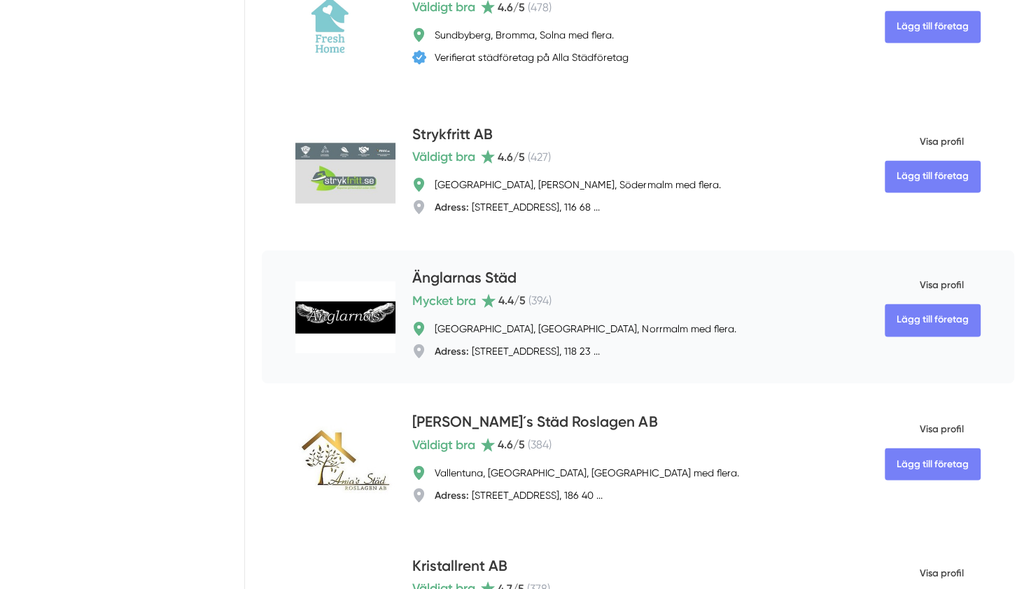
click at [941, 291] on span "Visa profil" at bounding box center [924, 285] width 79 height 36
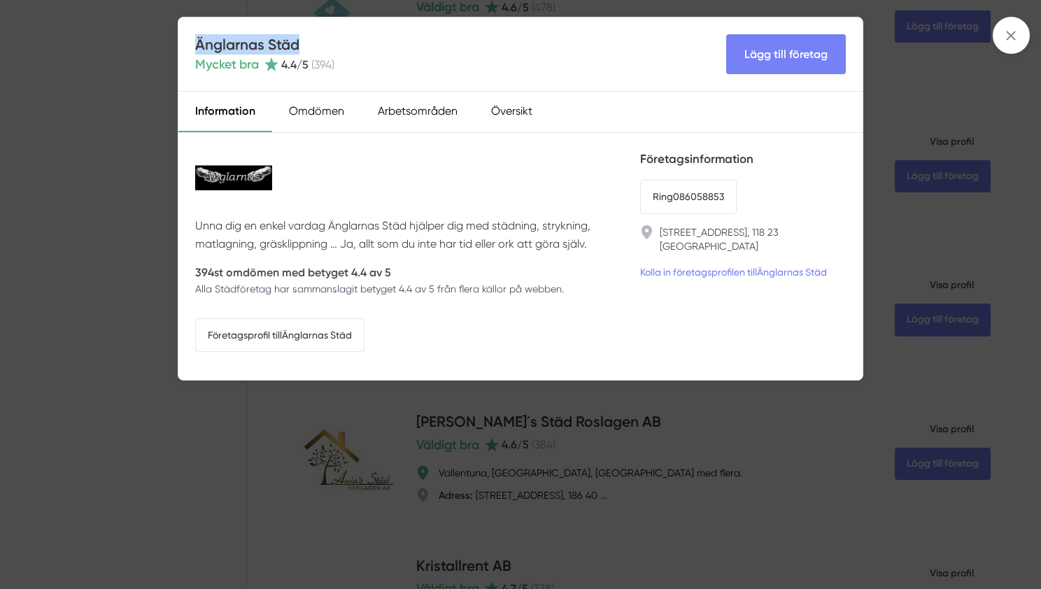
drag, startPoint x: 307, startPoint y: 43, endPoint x: 192, endPoint y: 45, distance: 114.8
click at [192, 45] on div "Änglarnas Städ Mycket bra 4.4 /5 ( 394 ) Lägg till företag" at bounding box center [520, 54] width 684 height 74
click at [422, 113] on div "Arbetsområden" at bounding box center [417, 112] width 113 height 41
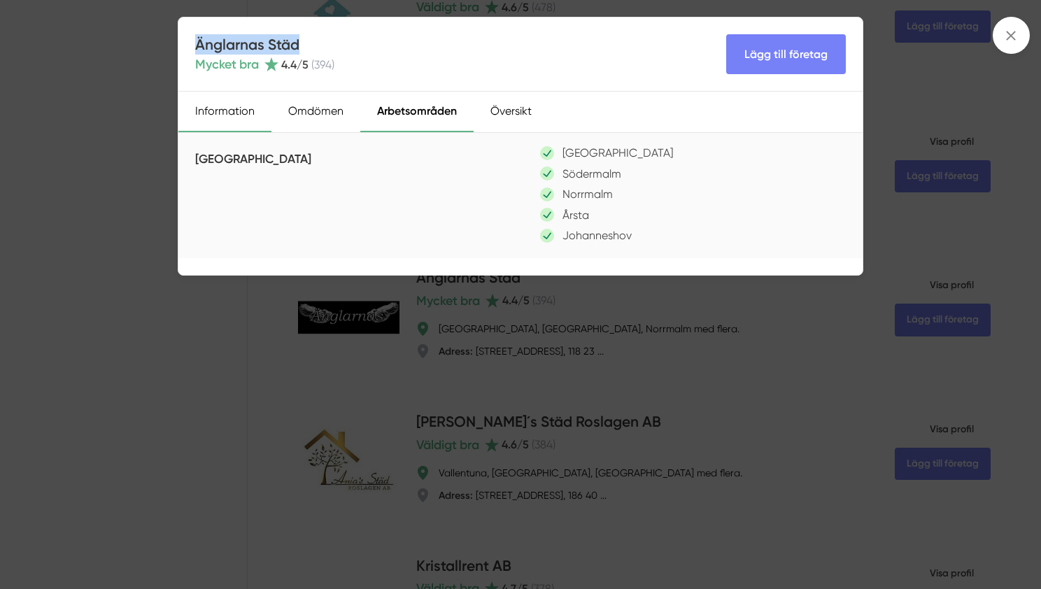
click at [249, 117] on div "Information" at bounding box center [224, 112] width 93 height 41
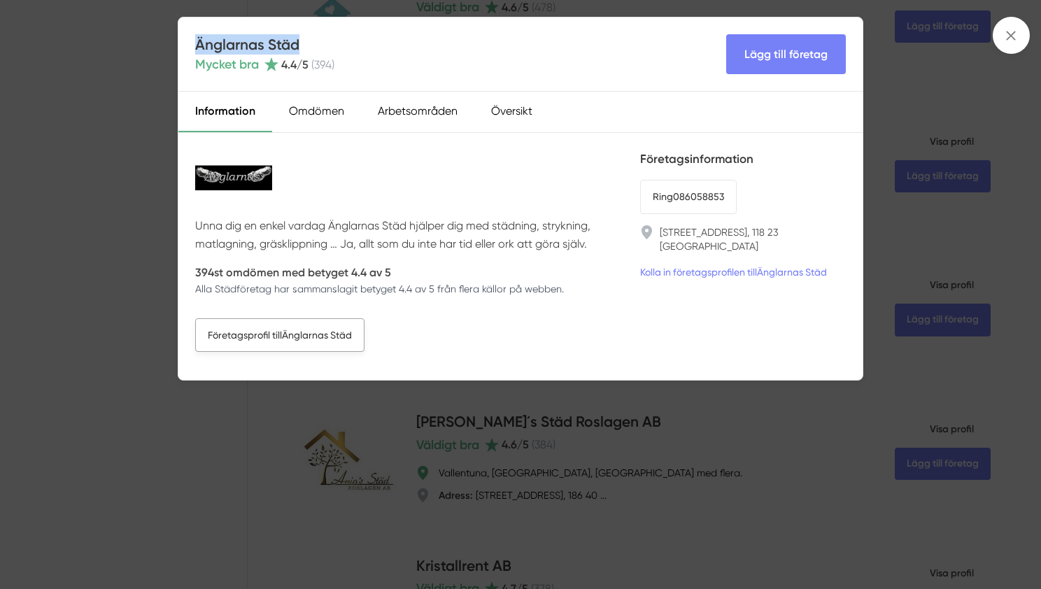
click at [294, 329] on link "Företagsprofil till Änglarnas Städ" at bounding box center [279, 335] width 169 height 34
click at [471, 444] on div "Änglarnas Städ Mycket bra 4.4 /5 ( 394 ) Lägg till företag Information Omdömen …" at bounding box center [520, 294] width 1041 height 589
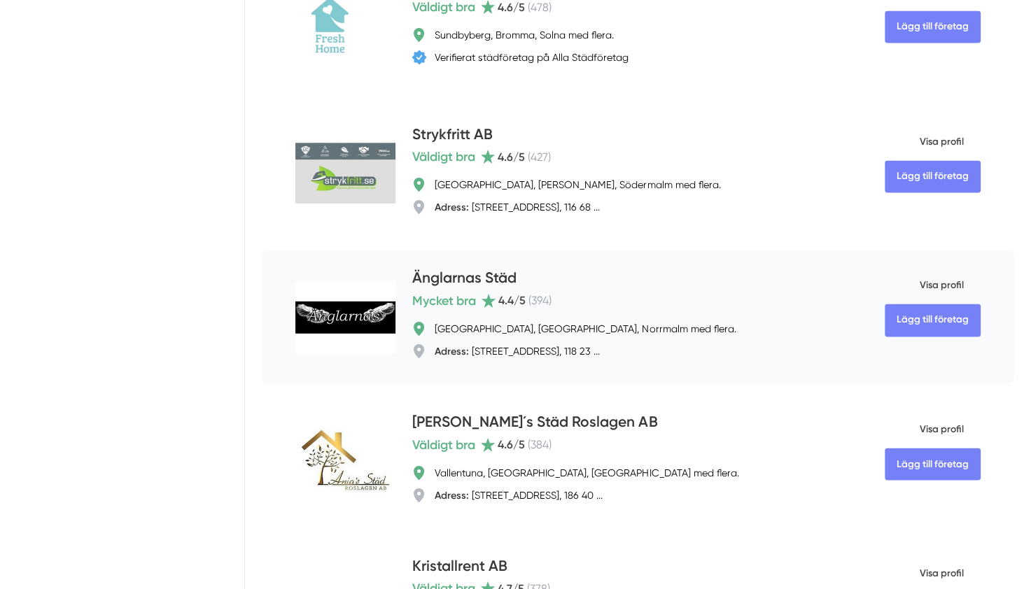
click at [947, 288] on span "Visa profil" at bounding box center [924, 285] width 79 height 36
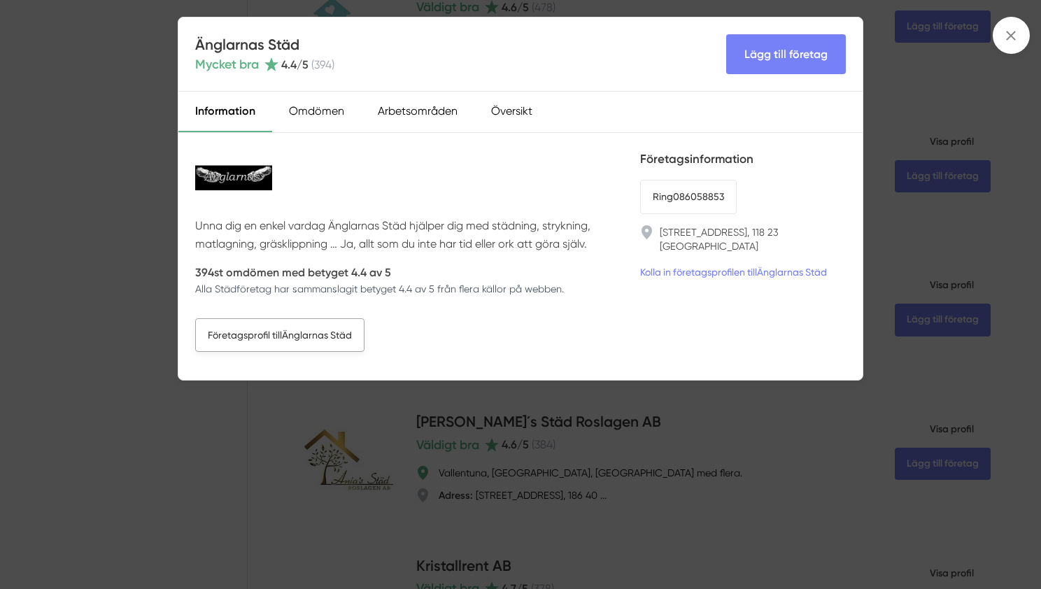
click at [295, 329] on link "Företagsprofil till Änglarnas Städ" at bounding box center [279, 335] width 169 height 34
click at [186, 70] on div "Änglarnas Städ Mycket bra 4.4 /5 ( 394 ) Lägg till företag" at bounding box center [520, 54] width 684 height 74
click at [118, 108] on div "Änglarnas Städ Mycket bra 4.4 /5 ( 394 ) Lägg till företag Information Omdömen …" at bounding box center [520, 294] width 1041 height 589
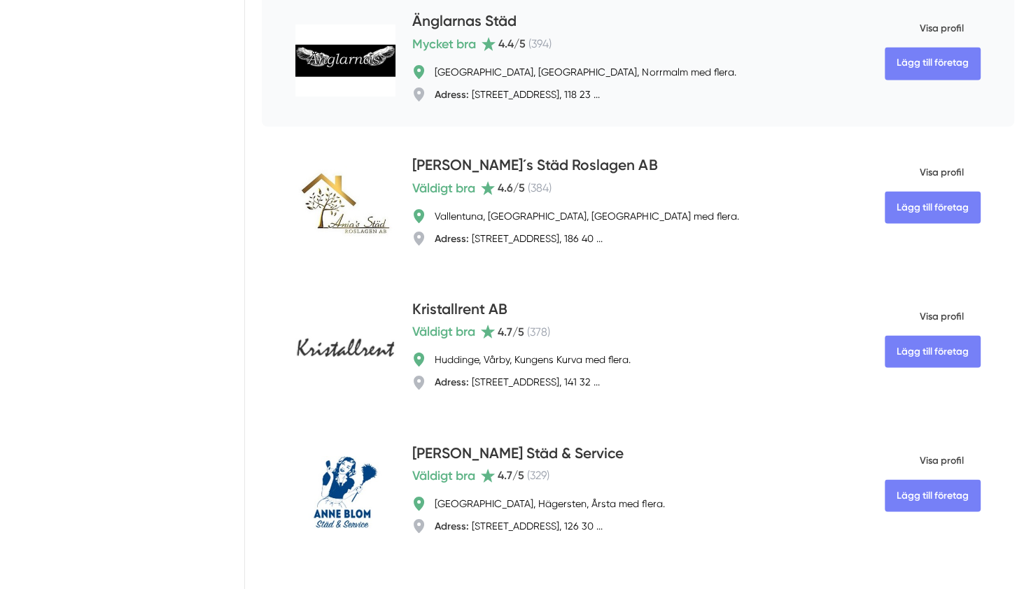
scroll to position [2472, 0]
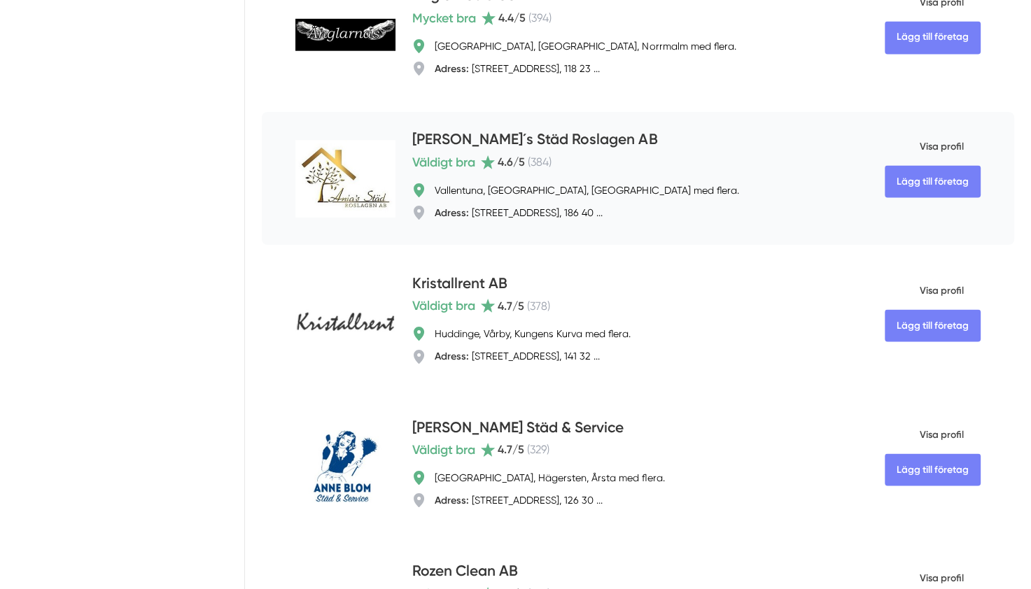
click at [957, 149] on span "Visa profil" at bounding box center [924, 147] width 79 height 36
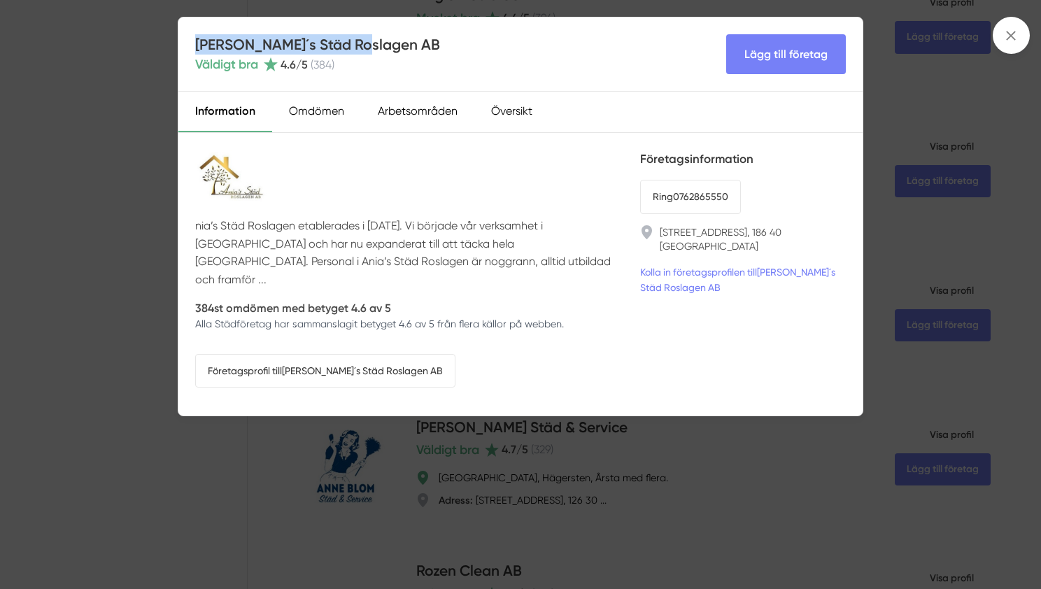
drag, startPoint x: 375, startPoint y: 45, endPoint x: 192, endPoint y: 44, distance: 183.4
click at [192, 44] on div "[PERSON_NAME]´s Städ Roslagen AB Väldigt bra 4.6 /5 ( 384 ) Lägg till företag" at bounding box center [520, 54] width 684 height 74
click at [320, 354] on link "Företagsprofil till Ania´s Städ Roslagen AB" at bounding box center [325, 371] width 260 height 34
click at [415, 435] on div "Ania´s Städ Roslagen AB Väldigt bra 4.6 /5 ( 384 ) Lägg till företag Informatio…" at bounding box center [520, 294] width 1041 height 589
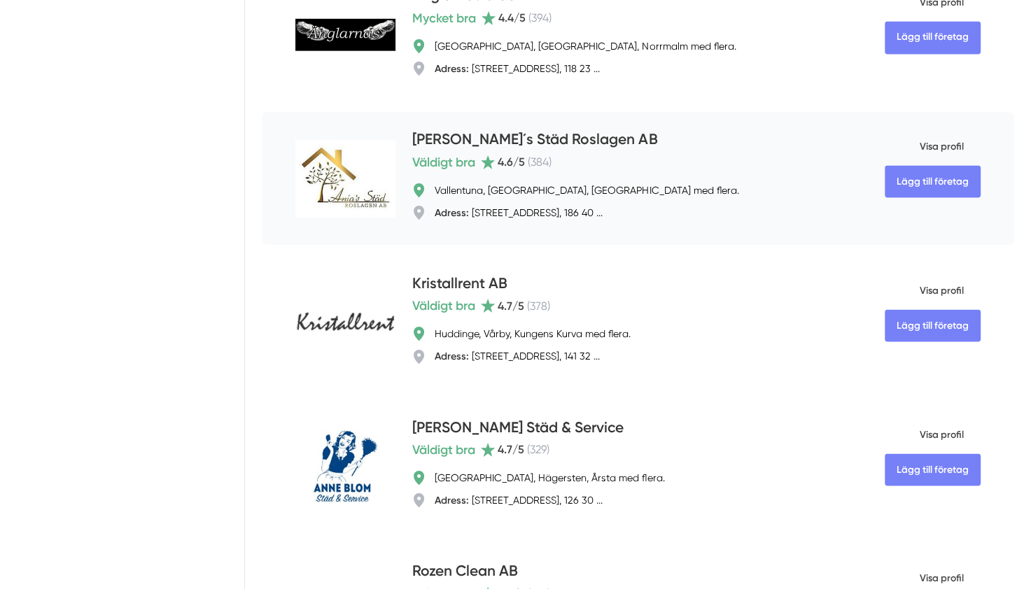
click at [948, 150] on span "Visa profil" at bounding box center [924, 147] width 79 height 36
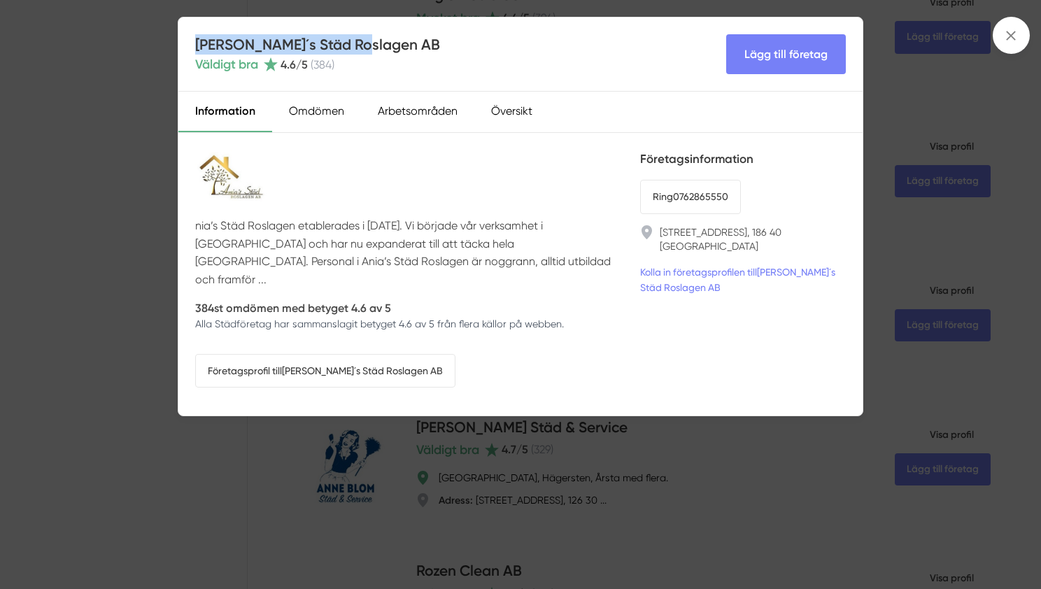
drag, startPoint x: 381, startPoint y: 49, endPoint x: 193, endPoint y: 44, distance: 187.6
click at [193, 44] on div "[PERSON_NAME]´s Städ Roslagen AB Väldigt bra 4.6 /5 ( 384 ) Lägg till företag" at bounding box center [520, 54] width 684 height 74
click at [333, 374] on div "nia’s Städ Roslagen etablerades i [DATE]. Vi började vår verksamhet i [GEOGRAPH…" at bounding box center [409, 274] width 428 height 248
click at [336, 365] on link "Företagsprofil till Ania´s Städ Roslagen AB" at bounding box center [325, 371] width 260 height 34
click at [143, 164] on div "Ania´s Städ Roslagen AB Väldigt bra 4.6 /5 ( 384 ) Lägg till företag Informatio…" at bounding box center [520, 294] width 1041 height 589
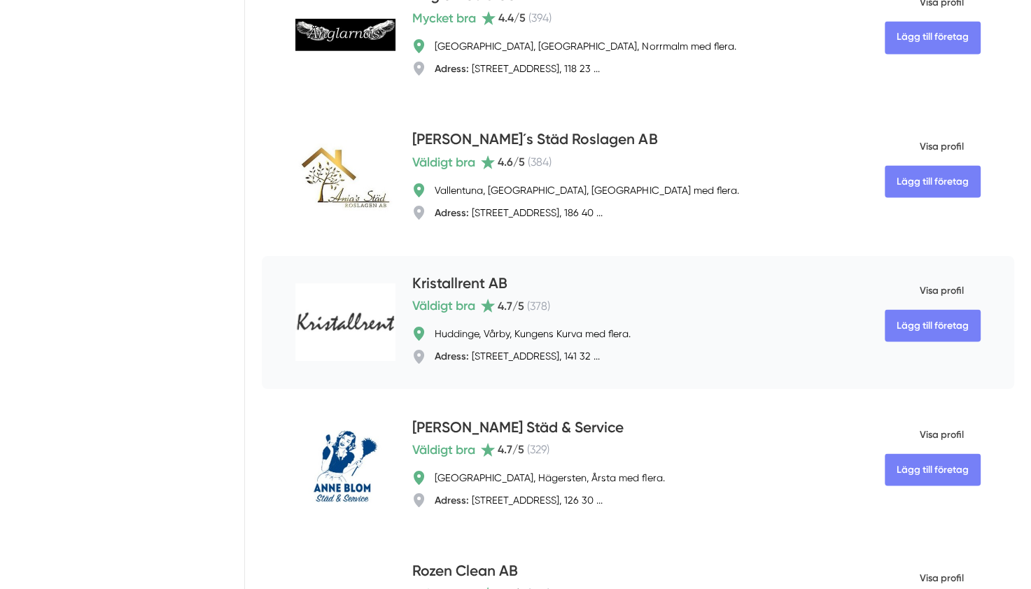
click at [923, 291] on span "Visa profil" at bounding box center [924, 291] width 79 height 36
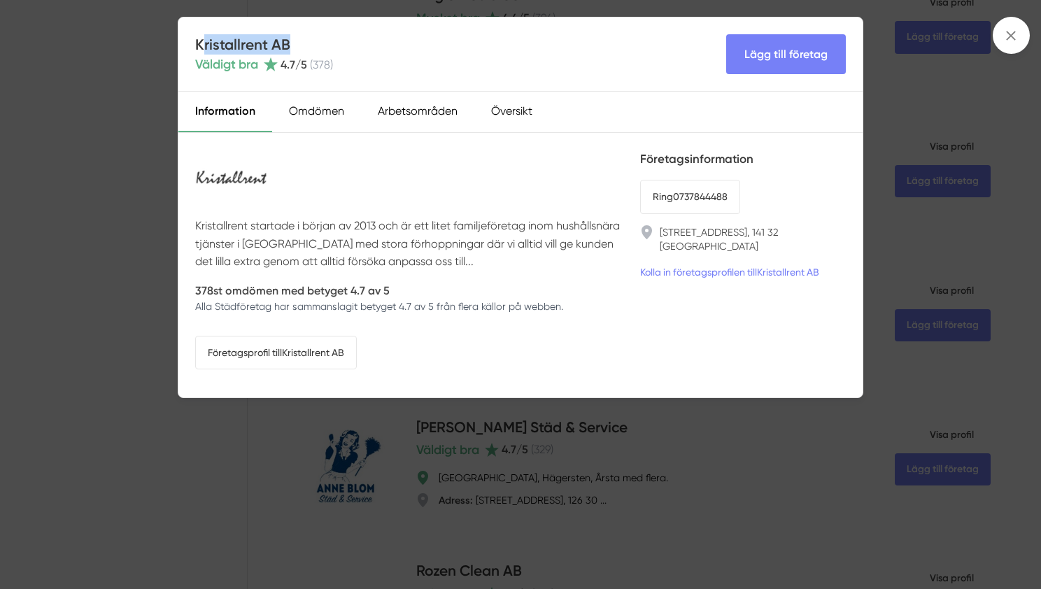
drag, startPoint x: 328, startPoint y: 38, endPoint x: 202, endPoint y: 44, distance: 126.1
click at [202, 44] on h4 "Kristallrent AB" at bounding box center [264, 44] width 138 height 20
click at [192, 41] on div "Kristallrent AB Väldigt bra 4.7 /5 ( 378 ) Lägg till företag" at bounding box center [520, 54] width 684 height 74
drag, startPoint x: 192, startPoint y: 41, endPoint x: 296, endPoint y: 46, distance: 103.7
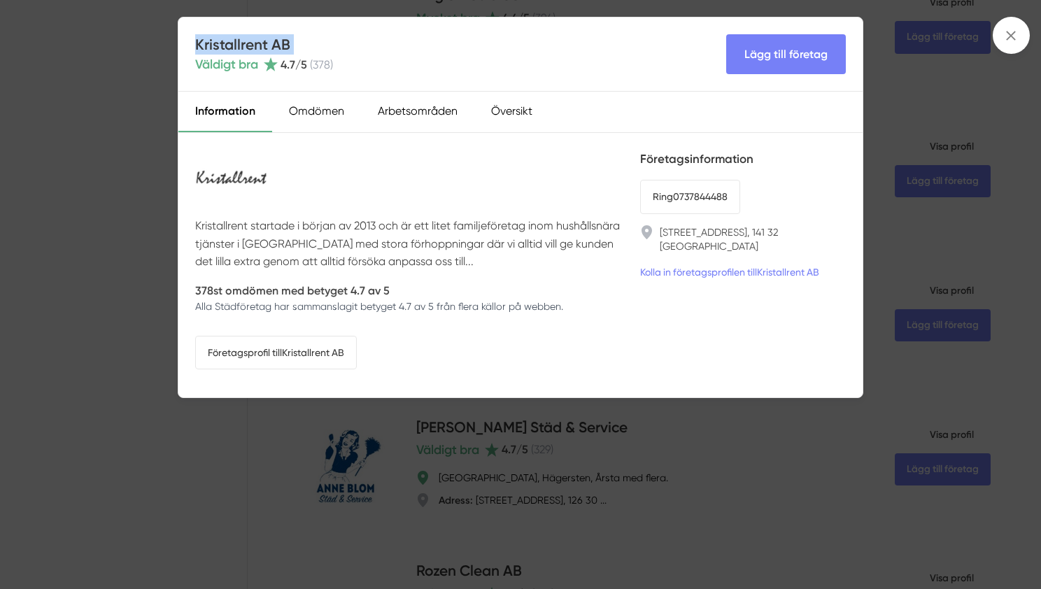
click at [296, 46] on div "Kristallrent AB Väldigt bra 4.7 /5 ( 378 ) Lägg till företag" at bounding box center [520, 54] width 684 height 74
click at [299, 360] on link "Företagsprofil till Kristallrent AB" at bounding box center [276, 353] width 162 height 34
click at [93, 324] on div "Kristallrent AB Väldigt bra 4.7 /5 ( 378 ) Lägg till företag Information Omdöme…" at bounding box center [520, 294] width 1041 height 589
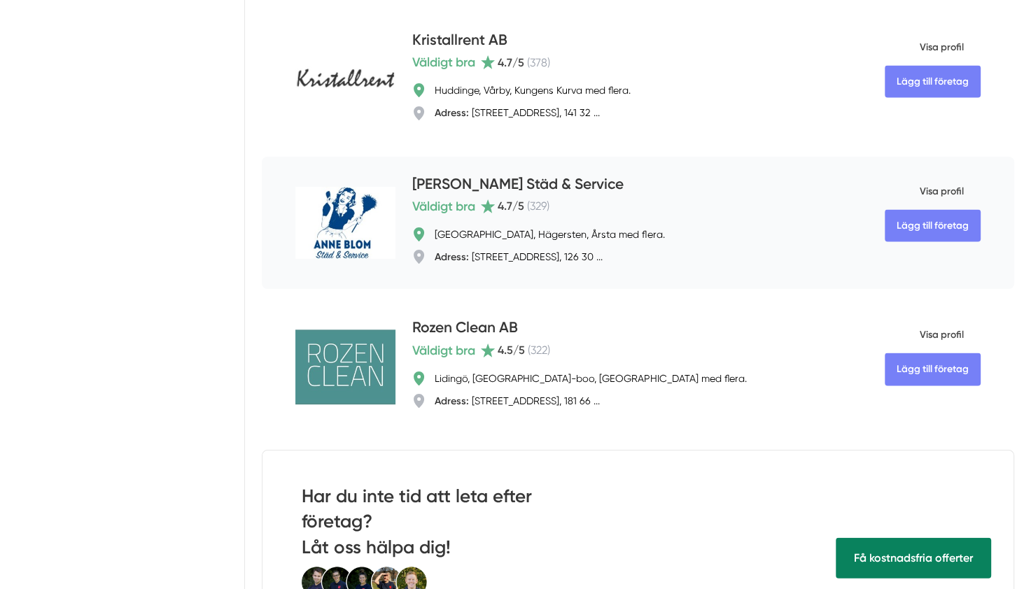
scroll to position [2718, 0]
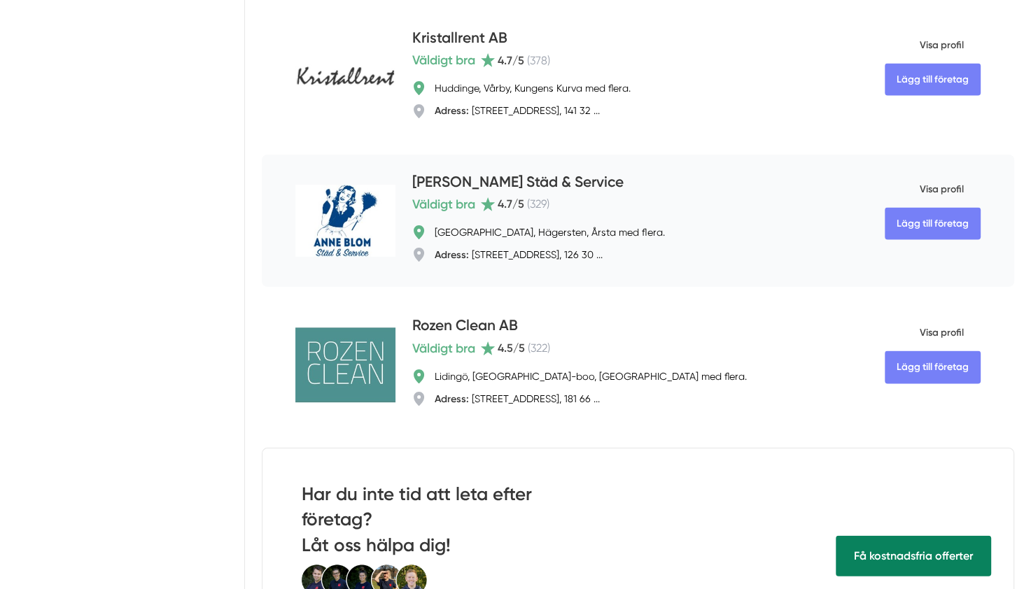
click at [936, 189] on span "Visa profil" at bounding box center [924, 189] width 79 height 36
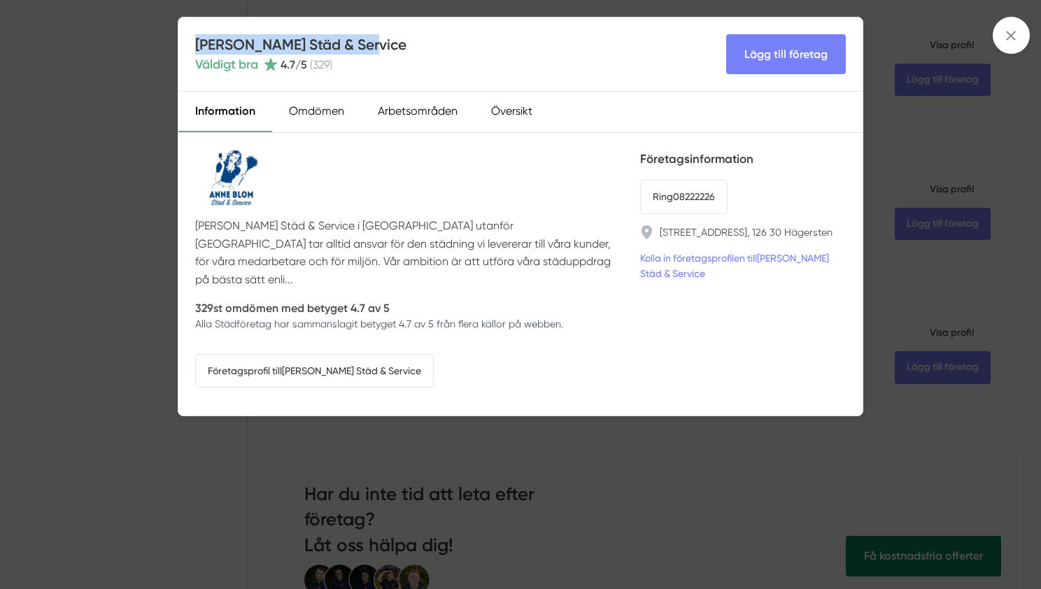
drag, startPoint x: 373, startPoint y: 41, endPoint x: 199, endPoint y: 46, distance: 174.4
click at [199, 46] on div "[PERSON_NAME] Städ & Service Väldigt bra 4.7 /5 ( 329 ) Lägg till företag" at bounding box center [520, 54] width 684 height 74
click at [356, 354] on link "Företagsprofil till [PERSON_NAME] Städ & Service" at bounding box center [314, 371] width 239 height 34
click at [103, 192] on div "[PERSON_NAME] Städ & Service Väldigt bra 4.7 /5 ( 329 ) Lägg till företag Infor…" at bounding box center [520, 294] width 1041 height 589
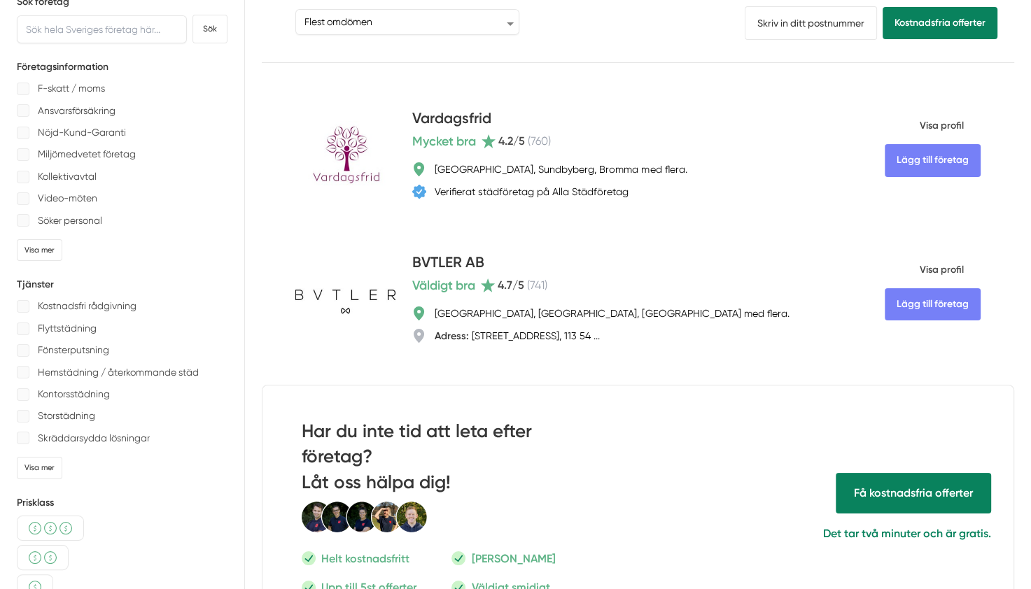
scroll to position [80, 0]
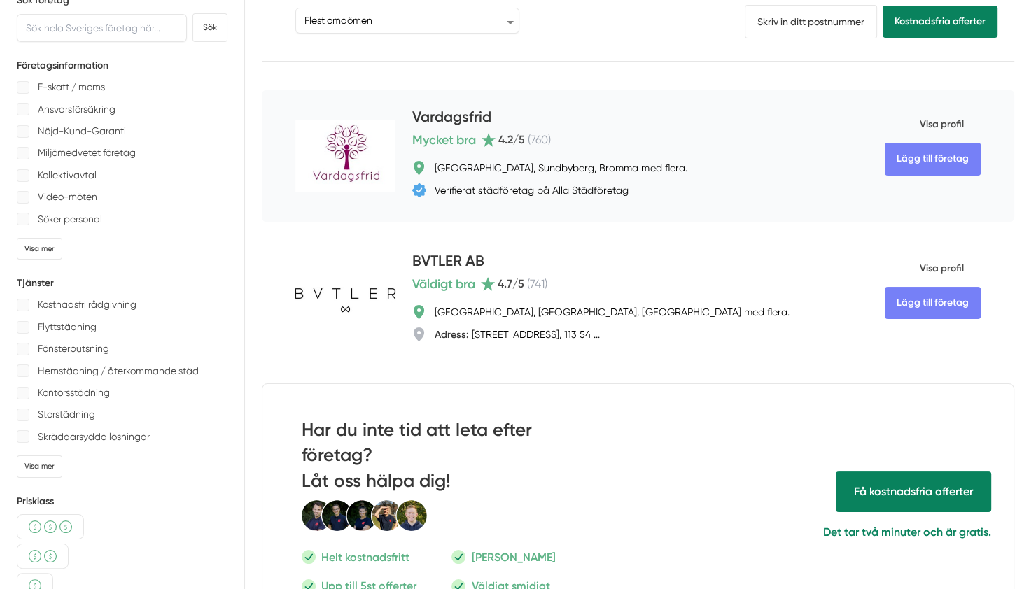
click at [925, 124] on span "Visa profil" at bounding box center [924, 124] width 79 height 36
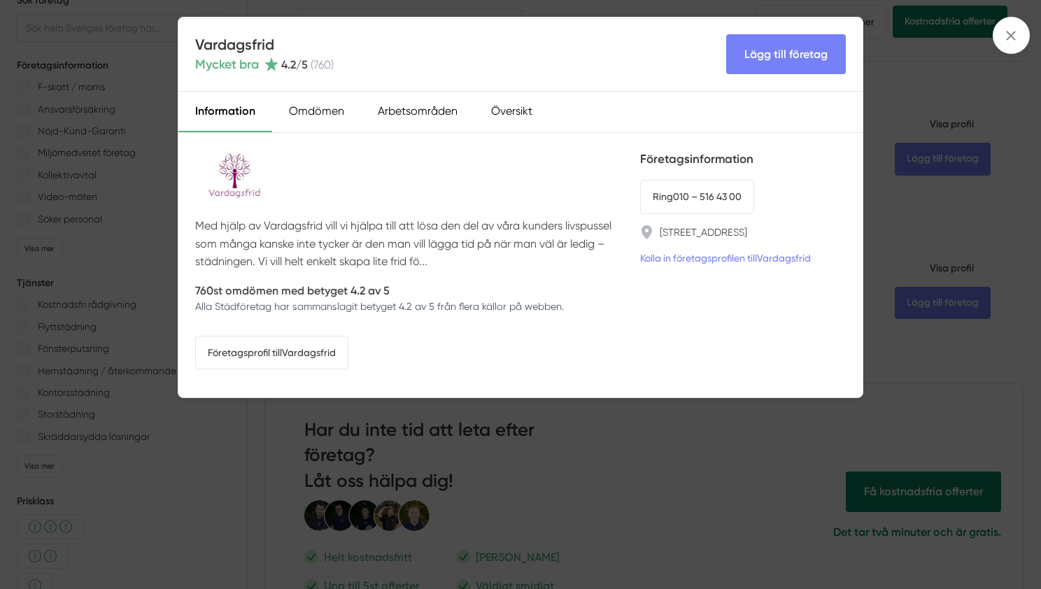
click at [551, 438] on div "Vardagsfrid Mycket bra 4.2 /5 ( 760 ) Lägg till företag Information Omdömen Arb…" at bounding box center [520, 294] width 1041 height 589
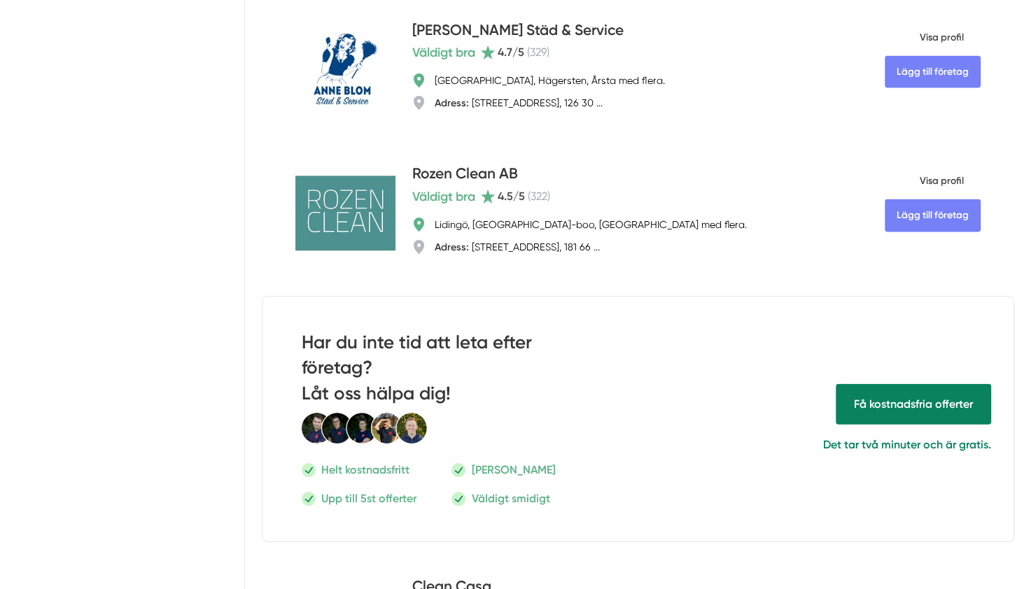
scroll to position [2869, 0]
click at [939, 186] on span "Visa profil" at bounding box center [924, 181] width 79 height 36
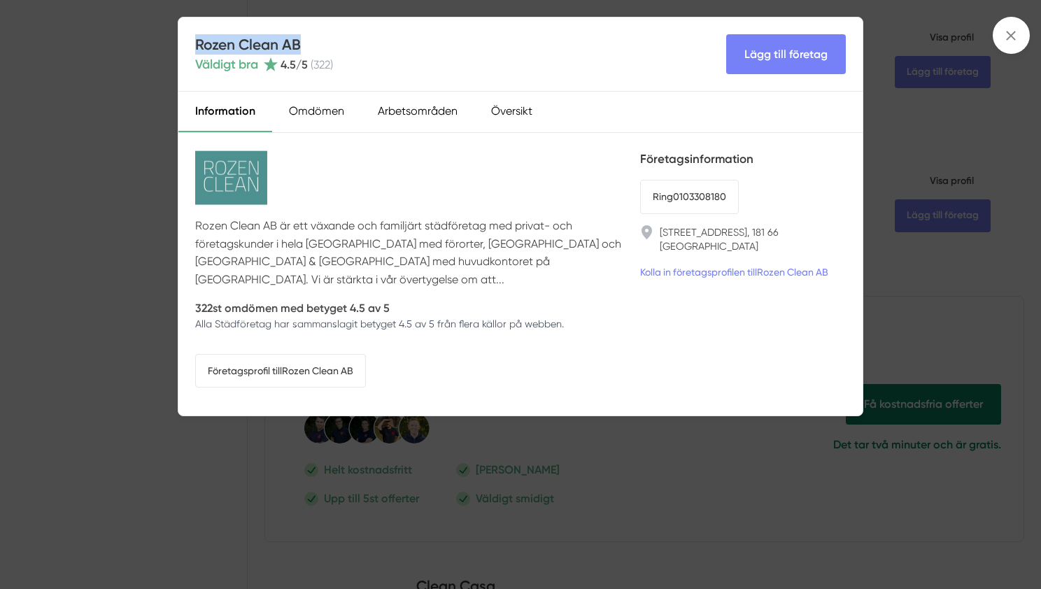
drag, startPoint x: 323, startPoint y: 42, endPoint x: 191, endPoint y: 43, distance: 132.3
click at [191, 43] on div "Rozen Clean AB Väldigt bra 4.5 /5 ( 322 ) Lägg till företag" at bounding box center [520, 54] width 684 height 74
click at [334, 374] on div "Rozen Clean AB är ett växande och familjärt städföretag med privat- och företag…" at bounding box center [409, 274] width 428 height 248
click at [327, 366] on link "Företagsprofil till Rozen Clean AB" at bounding box center [280, 371] width 171 height 34
click at [124, 220] on div "Rozen Clean AB Väldigt bra 4.5 /5 ( 322 ) Lägg till företag Information Omdömen…" at bounding box center [520, 294] width 1041 height 589
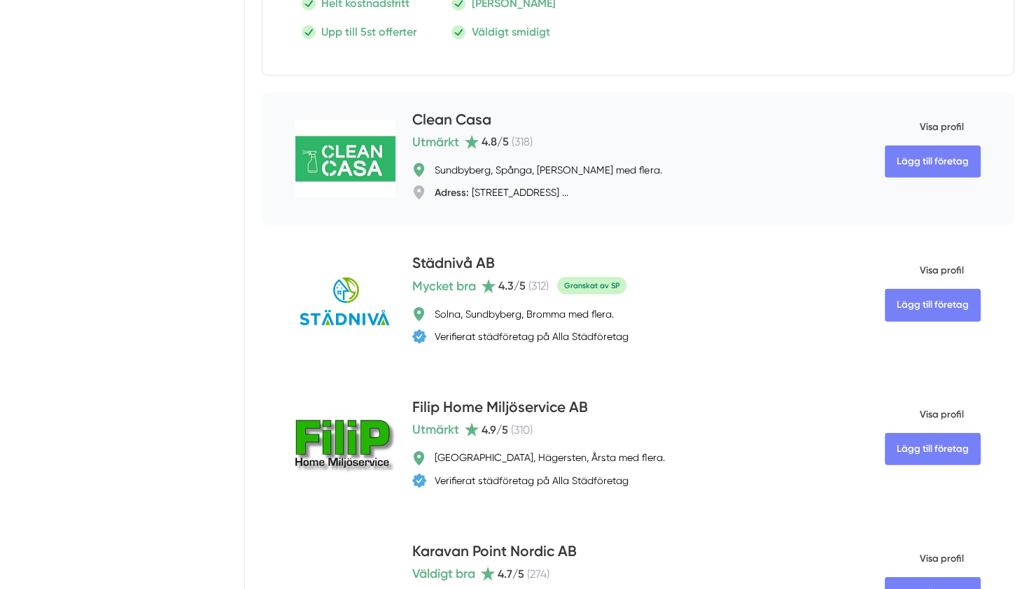
scroll to position [3337, 0]
click at [935, 129] on span "Visa profil" at bounding box center [924, 126] width 79 height 36
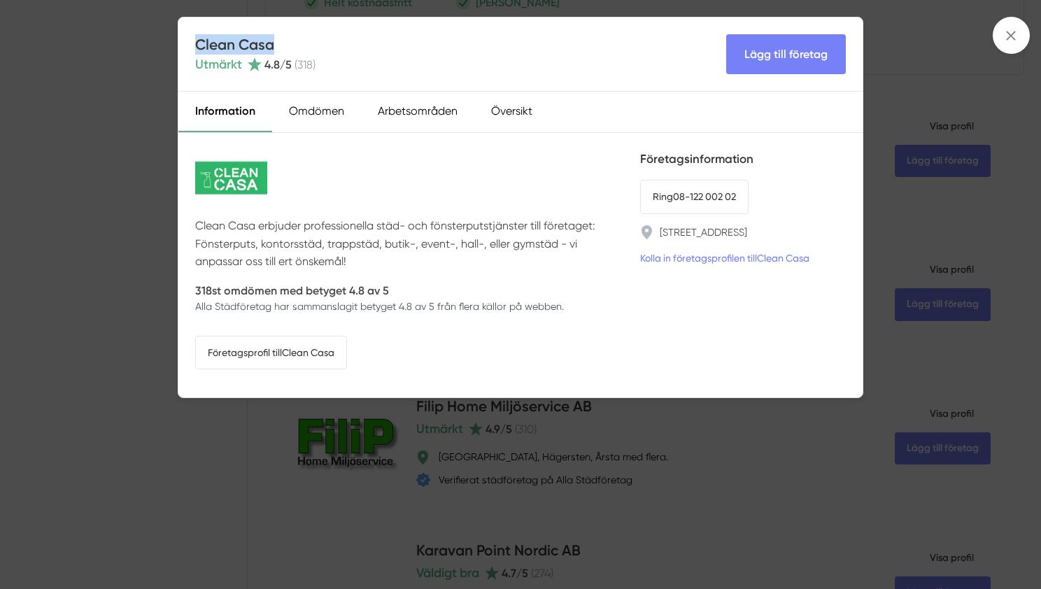
drag, startPoint x: 305, startPoint y: 38, endPoint x: 196, endPoint y: 50, distance: 109.9
click at [196, 50] on h4 "Clean Casa" at bounding box center [255, 44] width 120 height 20
click at [263, 349] on link "Företagsprofil till Clean Casa" at bounding box center [271, 353] width 152 height 34
click at [423, 110] on div "Arbetsområden" at bounding box center [417, 112] width 113 height 41
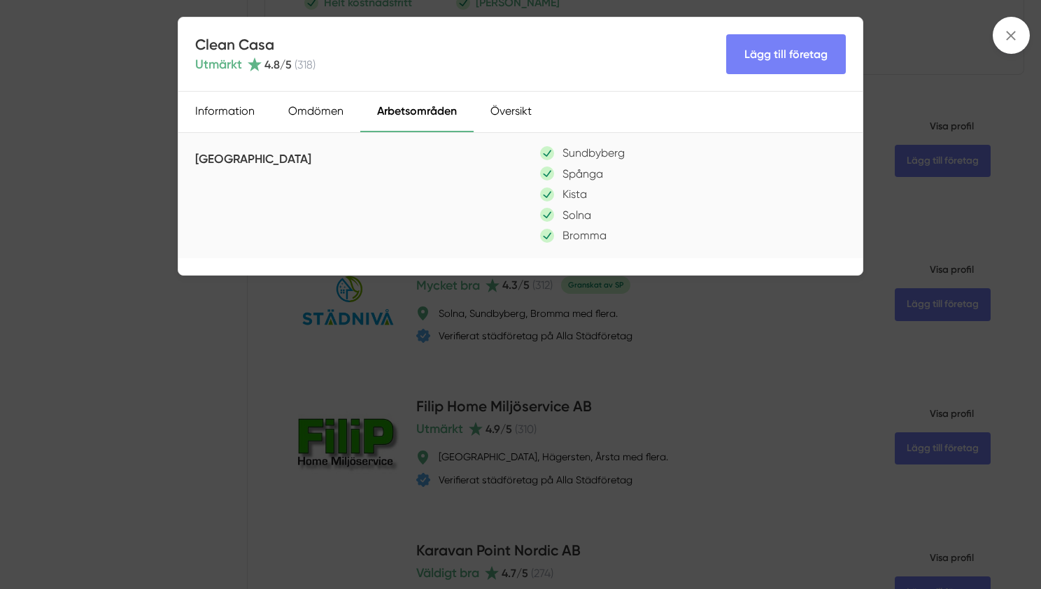
click at [231, 267] on div "Clean Casa Utmärkt 4.8 /5 ( 318 ) Lägg till företag Information Omdömen Arbetso…" at bounding box center [521, 146] width 686 height 259
click at [339, 372] on div "Clean Casa Utmärkt 4.8 /5 ( 318 ) Lägg till företag Information Omdömen Arbetso…" at bounding box center [520, 294] width 1041 height 589
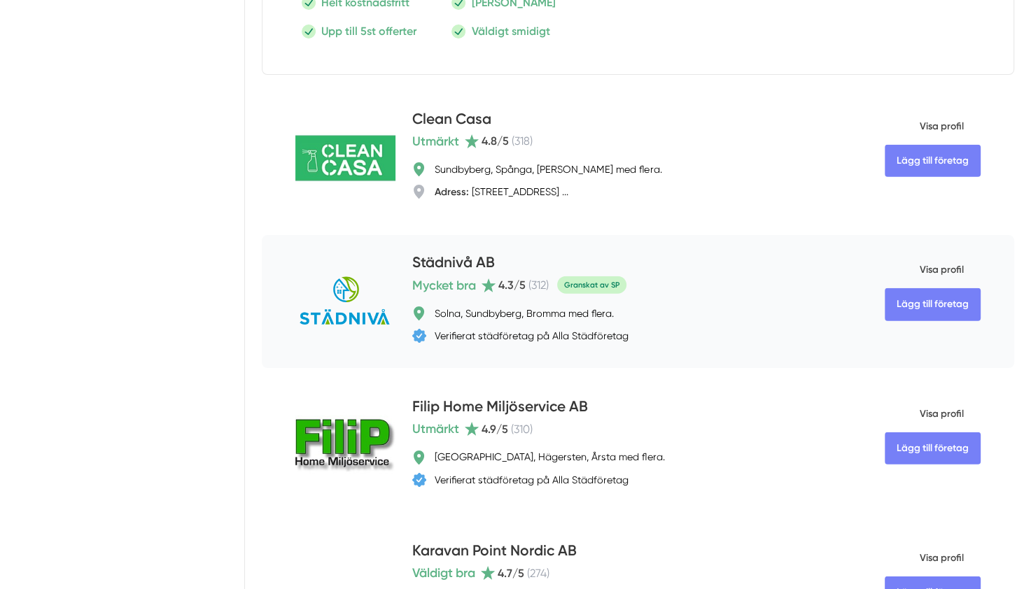
click at [946, 271] on span "Visa profil" at bounding box center [924, 270] width 79 height 36
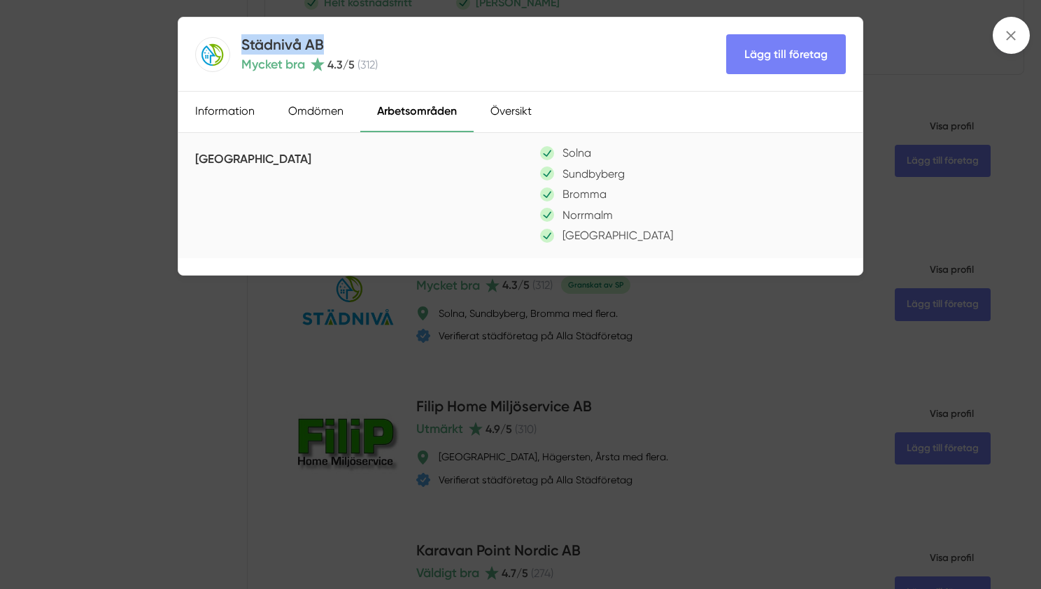
drag, startPoint x: 336, startPoint y: 41, endPoint x: 241, endPoint y: 39, distance: 95.2
click at [241, 39] on div "Städnivå AB Mycket bra 4.3 /5 ( 312 )" at bounding box center [286, 54] width 183 height 40
click at [239, 125] on div "Information" at bounding box center [224, 112] width 93 height 41
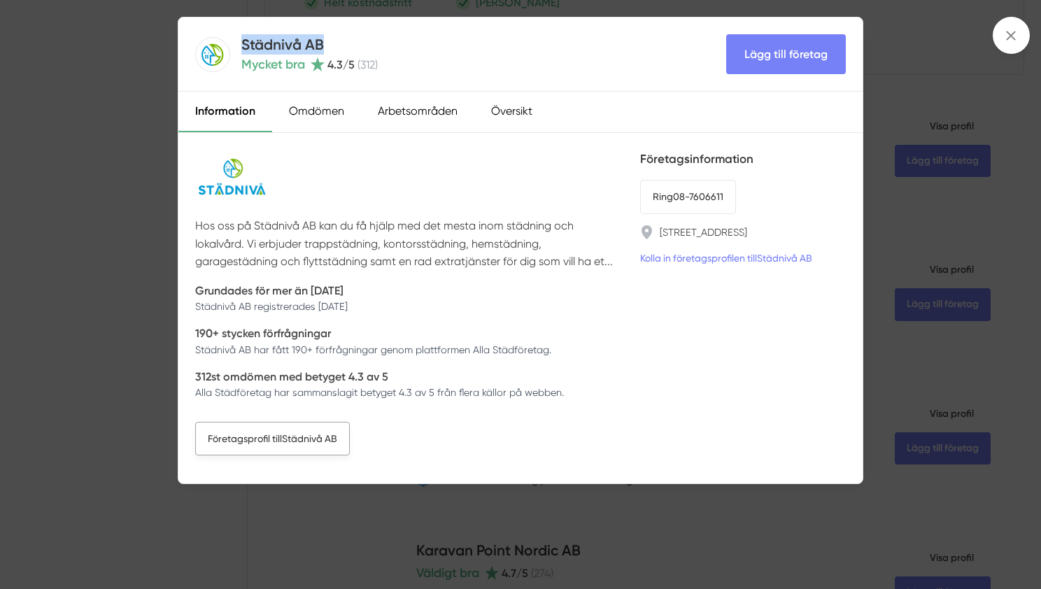
click at [302, 448] on link "Företagsprofil till Städnivå AB" at bounding box center [272, 439] width 155 height 34
click at [122, 334] on div "Städnivå AB Mycket bra 4.3 /5 ( 312 ) Lägg till företag Information Omdömen Arb…" at bounding box center [520, 294] width 1041 height 589
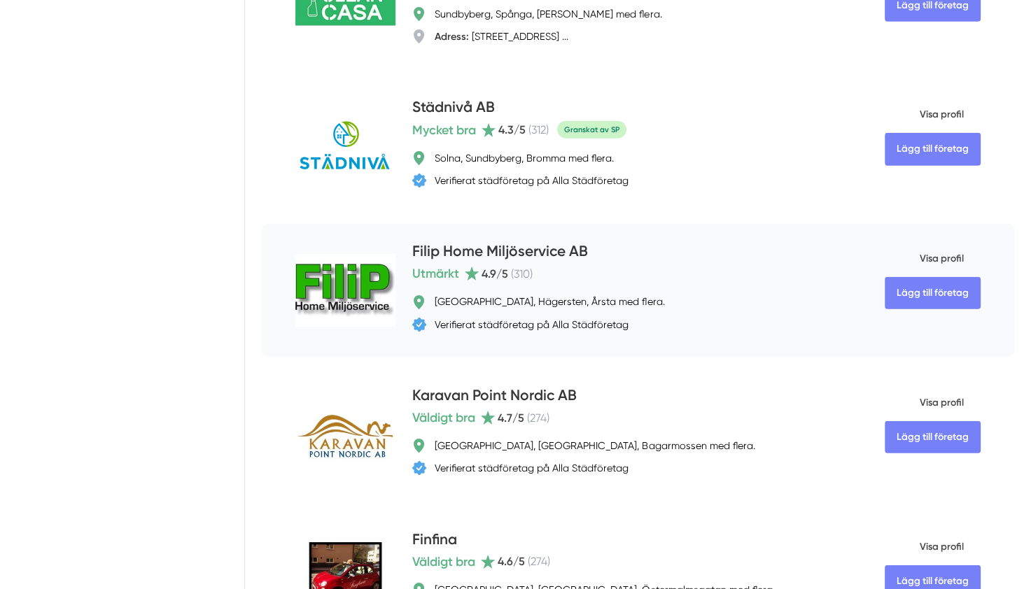
scroll to position [3494, 0]
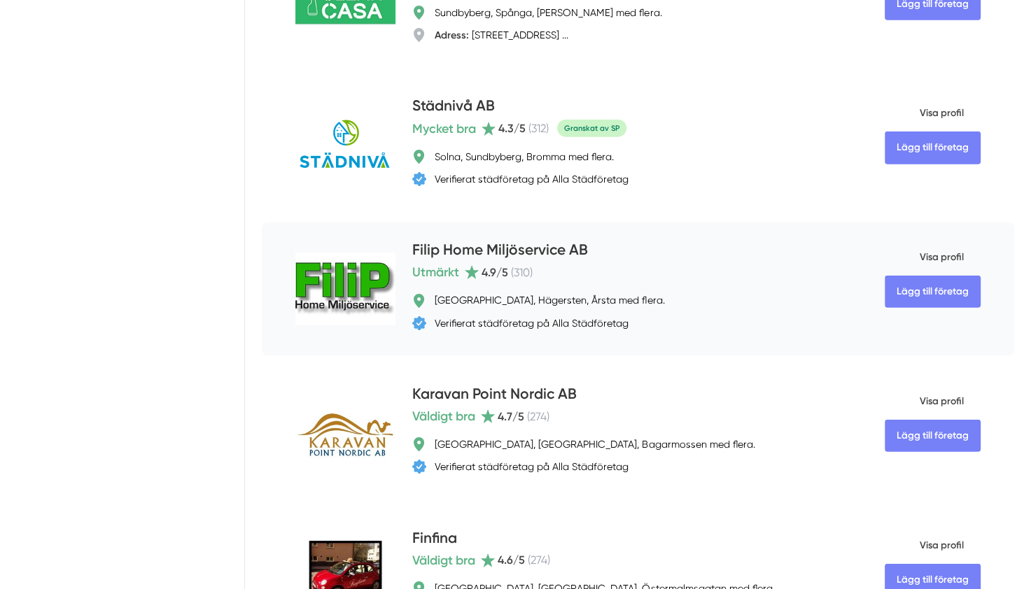
click at [936, 260] on span "Visa profil" at bounding box center [924, 257] width 79 height 36
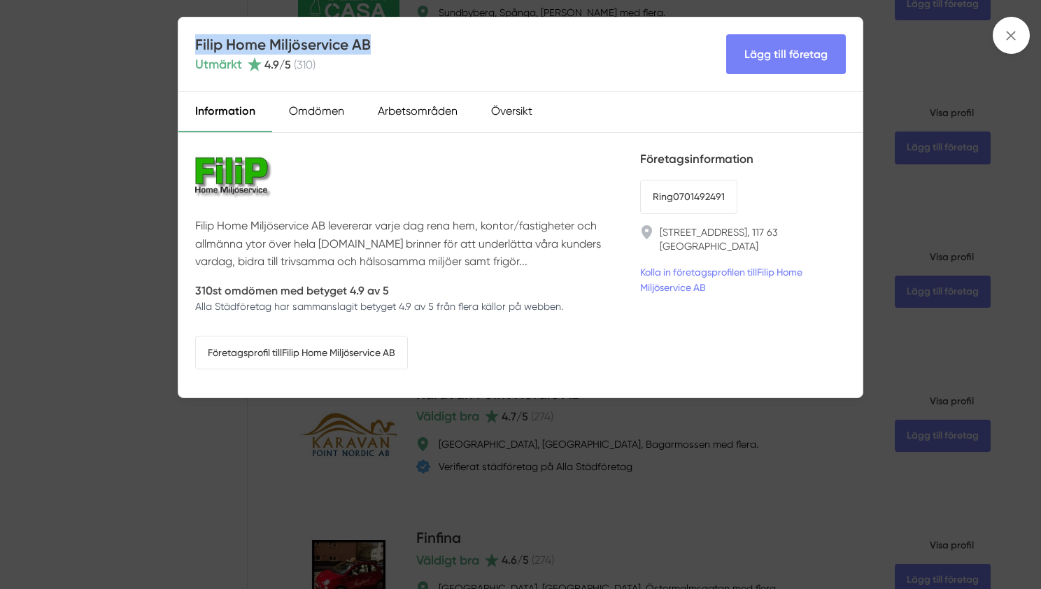
drag, startPoint x: 374, startPoint y: 43, endPoint x: 195, endPoint y: 43, distance: 178.5
click at [195, 43] on div "Filip Home Miljöservice AB Utmärkt 4.9 /5 ( 310 ) Lägg till företag" at bounding box center [520, 54] width 684 height 74
click at [358, 351] on link "Företagsprofil till Filip Home Miljöservice AB" at bounding box center [301, 353] width 213 height 34
click at [393, 95] on div "Arbetsområden" at bounding box center [417, 112] width 113 height 41
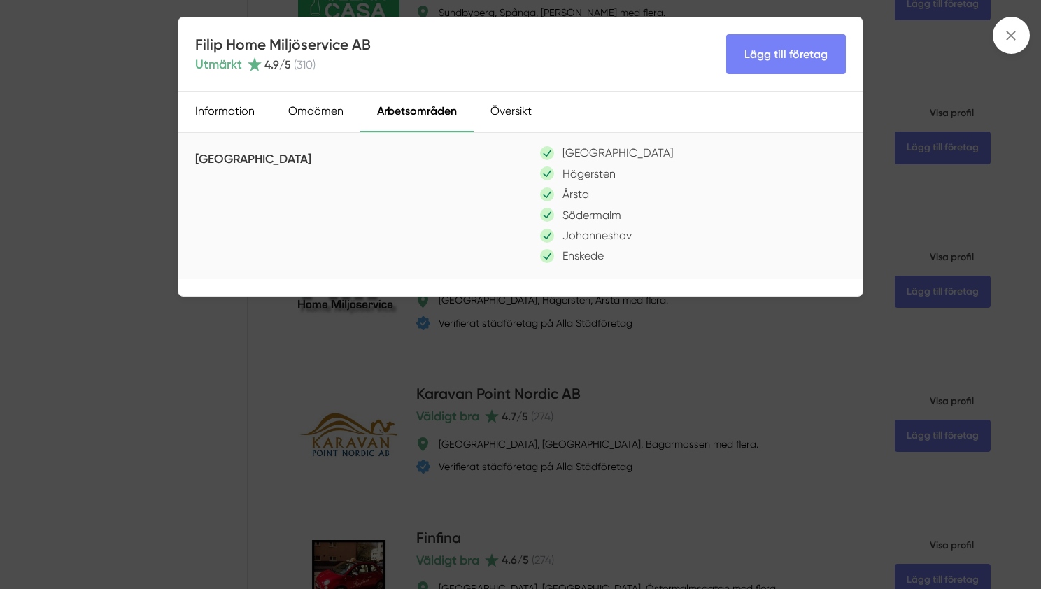
click at [138, 174] on div "Filip Home Miljöservice AB Utmärkt 4.9 /5 ( 310 ) Lägg till företag Information…" at bounding box center [520, 294] width 1041 height 589
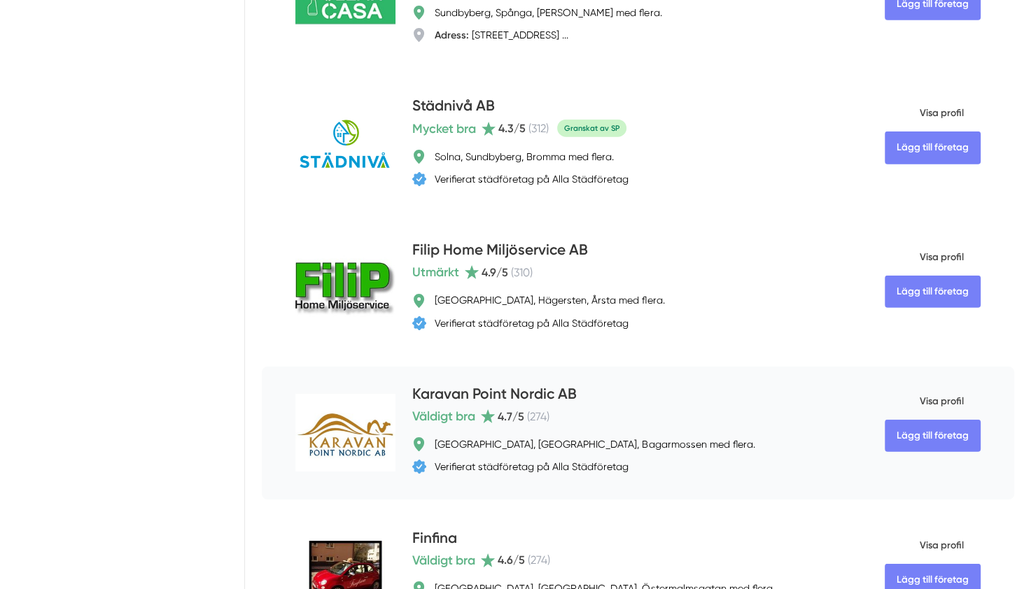
click at [941, 405] on span "Visa profil" at bounding box center [924, 402] width 79 height 36
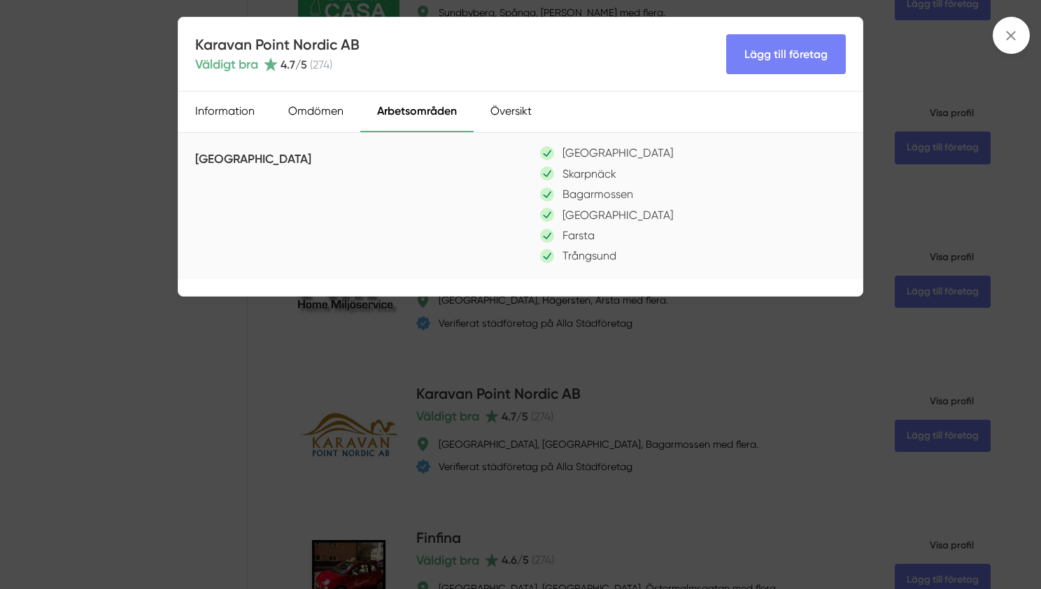
click at [122, 227] on div "Karavan Point Nordic AB Väldigt bra 4.7 /5 ( 274 ) Lägg till företag Informatio…" at bounding box center [520, 294] width 1041 height 589
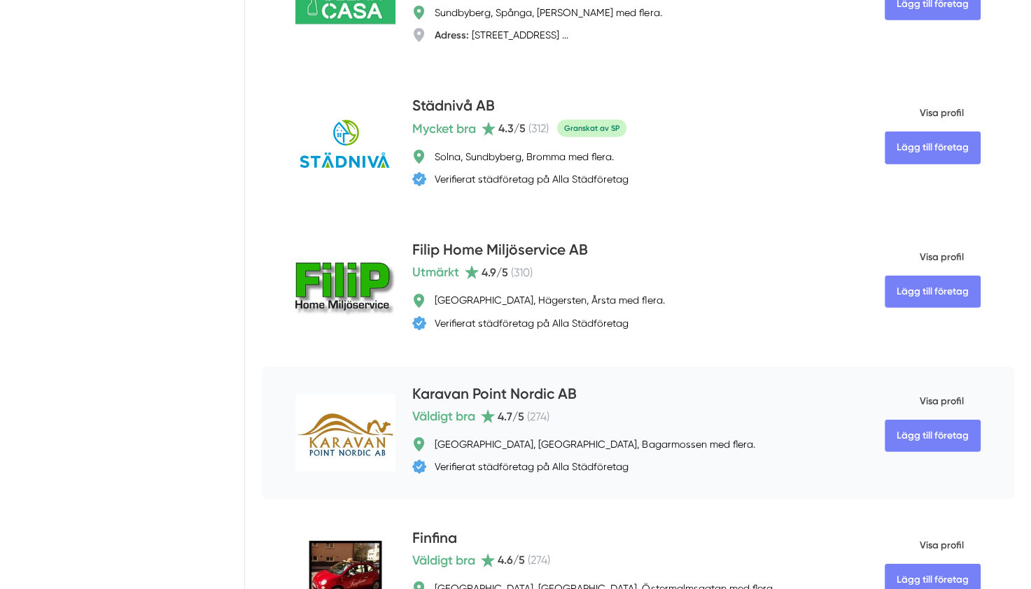
click at [929, 410] on span "Visa profil" at bounding box center [924, 402] width 79 height 36
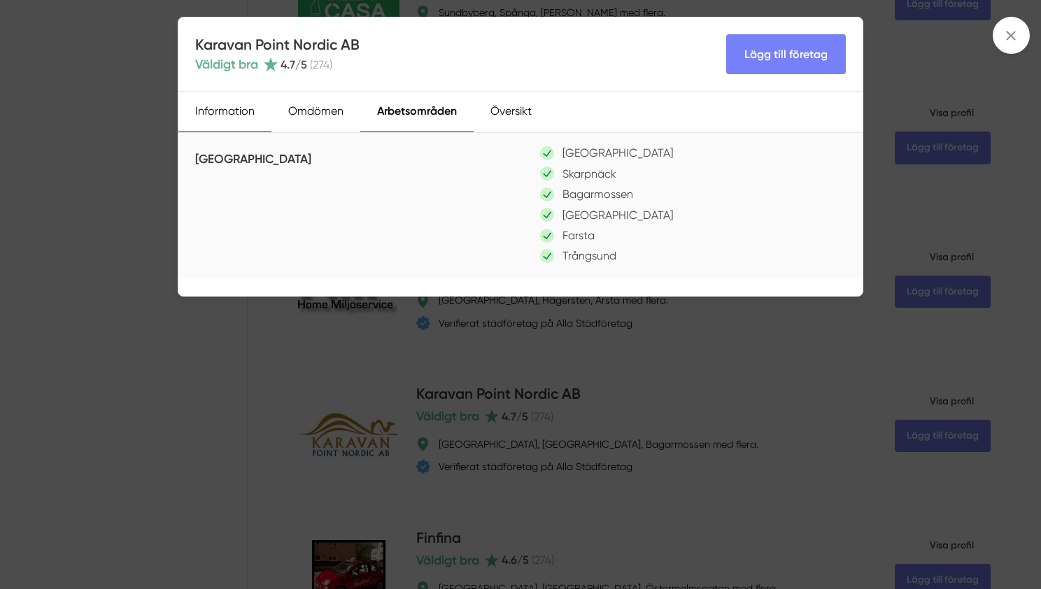
click at [205, 118] on div "Information" at bounding box center [224, 112] width 93 height 41
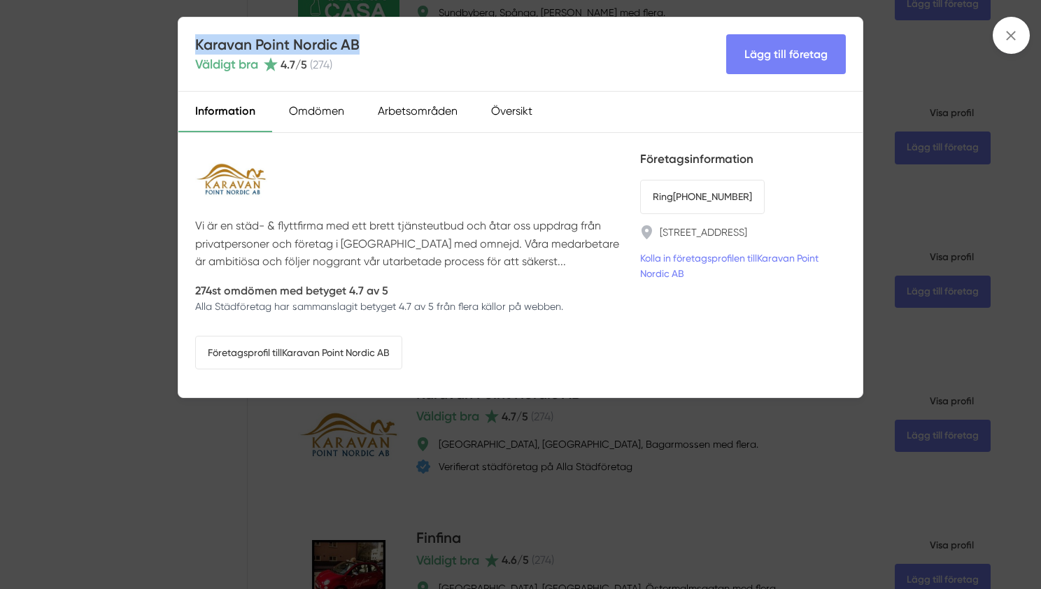
drag, startPoint x: 372, startPoint y: 43, endPoint x: 195, endPoint y: 45, distance: 177.1
click at [195, 45] on div "Karavan Point Nordic AB Väldigt bra 4.7 /5 ( 274 ) Lägg till företag" at bounding box center [520, 54] width 684 height 74
click at [316, 353] on link "Företagsprofil till Karavan Point Nordic AB" at bounding box center [298, 353] width 207 height 34
click at [412, 108] on div "Arbetsområden" at bounding box center [417, 112] width 113 height 41
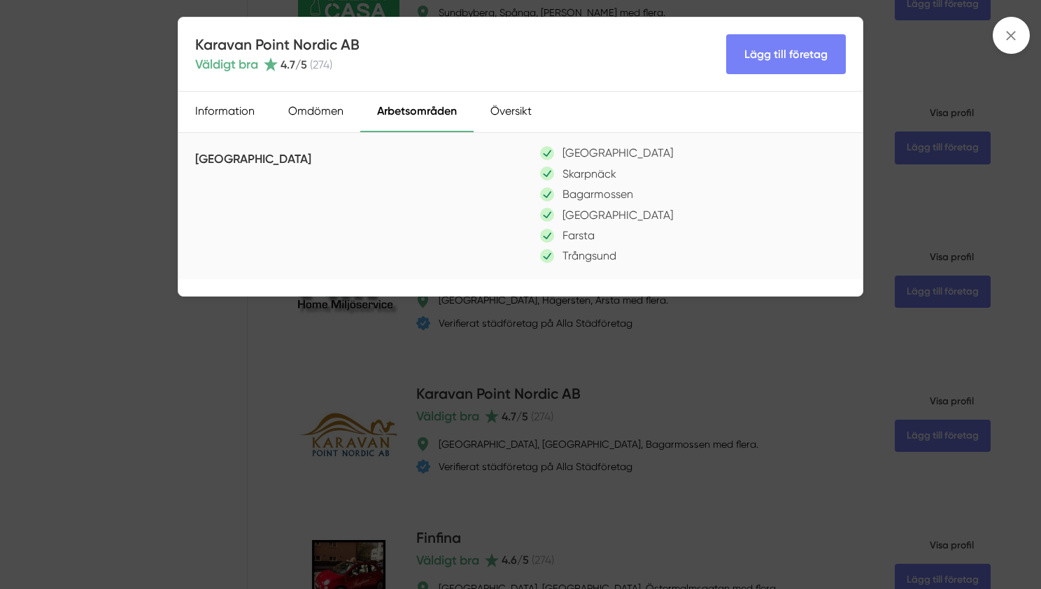
click at [152, 221] on div "Karavan Point Nordic AB Väldigt bra 4.7 /5 ( 274 ) Lägg till företag Informatio…" at bounding box center [520, 294] width 1041 height 589
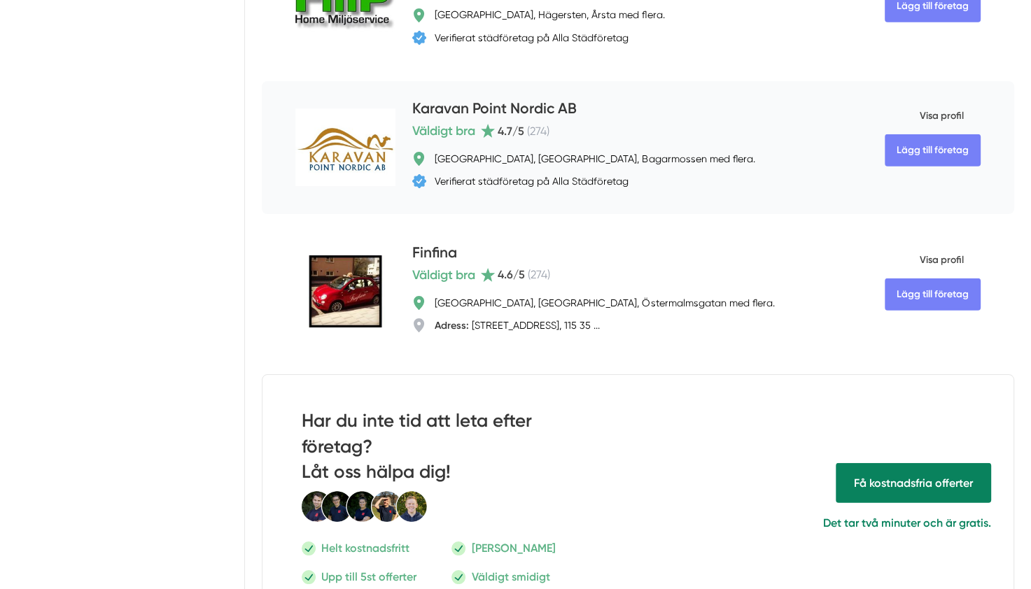
scroll to position [3781, 0]
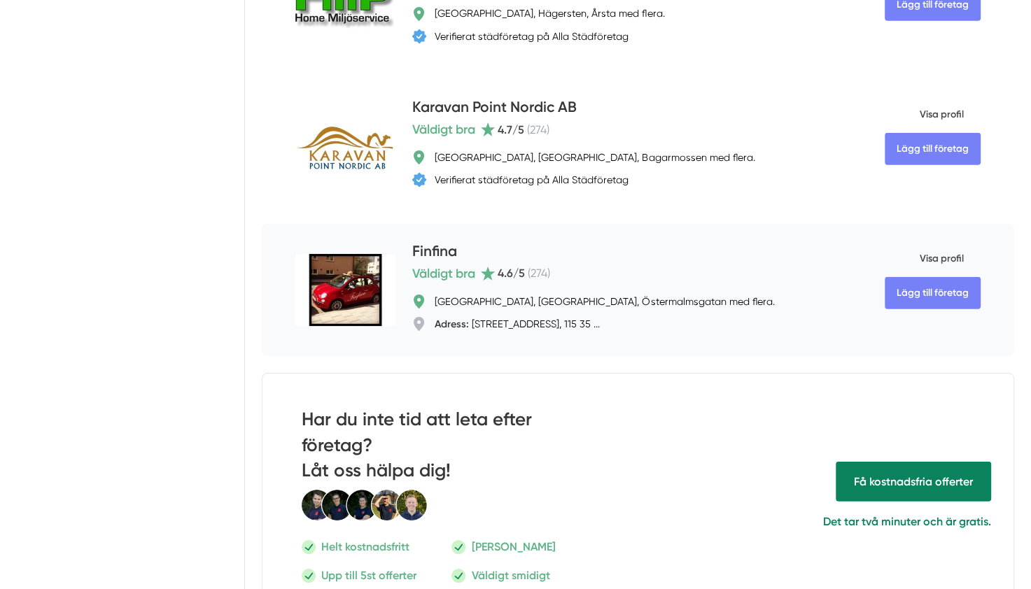
click at [952, 262] on span "Visa profil" at bounding box center [924, 259] width 79 height 36
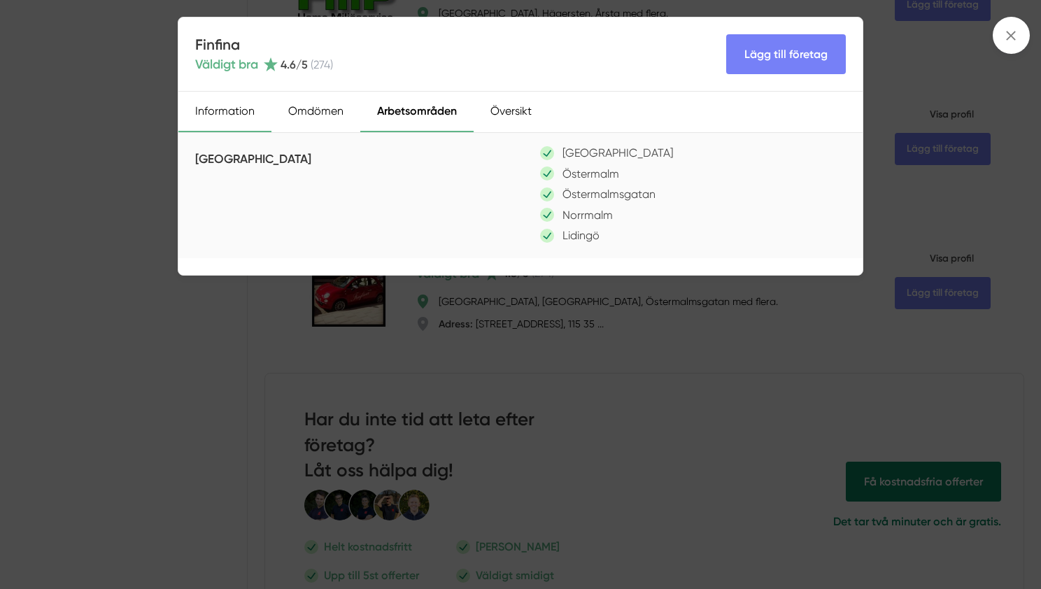
click at [257, 113] on div "Information" at bounding box center [224, 112] width 93 height 41
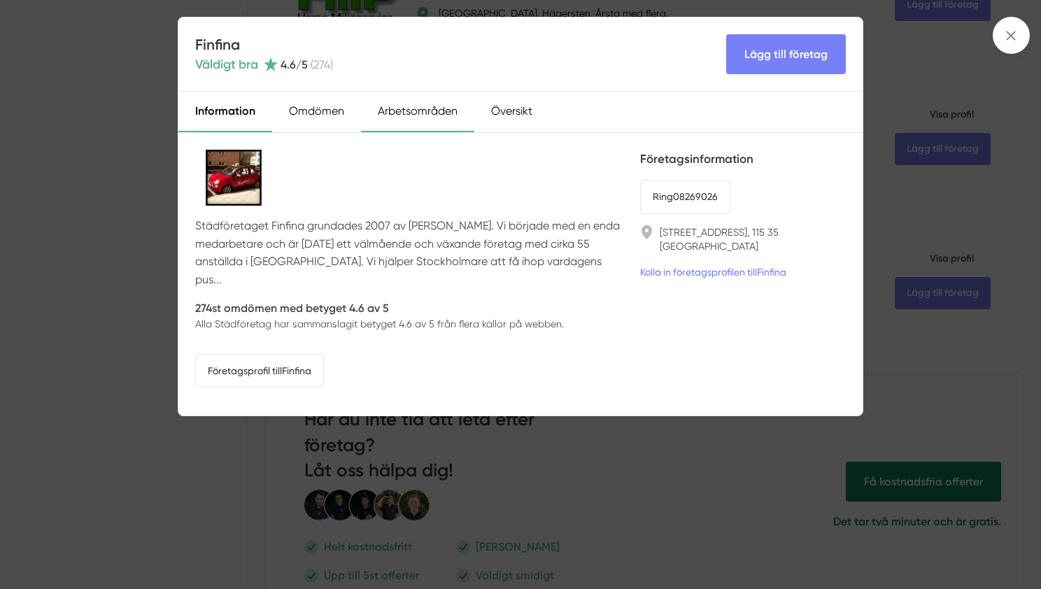
click at [440, 110] on div "Arbetsområden" at bounding box center [417, 112] width 113 height 41
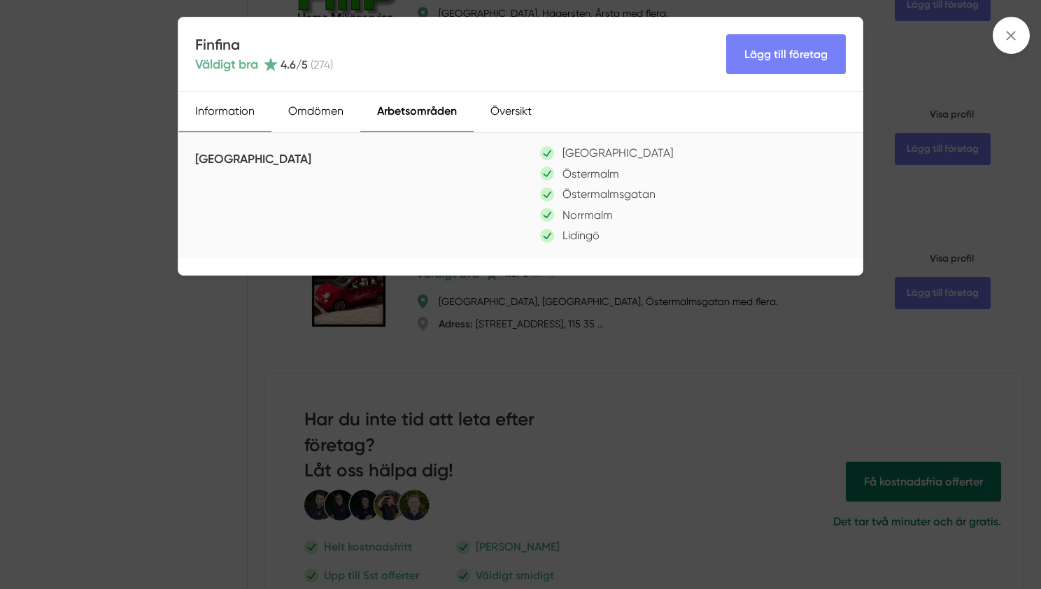
click at [241, 110] on div "Information" at bounding box center [224, 112] width 93 height 41
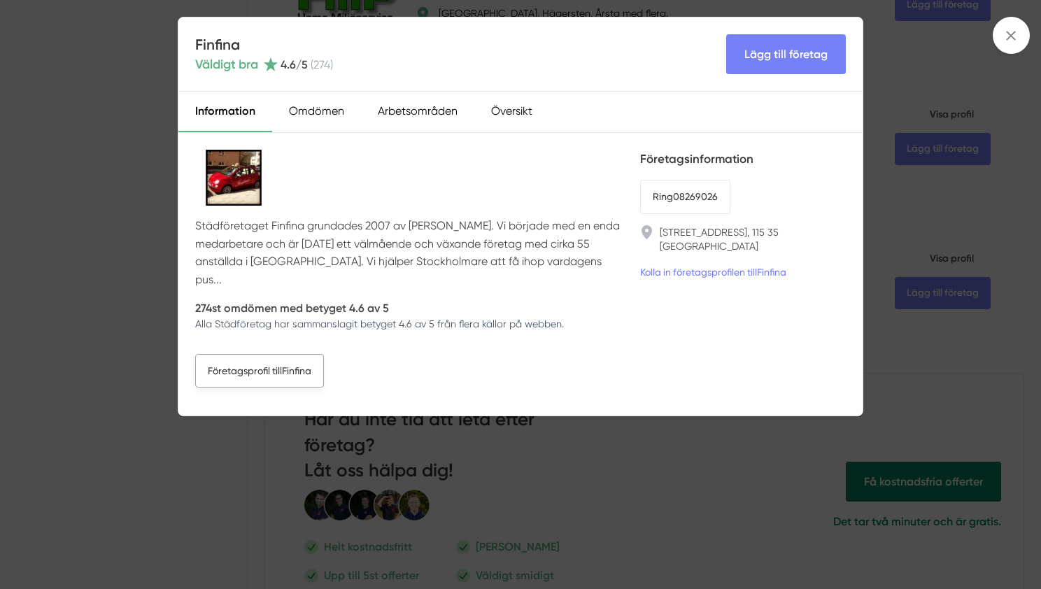
click at [276, 354] on link "Företagsprofil till Finfina" at bounding box center [259, 371] width 129 height 34
drag, startPoint x: 275, startPoint y: 46, endPoint x: 199, endPoint y: 46, distance: 76.3
click at [199, 46] on h4 "Finfina" at bounding box center [264, 44] width 138 height 20
click at [153, 185] on div "Finfina Väldigt bra 4.6 /5 ( 274 ) Lägg till företag Information Omdömen Arbets…" at bounding box center [520, 294] width 1041 height 589
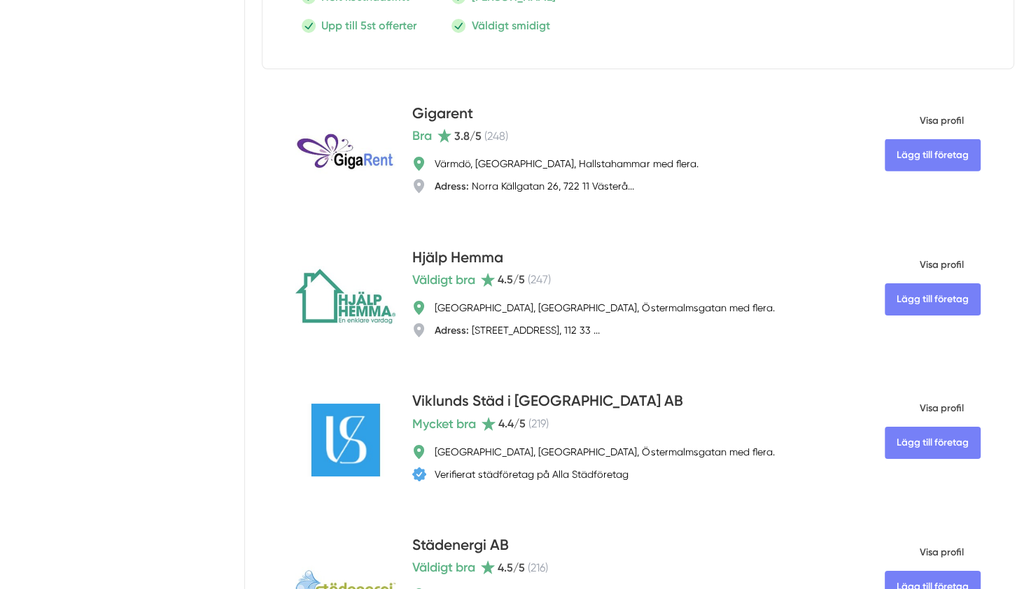
scroll to position [4356, 0]
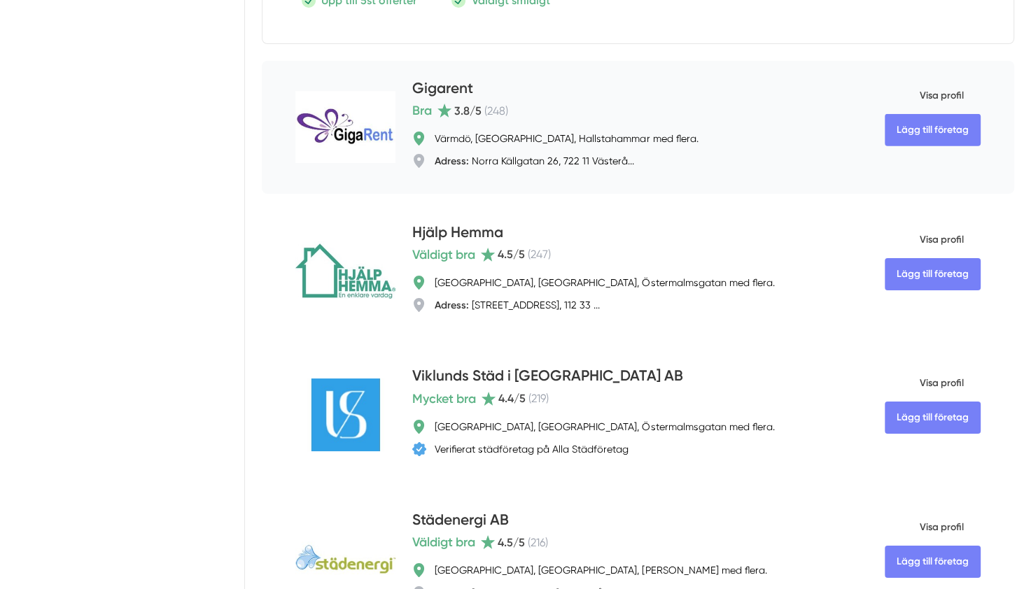
click at [941, 99] on span "Visa profil" at bounding box center [924, 96] width 79 height 36
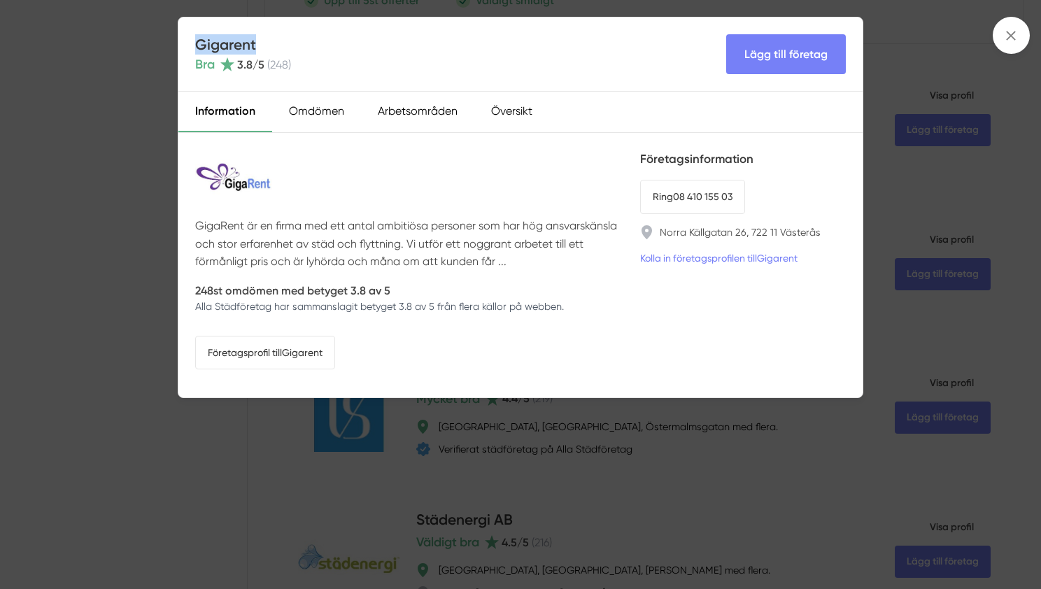
drag, startPoint x: 272, startPoint y: 45, endPoint x: 196, endPoint y: 41, distance: 75.7
click at [196, 41] on h4 "Gigarent" at bounding box center [243, 44] width 96 height 20
click at [41, 223] on div "Gigarent Bra 3.8 /5 ( 248 ) Lägg till företag Information Omdömen Arbetsområden…" at bounding box center [520, 294] width 1041 height 589
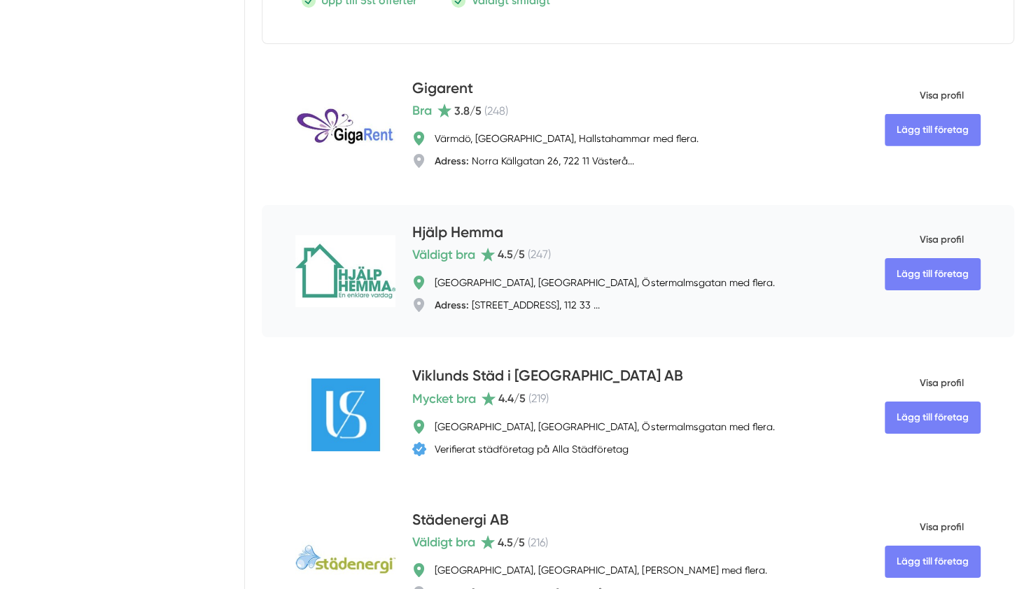
click at [920, 253] on span "Visa profil" at bounding box center [924, 240] width 79 height 36
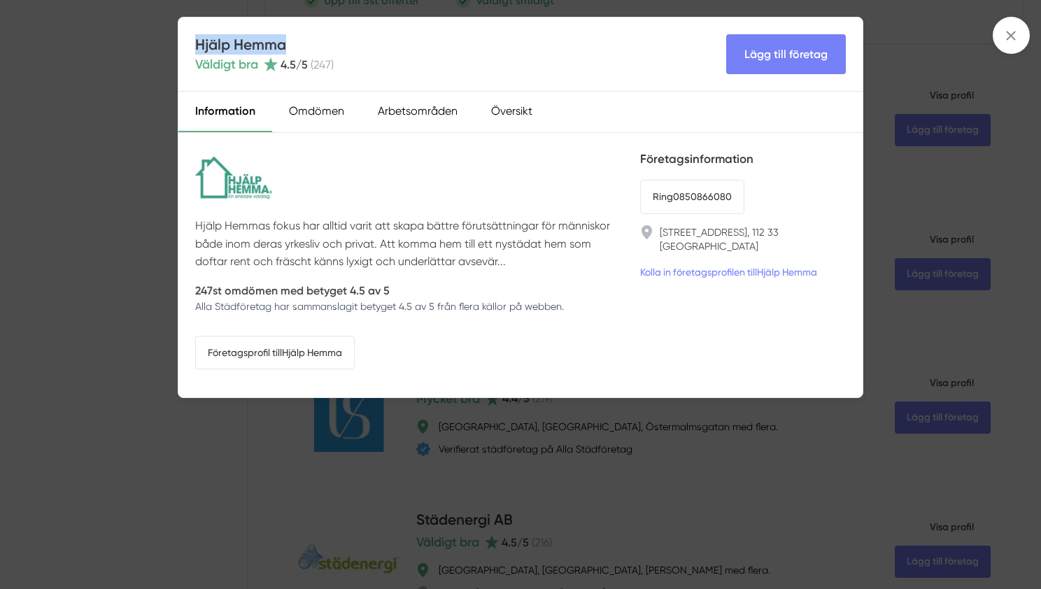
drag, startPoint x: 305, startPoint y: 41, endPoint x: 197, endPoint y: 44, distance: 108.5
click at [197, 44] on h4 "Hjälp Hemma" at bounding box center [264, 44] width 139 height 20
click at [445, 94] on div "Arbetsområden" at bounding box center [417, 112] width 113 height 41
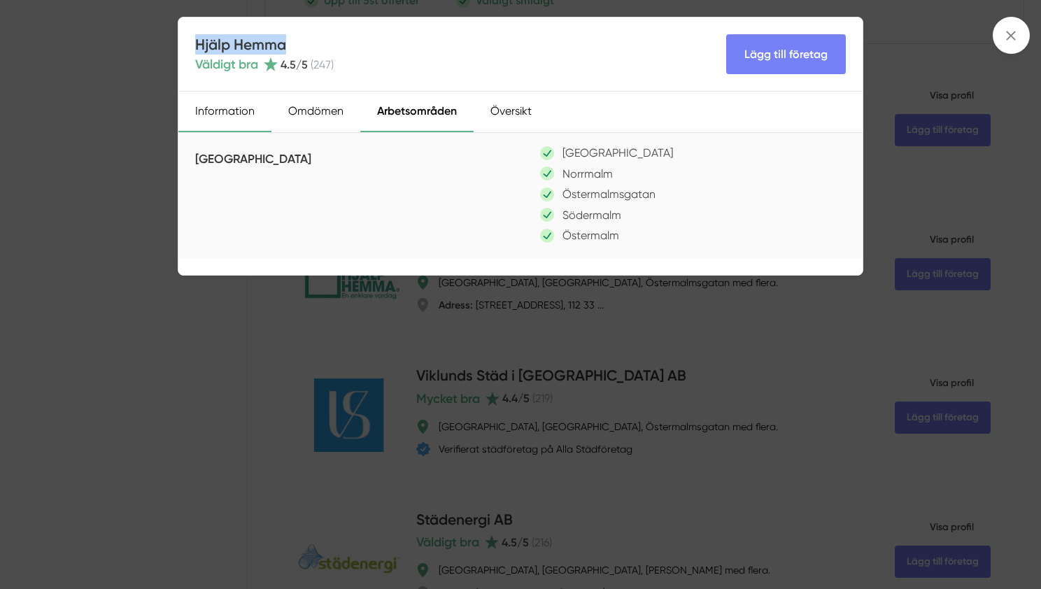
click at [234, 114] on div "Information" at bounding box center [224, 112] width 93 height 41
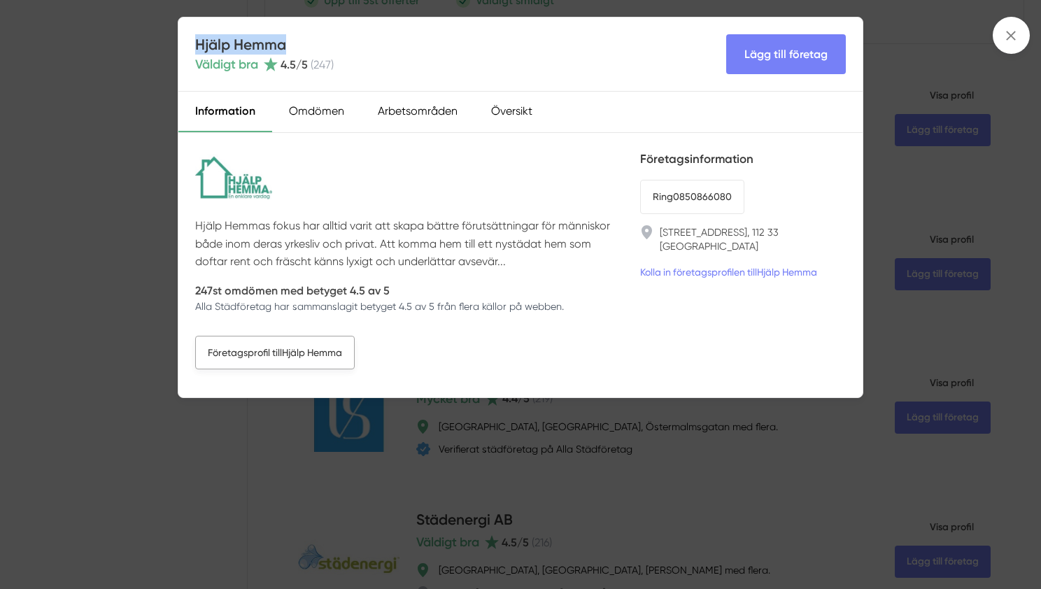
click at [240, 348] on link "Företagsprofil till Hjälp Hemma" at bounding box center [275, 353] width 160 height 34
click at [290, 467] on div "Hjälp Hemma Väldigt bra 4.5 /5 ( 247 ) Lägg till företag Information Omdömen Ar…" at bounding box center [520, 294] width 1041 height 589
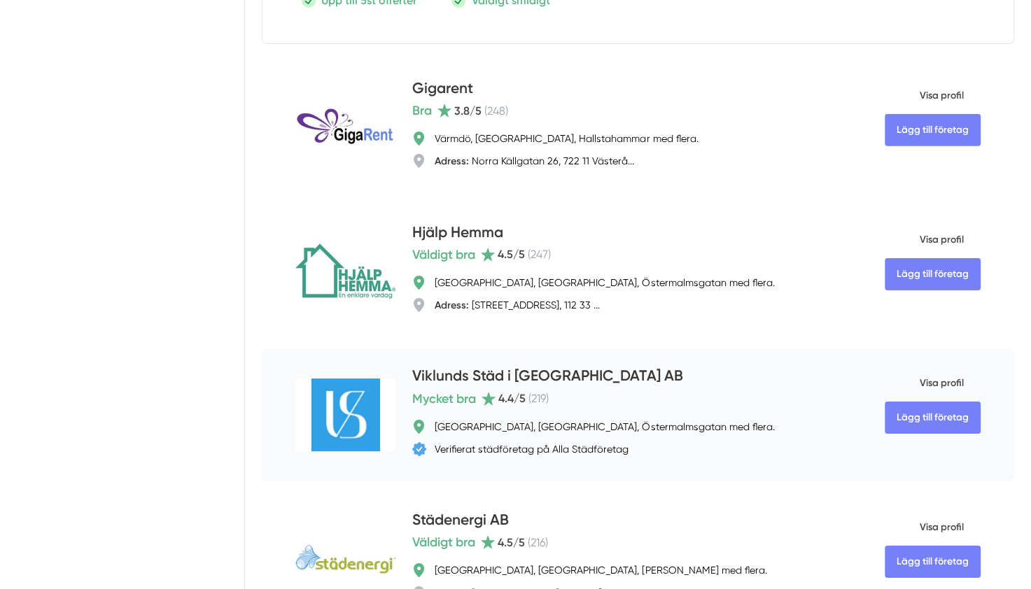
click at [936, 393] on span "Visa profil" at bounding box center [924, 383] width 79 height 36
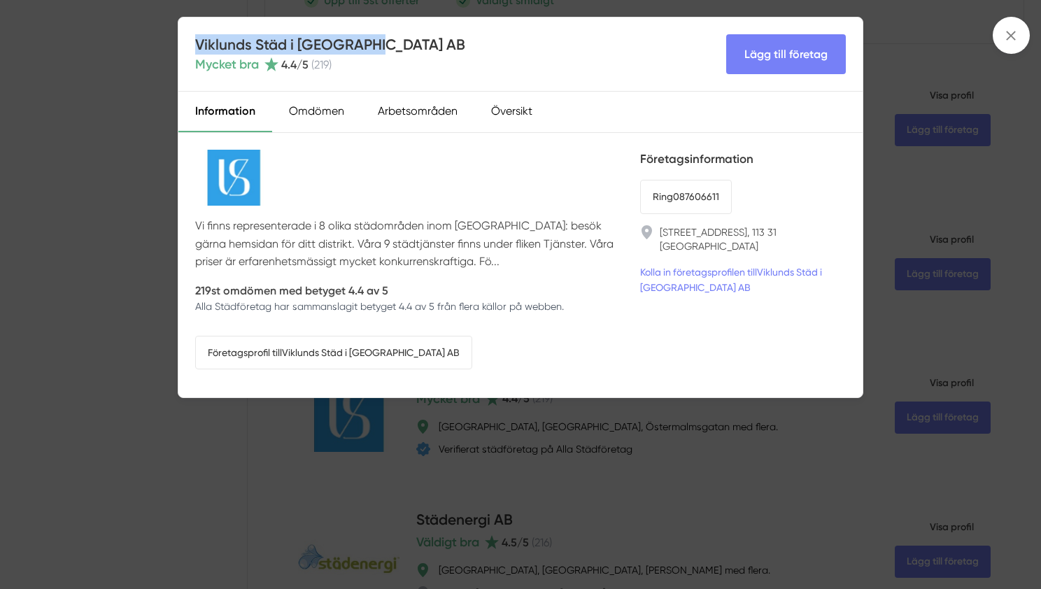
drag, startPoint x: 381, startPoint y: 43, endPoint x: 199, endPoint y: 34, distance: 182.9
click at [199, 34] on div "Viklunds Städ i [GEOGRAPHIC_DATA] AB Mycket bra 4.4 /5 ( 219 ) Lägg till företag" at bounding box center [520, 54] width 684 height 74
click at [309, 349] on link "Företagsprofil till Viklunds Städ i [GEOGRAPHIC_DATA] AB" at bounding box center [333, 353] width 277 height 34
click at [238, 486] on div "Viklunds Städ i [GEOGRAPHIC_DATA] AB Mycket bra 4.4 /5 ( 219 ) Lägg till företa…" at bounding box center [520, 294] width 1041 height 589
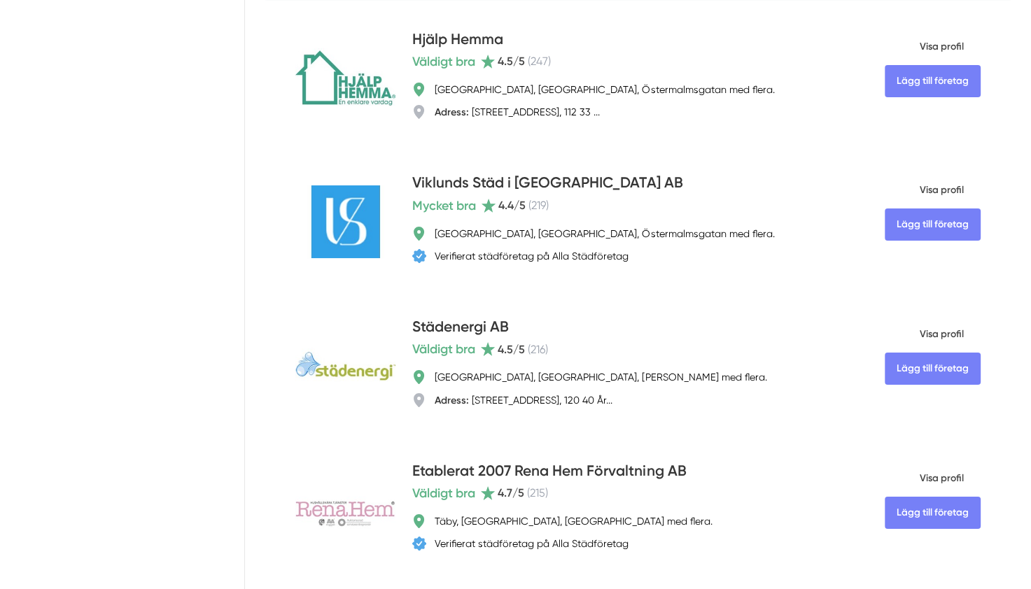
scroll to position [4551, 0]
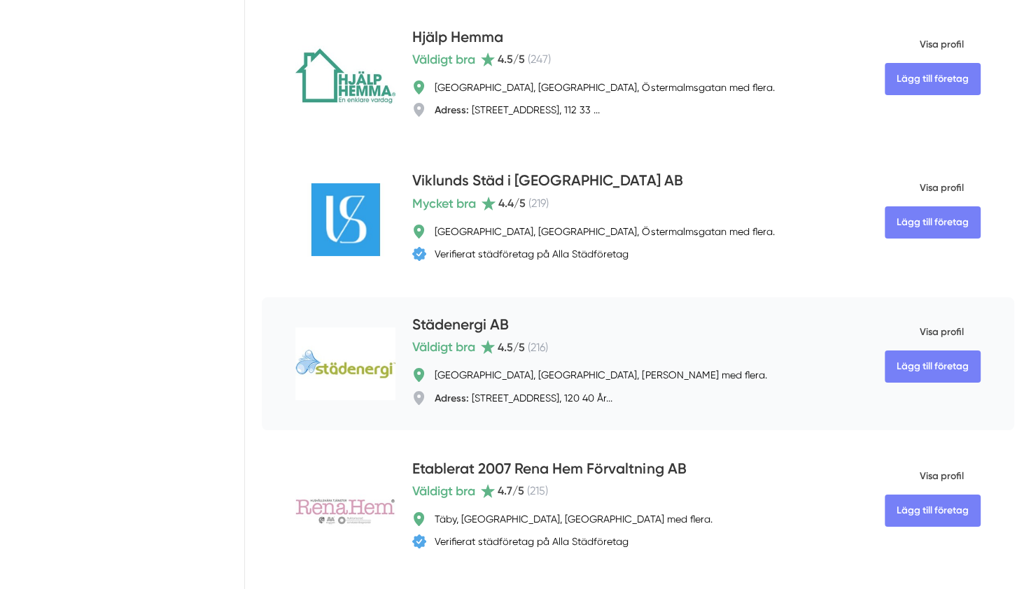
click at [920, 335] on span "Visa profil" at bounding box center [924, 332] width 79 height 36
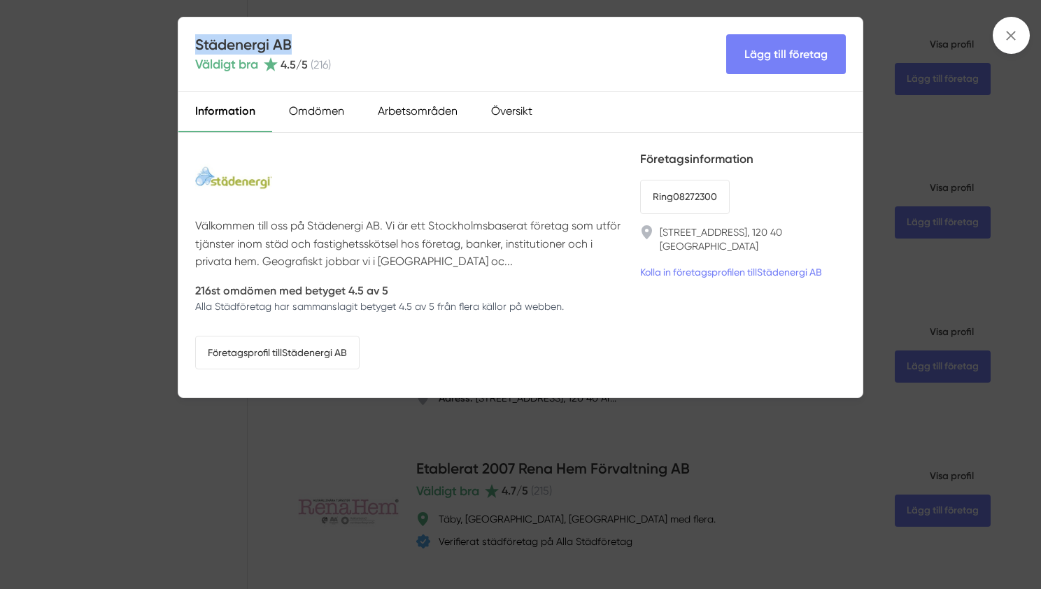
drag, startPoint x: 302, startPoint y: 39, endPoint x: 195, endPoint y: 50, distance: 108.4
click at [195, 50] on h4 "Städenergi AB" at bounding box center [263, 44] width 136 height 20
click at [275, 357] on link "Företagsprofil till Städenergi AB" at bounding box center [277, 353] width 164 height 34
click at [88, 269] on div "Städenergi AB Väldigt bra 4.5 /5 ( 216 ) Lägg till företag Information Omdömen …" at bounding box center [520, 294] width 1041 height 589
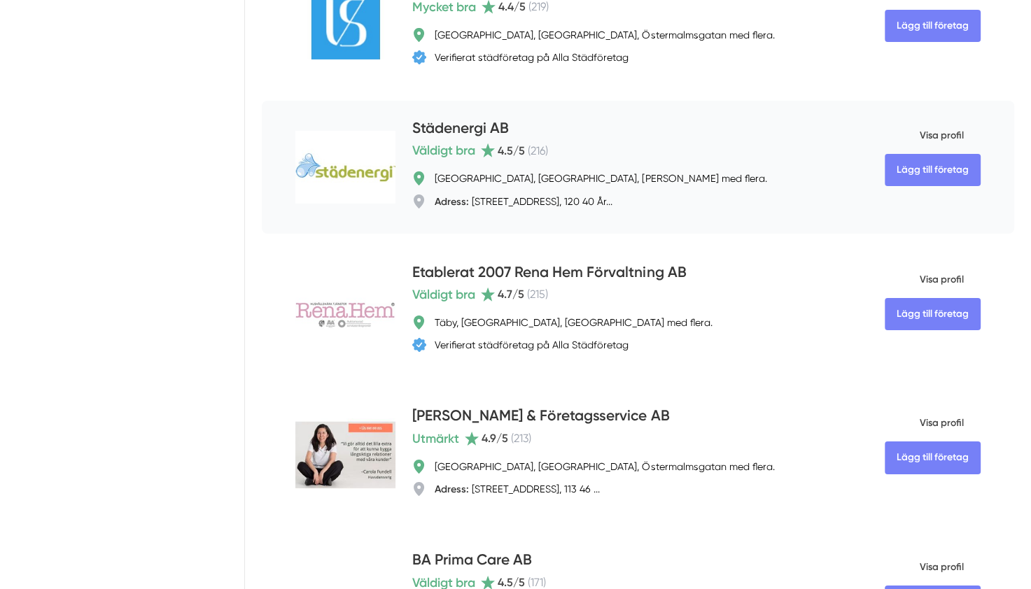
scroll to position [4783, 0]
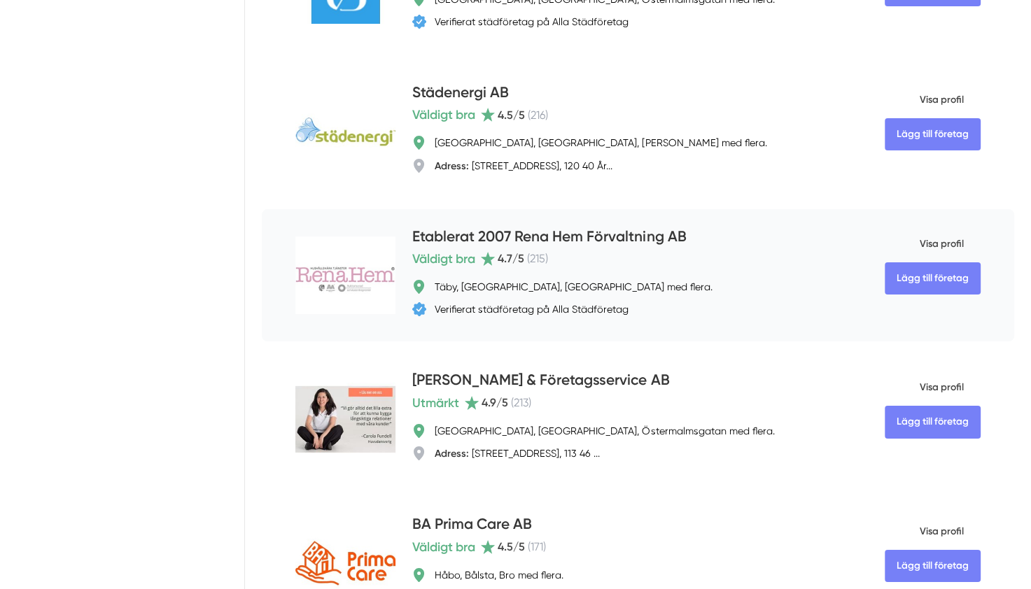
click at [924, 253] on span "Visa profil" at bounding box center [924, 244] width 79 height 36
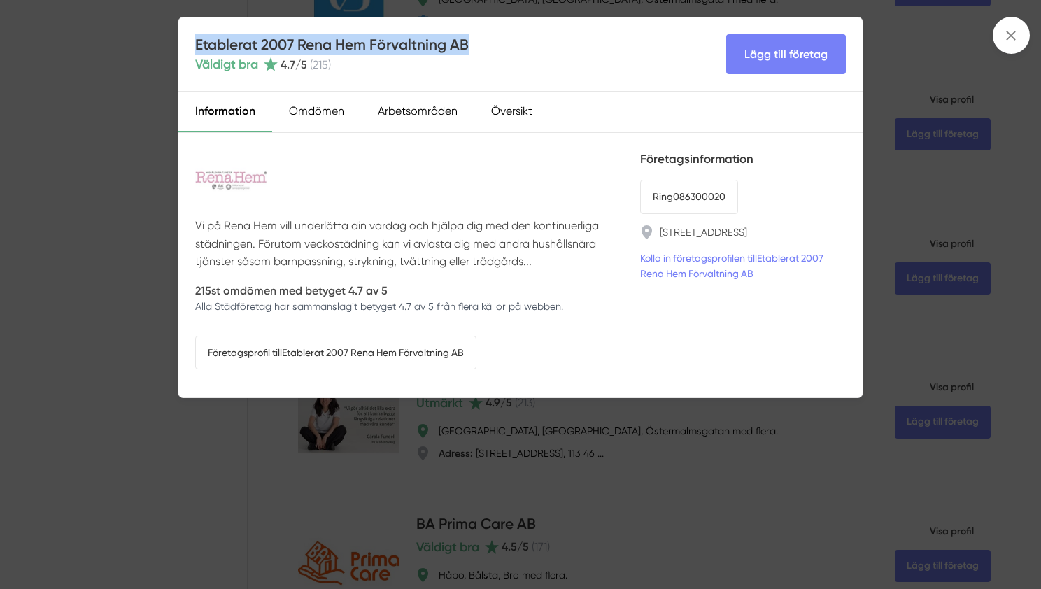
drag, startPoint x: 495, startPoint y: 45, endPoint x: 197, endPoint y: 43, distance: 298.1
click at [197, 43] on div "Etablerat 2007 Rena Hem Förvaltning AB Väldigt bra 4.7 /5 ( 215 ) Lägg till för…" at bounding box center [520, 54] width 684 height 74
click at [272, 337] on link "Företagsprofil till Etablerat 2007 Rena Hem Förvaltning AB" at bounding box center [335, 353] width 281 height 34
click at [395, 105] on div "Arbetsområden" at bounding box center [417, 112] width 113 height 41
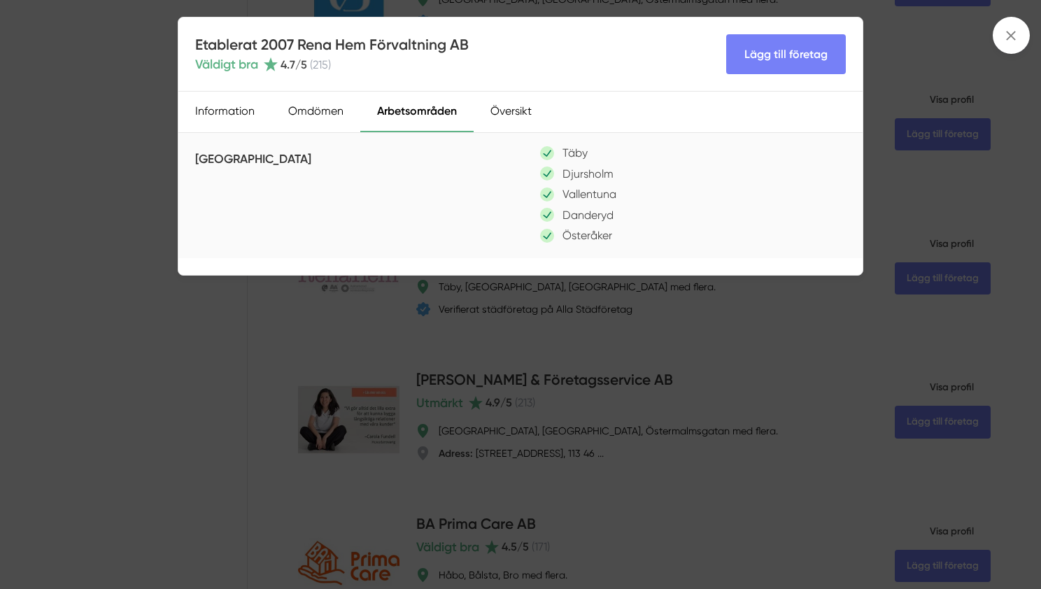
click at [332, 274] on div "Etablerat 2007 Rena Hem Förvaltning AB Väldigt bra 4.7 /5 ( 215 ) Lägg till för…" at bounding box center [521, 146] width 686 height 259
click at [423, 359] on div "Etablerat 2007 Rena Hem Förvaltning AB Väldigt bra 4.7 /5 ( 215 ) Lägg till för…" at bounding box center [520, 294] width 1041 height 589
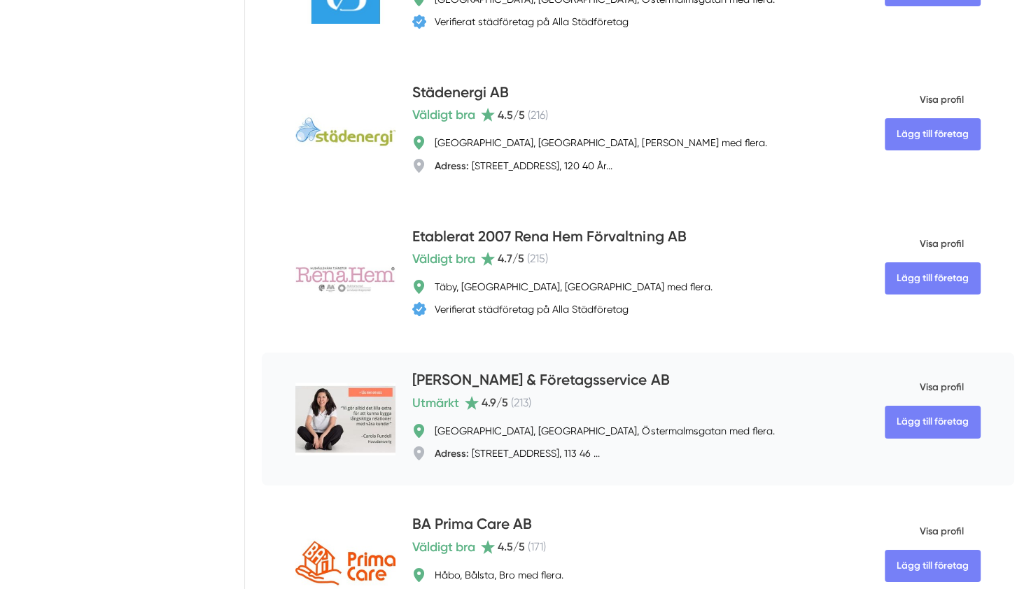
click at [937, 393] on span "Visa profil" at bounding box center [924, 388] width 79 height 36
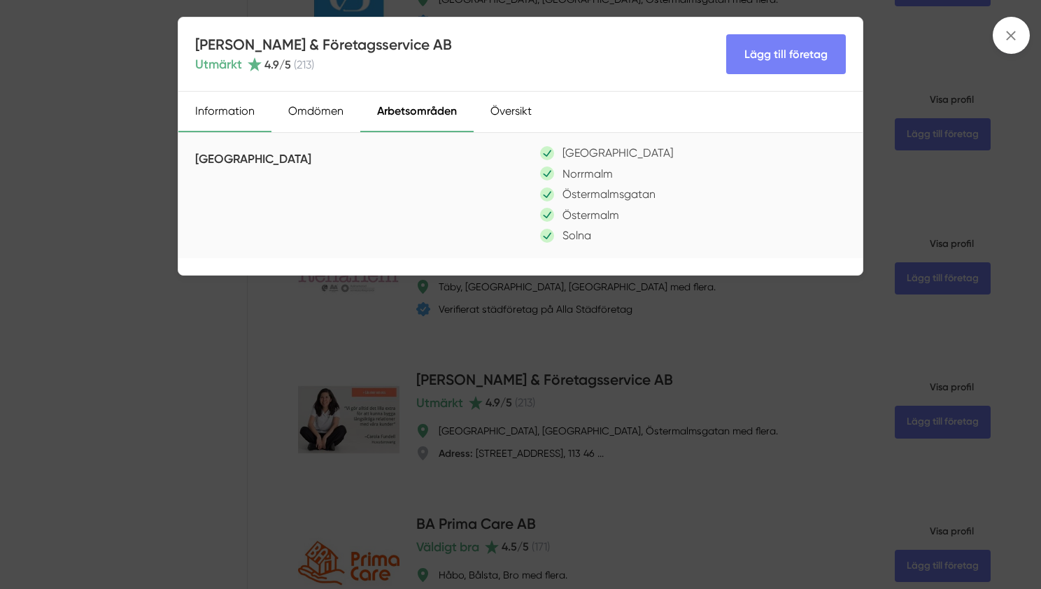
click at [230, 116] on div "Information" at bounding box center [224, 112] width 93 height 41
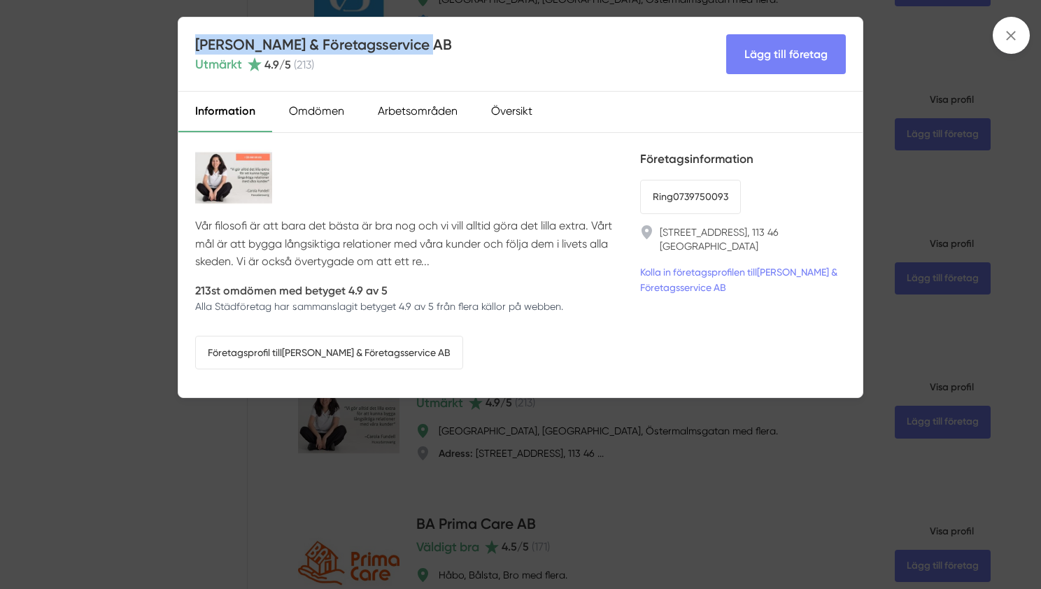
drag, startPoint x: 451, startPoint y: 50, endPoint x: 198, endPoint y: 48, distance: 252.7
click at [198, 48] on div "Carolas Hem & Företagsservice AB Utmärkt 4.9 /5 ( 213 ) Lägg till företag" at bounding box center [520, 54] width 684 height 74
click at [421, 113] on div "Arbetsområden" at bounding box center [417, 112] width 113 height 41
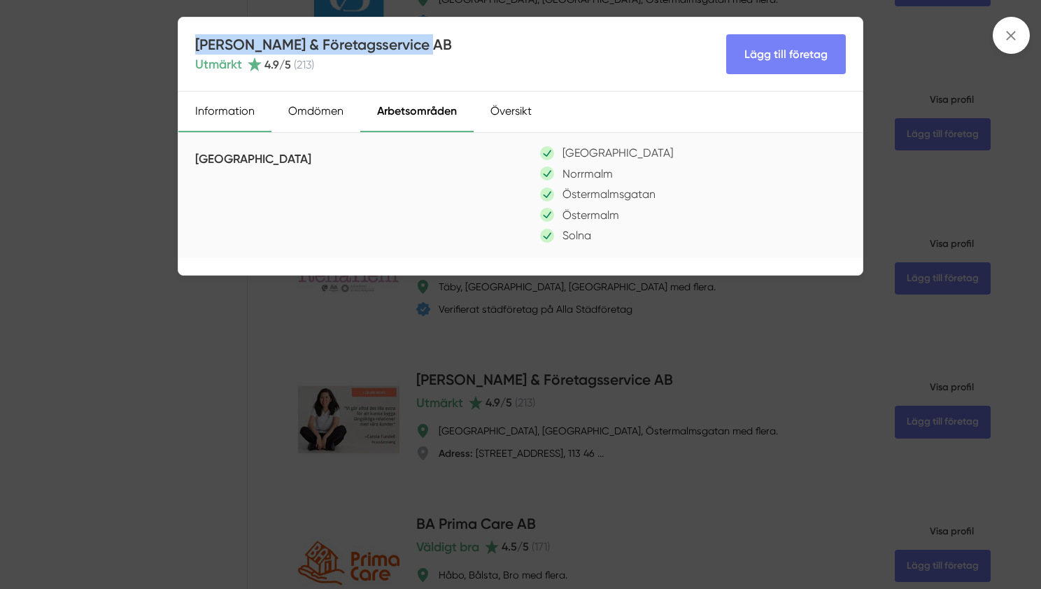
click at [244, 109] on div "Information" at bounding box center [224, 112] width 93 height 41
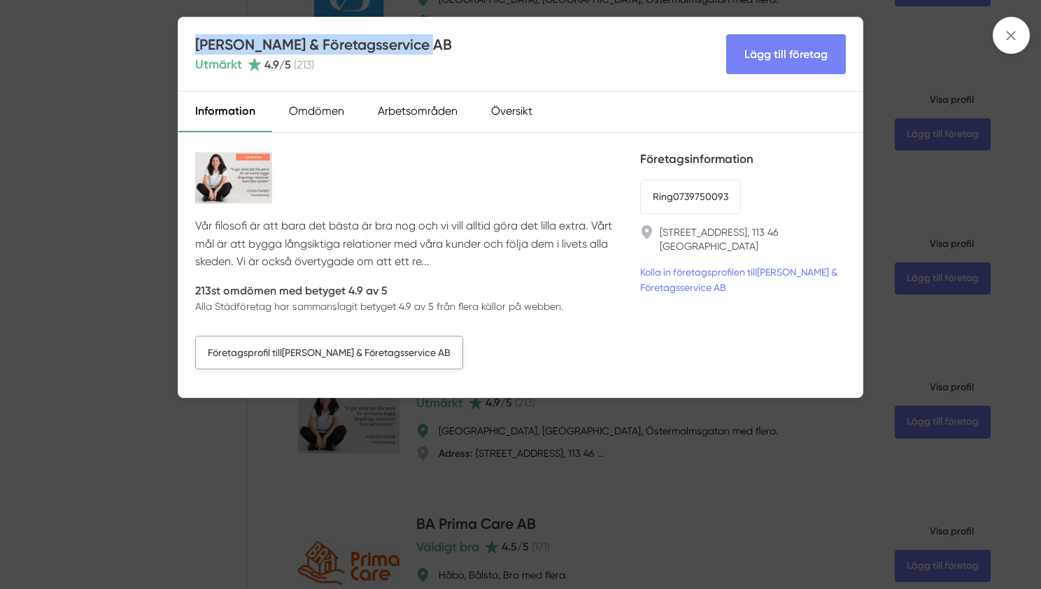
click at [347, 354] on link "Företagsprofil till [PERSON_NAME] & Företagsservice AB" at bounding box center [329, 353] width 268 height 34
click at [136, 290] on div "Carolas Hem & Företagsservice AB Utmärkt 4.9 /5 ( 213 ) Lägg till företag Infor…" at bounding box center [520, 294] width 1041 height 589
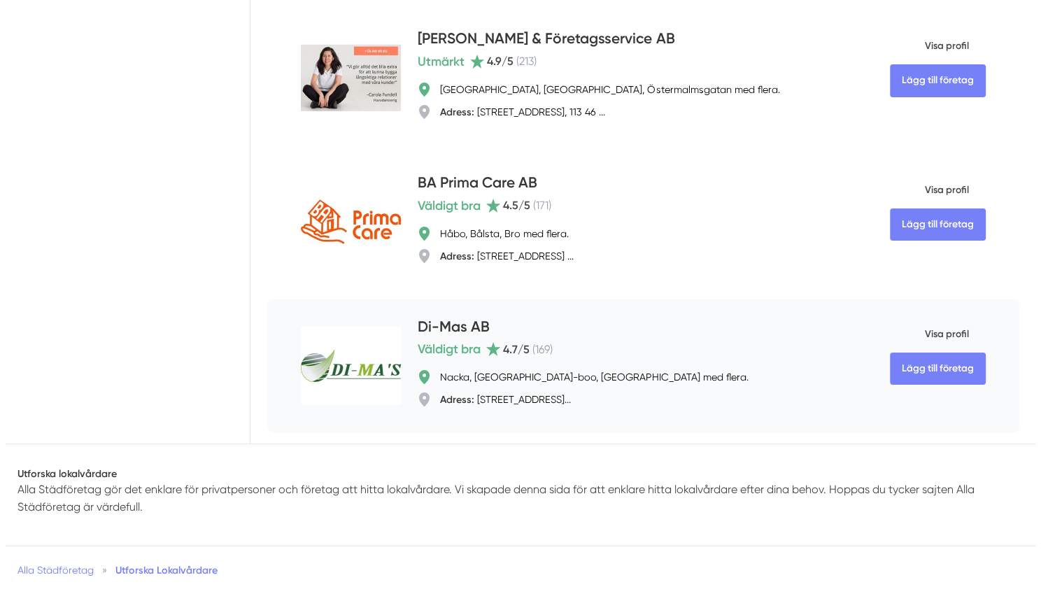
scroll to position [5126, 0]
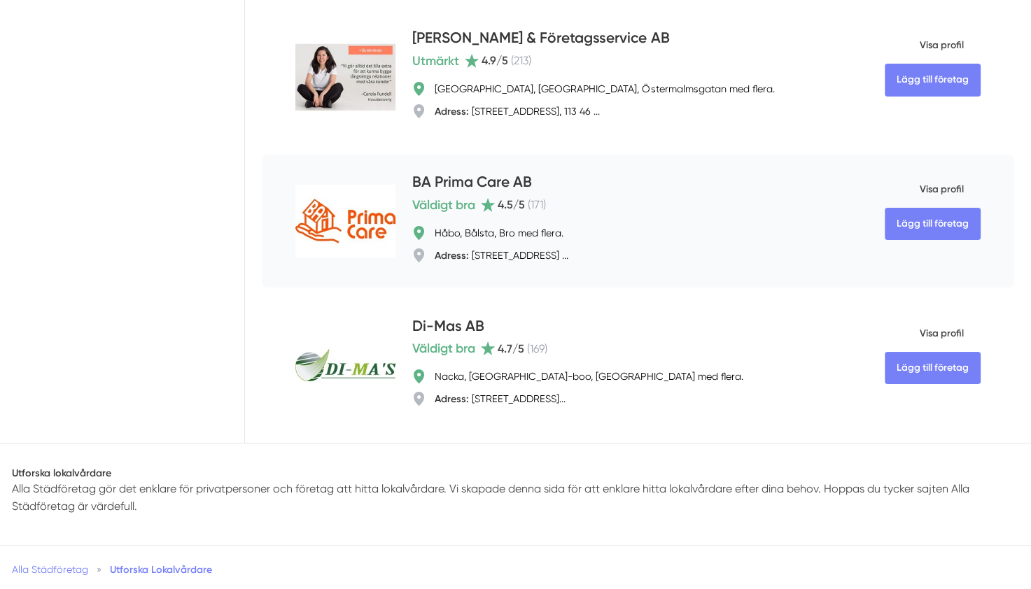
click at [932, 198] on span "Visa profil" at bounding box center [924, 189] width 79 height 36
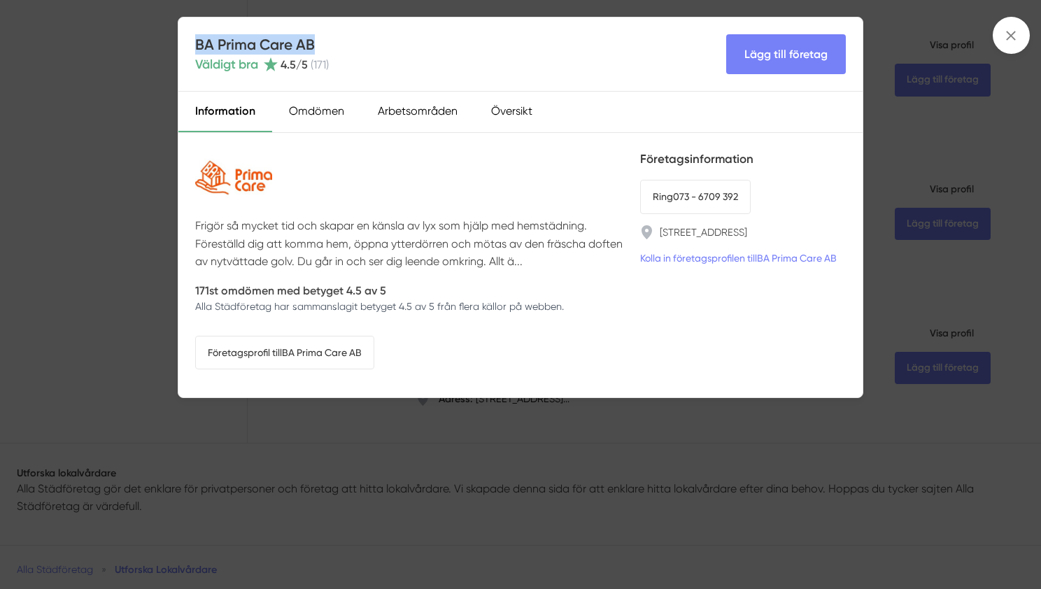
drag, startPoint x: 338, startPoint y: 35, endPoint x: 197, endPoint y: 51, distance: 141.6
click at [197, 51] on div "BA Prima Care AB Väldigt bra 4.5 /5 ( 171 ) Lägg till företag" at bounding box center [520, 54] width 684 height 74
click at [325, 356] on link "Företagsprofil till BA Prima Care AB" at bounding box center [284, 353] width 179 height 34
